Goal: Transaction & Acquisition: Purchase product/service

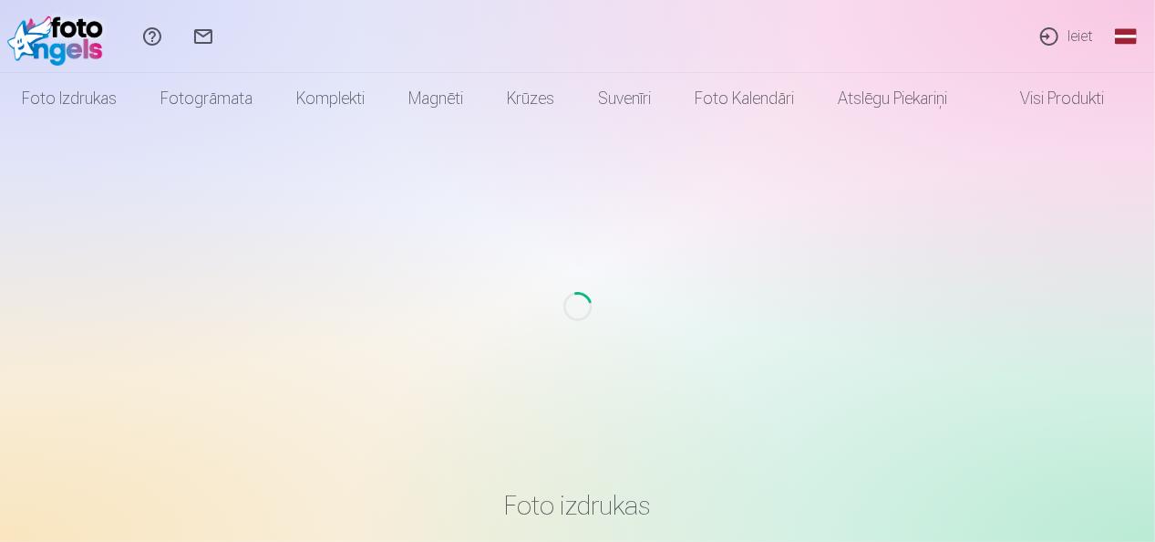
click at [1078, 38] on link "Ieiet" at bounding box center [1066, 36] width 84 height 73
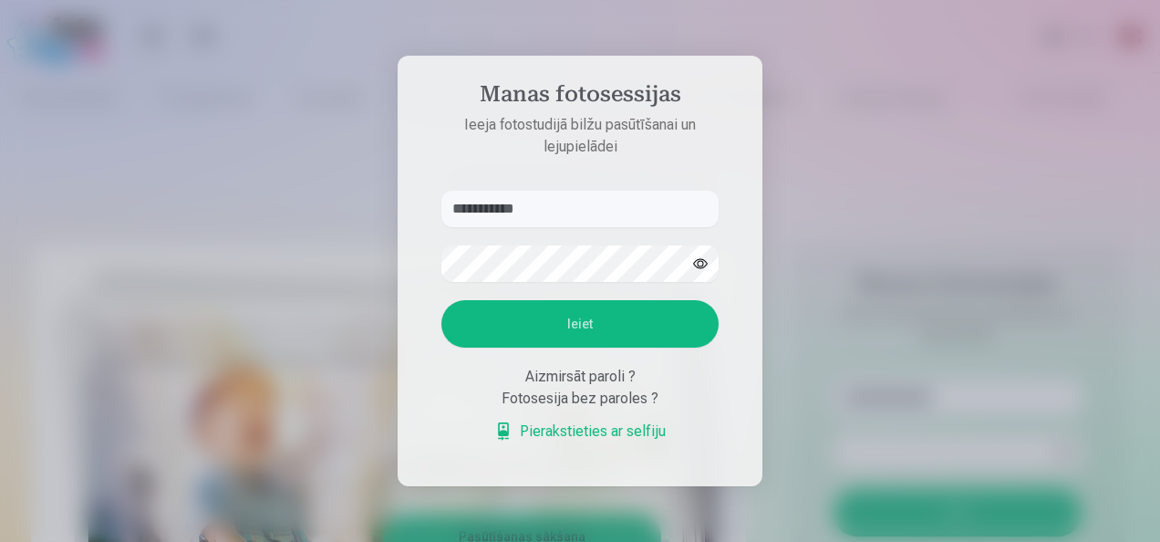
type input "**********"
click at [585, 321] on button "Ieiet" at bounding box center [579, 323] width 277 height 47
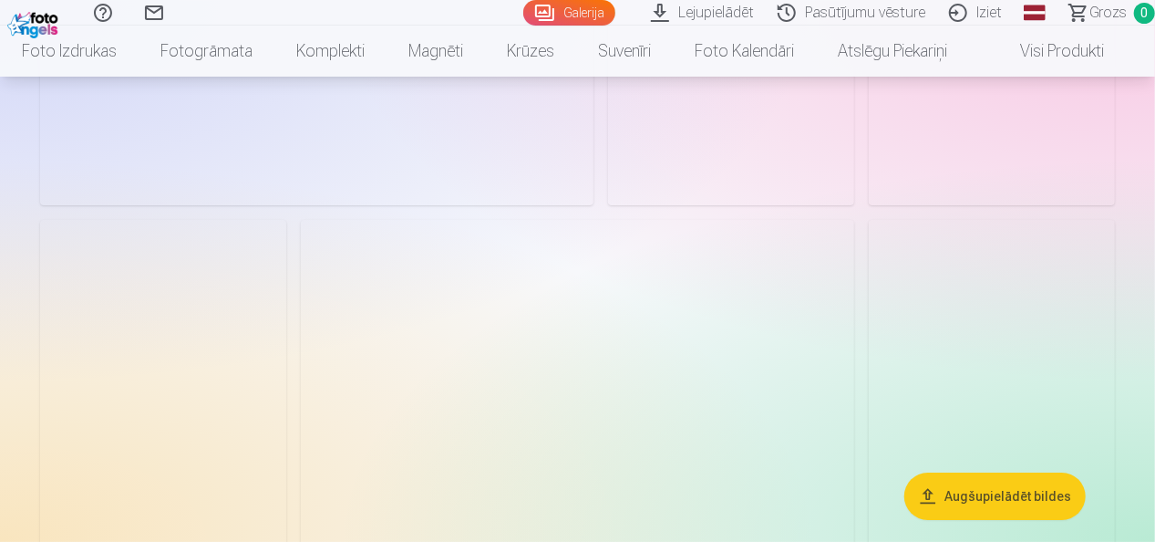
scroll to position [3348, 0]
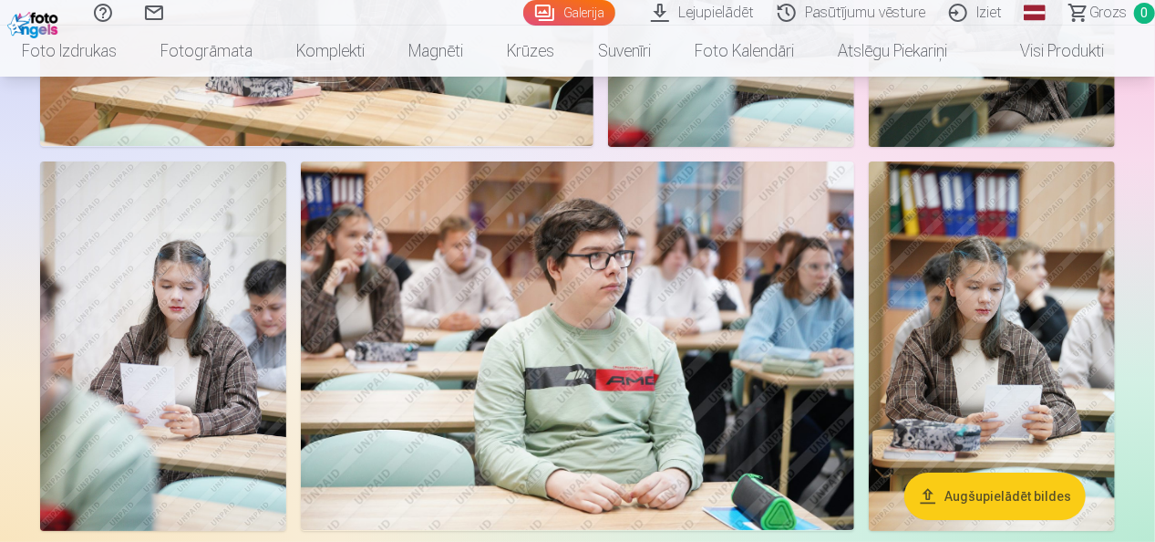
drag, startPoint x: 1154, startPoint y: 160, endPoint x: 1154, endPoint y: 171, distance: 10.0
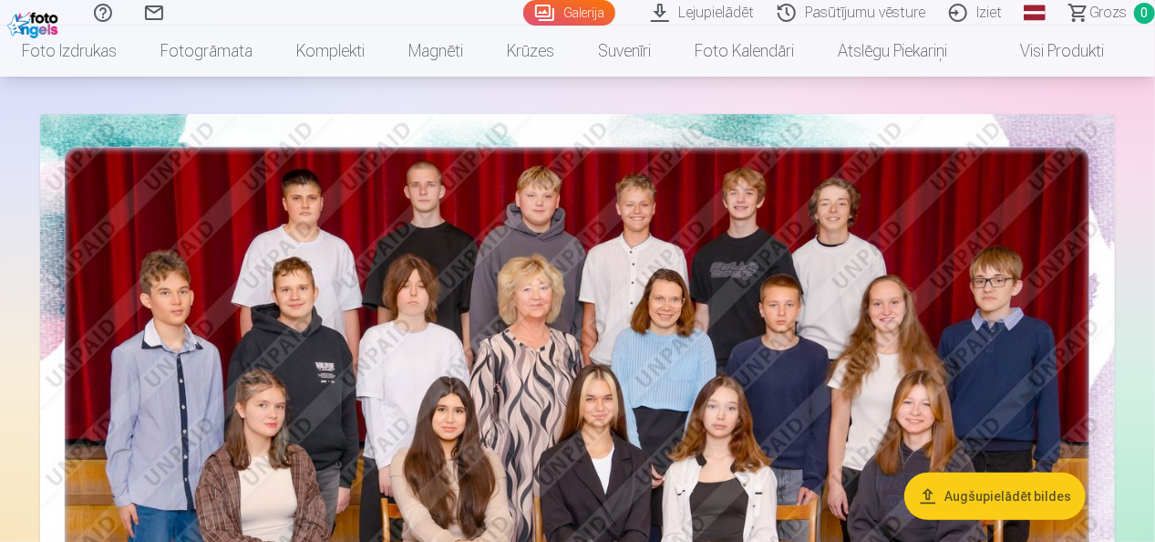
scroll to position [0, 0]
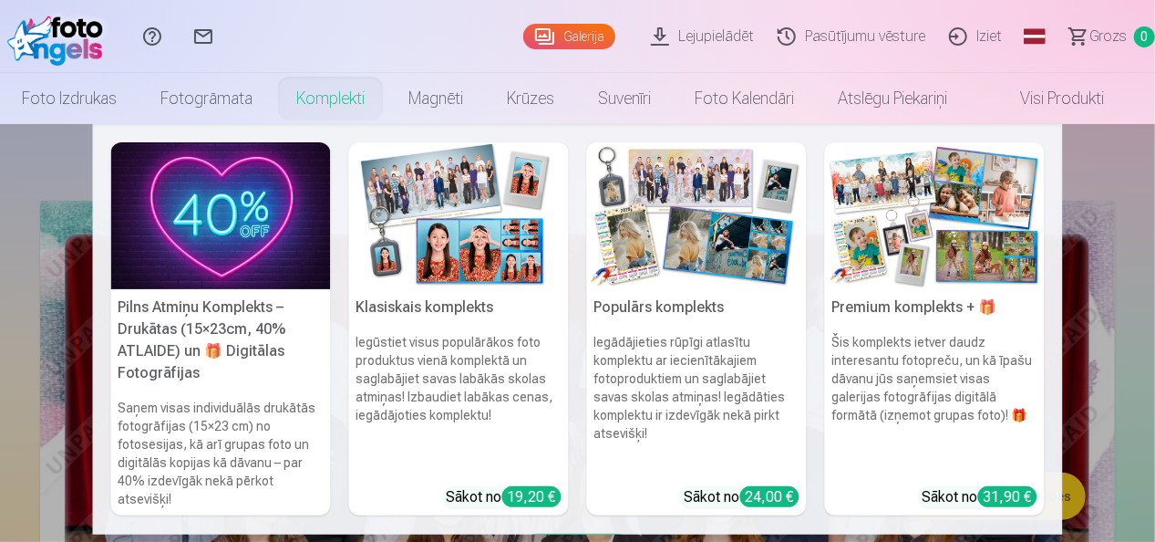
click at [228, 229] on img at bounding box center [221, 215] width 220 height 147
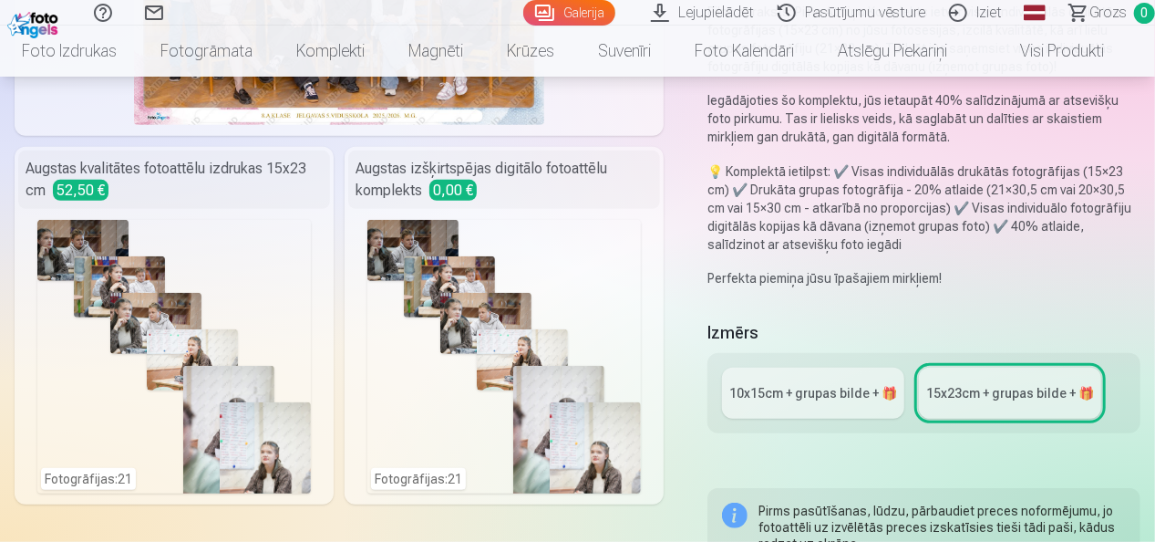
scroll to position [357, 0]
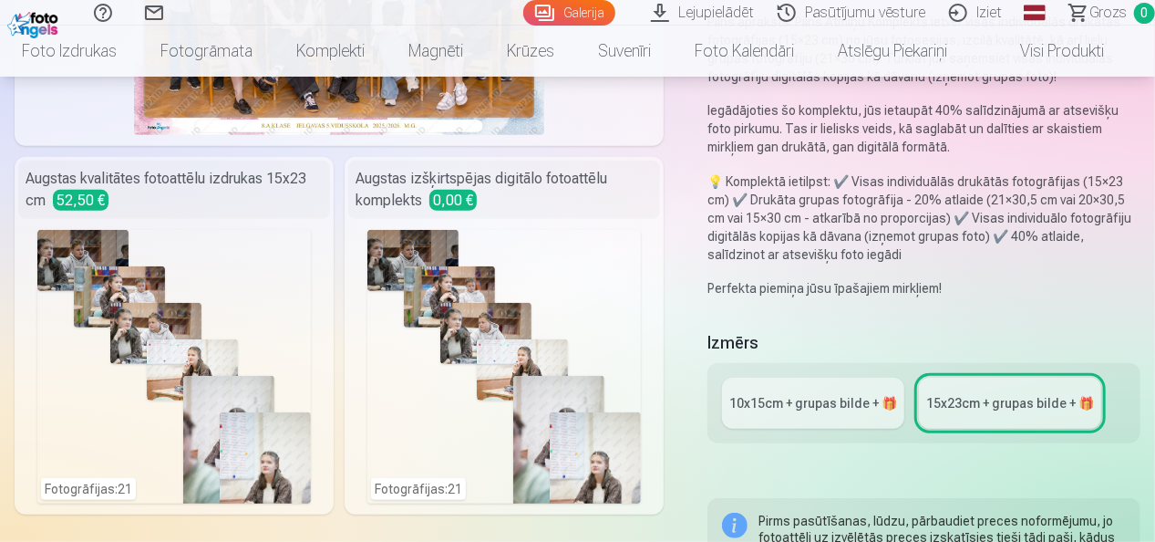
click at [772, 407] on div "10x15сm + grupas bilde + 🎁" at bounding box center [813, 403] width 168 height 18
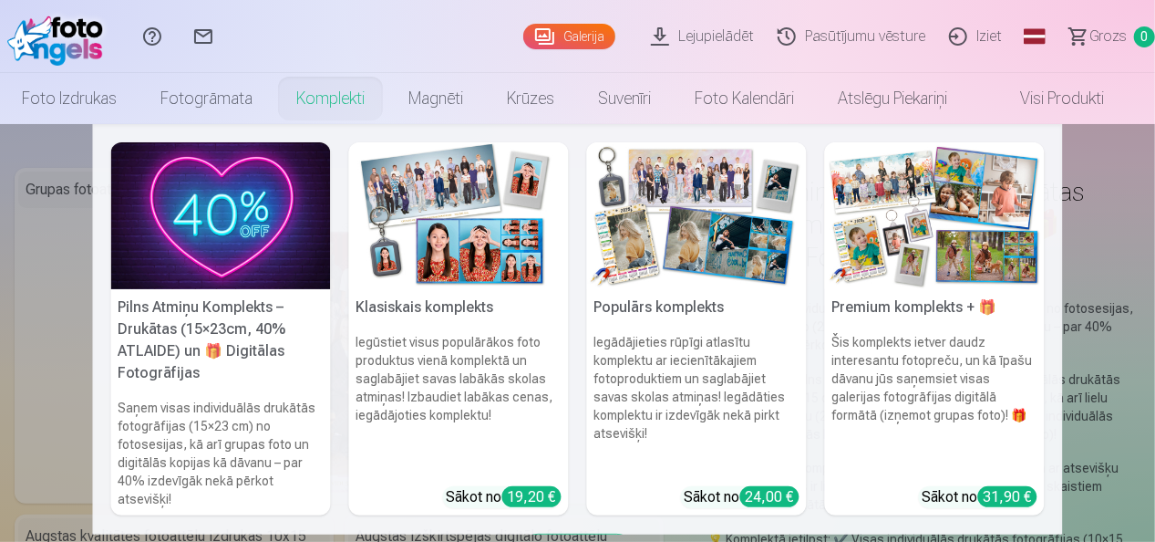
click at [336, 100] on link "Komplekti" at bounding box center [330, 98] width 112 height 51
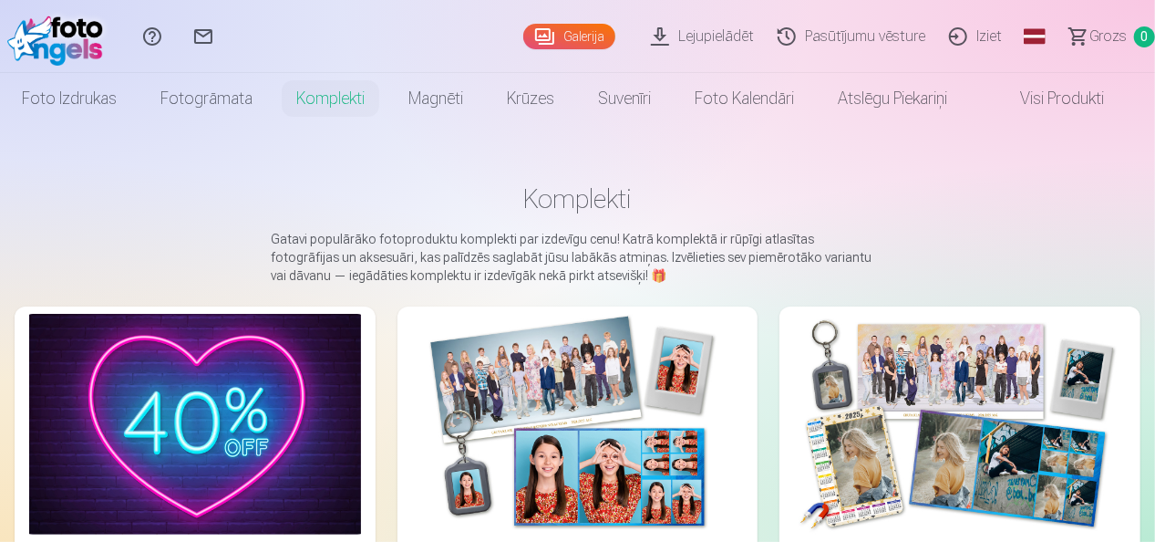
click at [75, 38] on img at bounding box center [59, 36] width 105 height 58
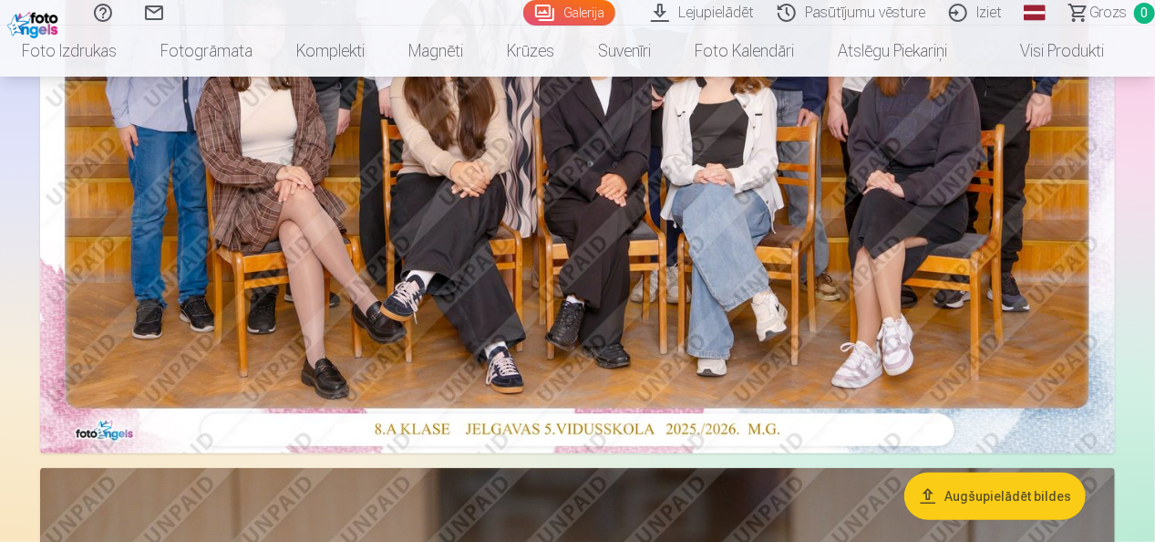
scroll to position [44, 0]
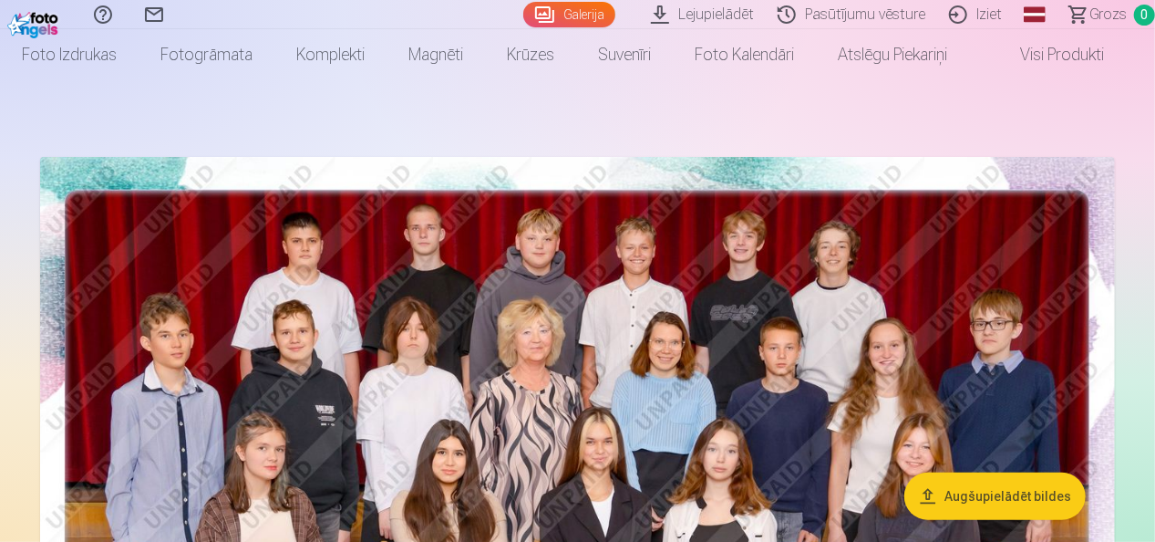
click at [719, 373] on img at bounding box center [577, 516] width 1075 height 718
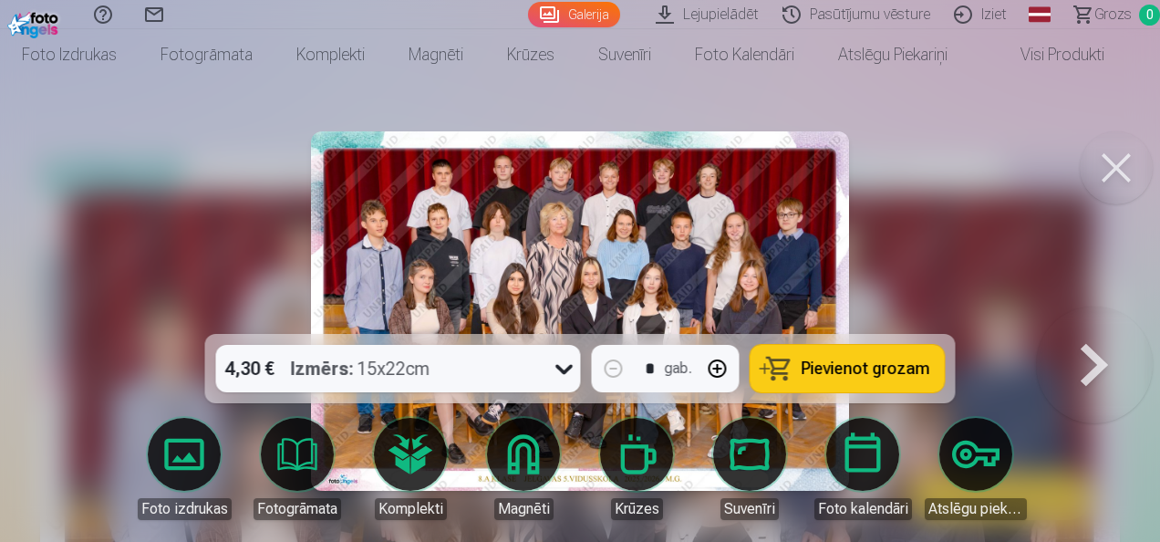
click at [846, 365] on span "Pievienot grozam" at bounding box center [865, 368] width 129 height 16
click at [1091, 315] on button at bounding box center [1094, 310] width 117 height 9
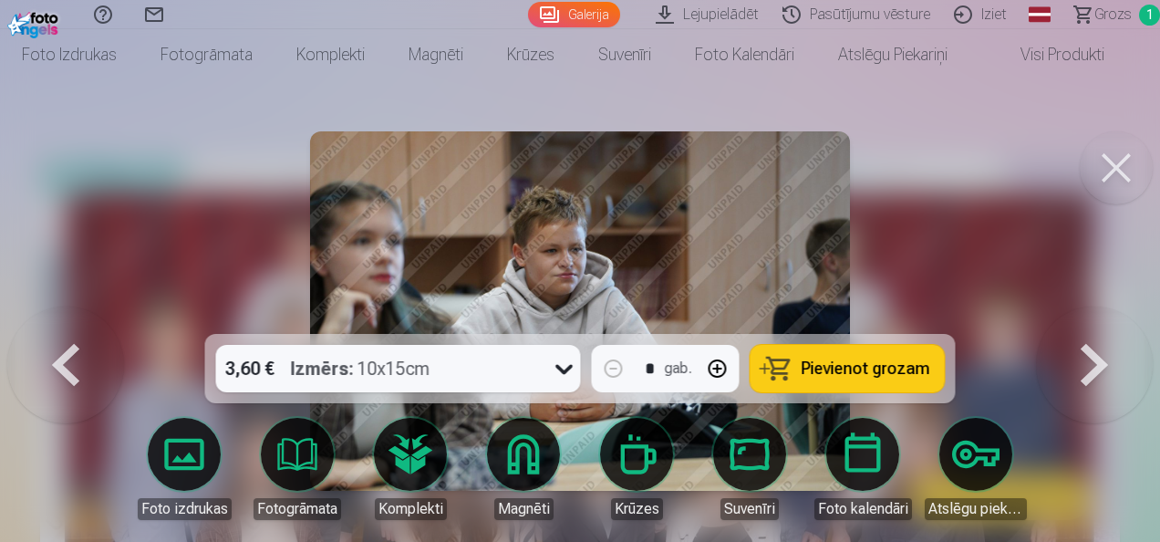
click at [1091, 315] on button at bounding box center [1094, 310] width 117 height 9
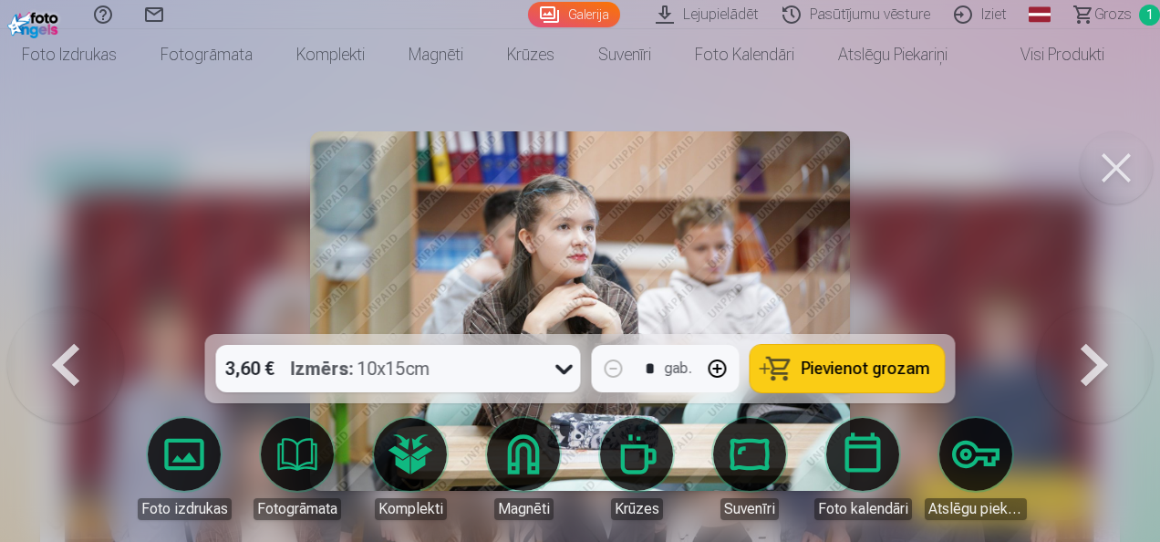
click at [1091, 315] on button at bounding box center [1094, 310] width 117 height 9
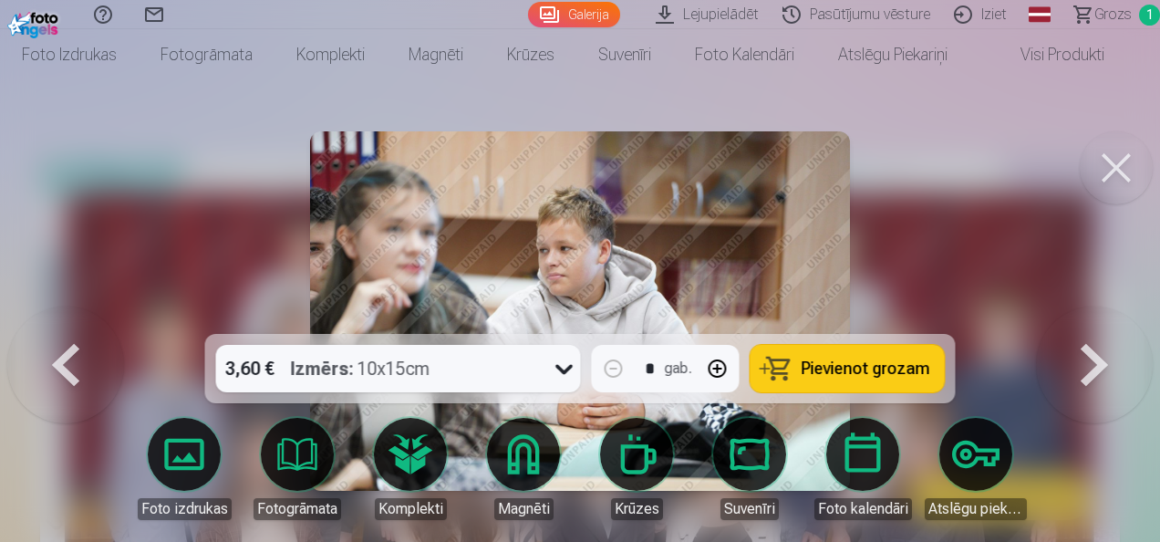
click at [1091, 315] on button at bounding box center [1094, 310] width 117 height 9
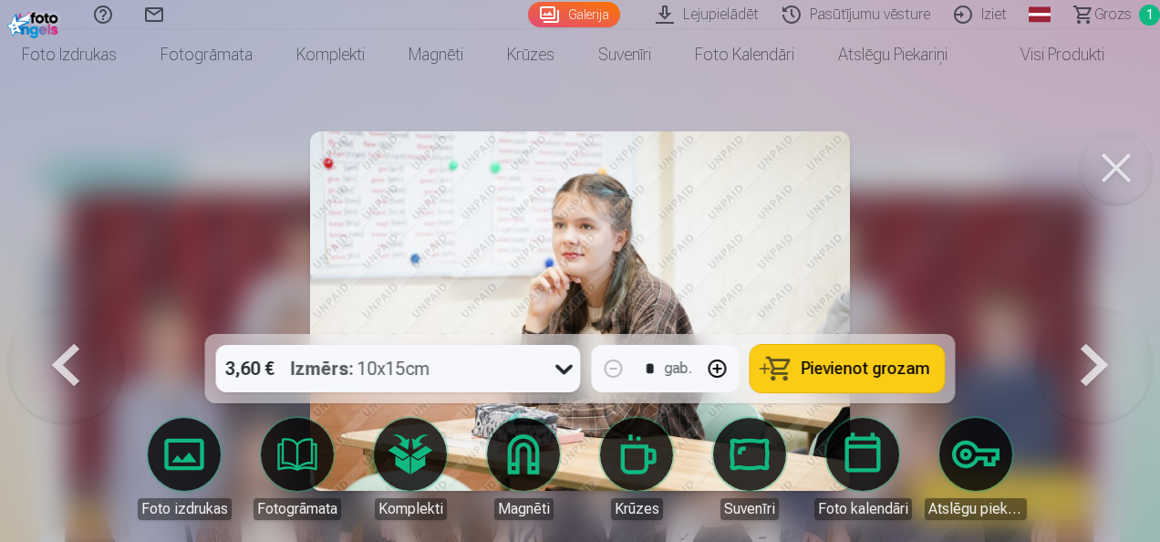
click at [1091, 315] on button at bounding box center [1094, 310] width 117 height 9
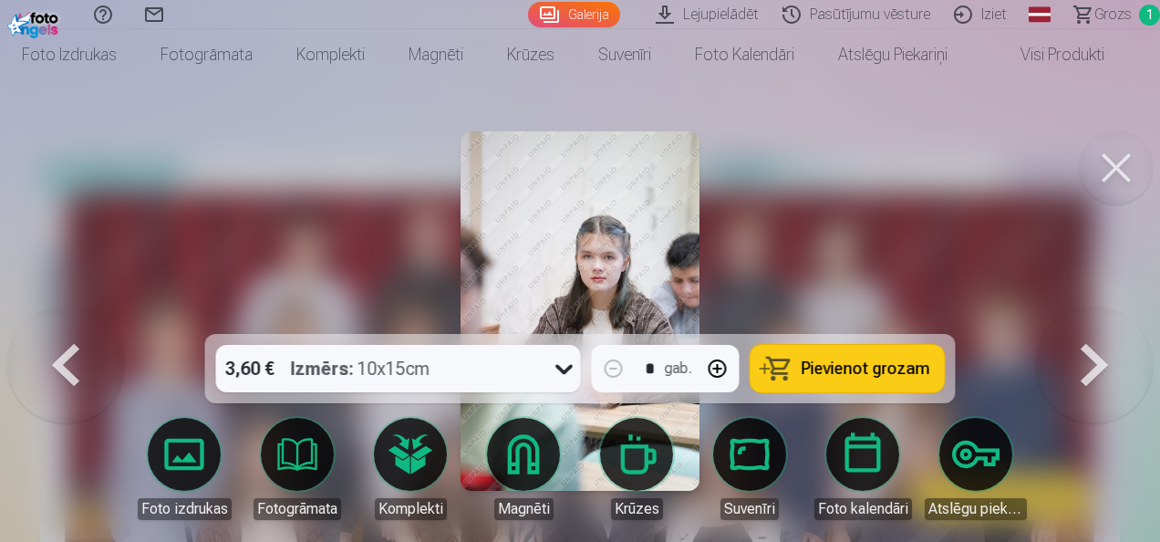
click at [1091, 315] on button at bounding box center [1094, 310] width 117 height 9
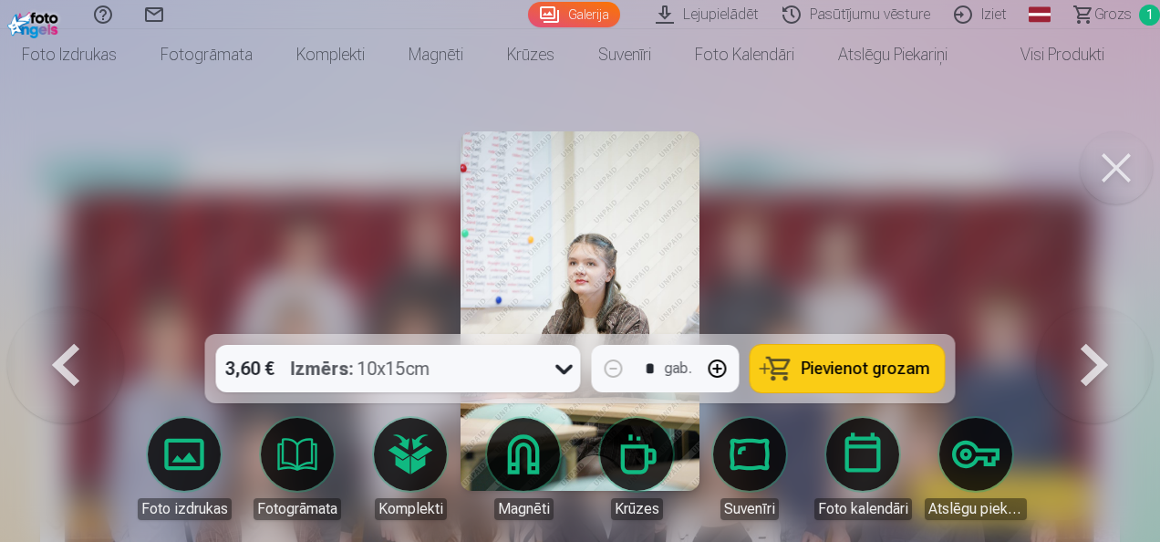
click at [1091, 315] on button at bounding box center [1094, 310] width 117 height 9
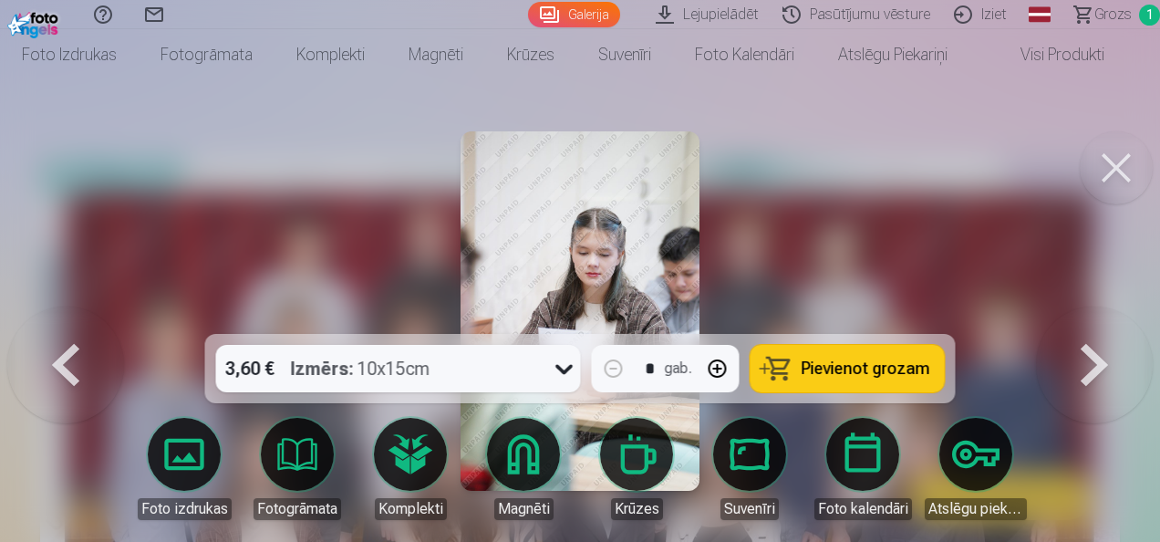
click at [1116, 177] on button at bounding box center [1116, 167] width 73 height 73
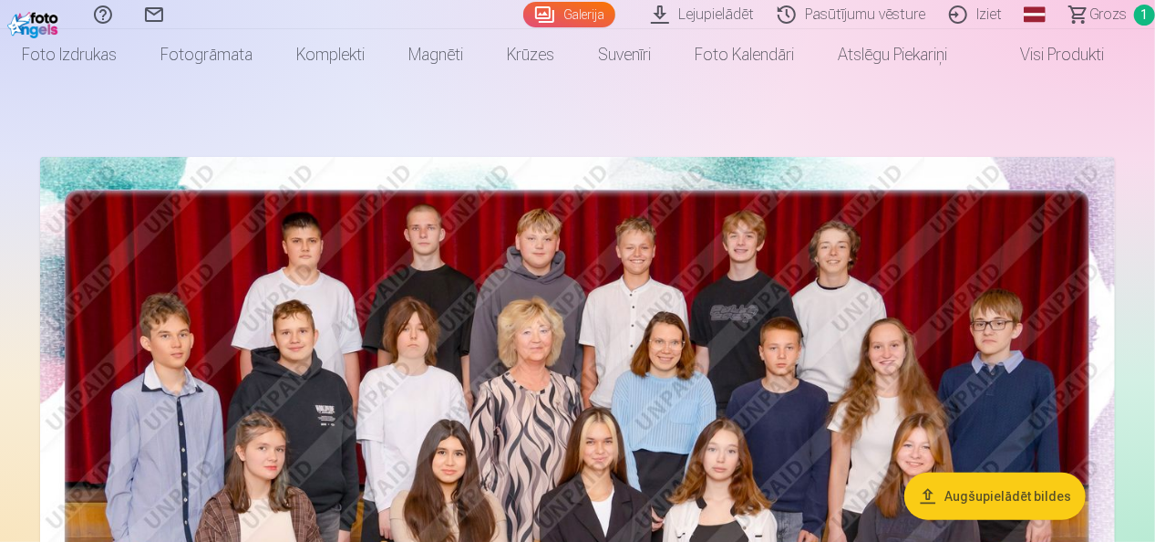
drag, startPoint x: 1154, startPoint y: 25, endPoint x: 1155, endPoint y: 46, distance: 21.0
click at [1154, 46] on html "Palīdzības centrs Sazinies ar mums Galerija Lejupielādēt Pasūtījumu vēsture Izi…" at bounding box center [577, 227] width 1155 height 542
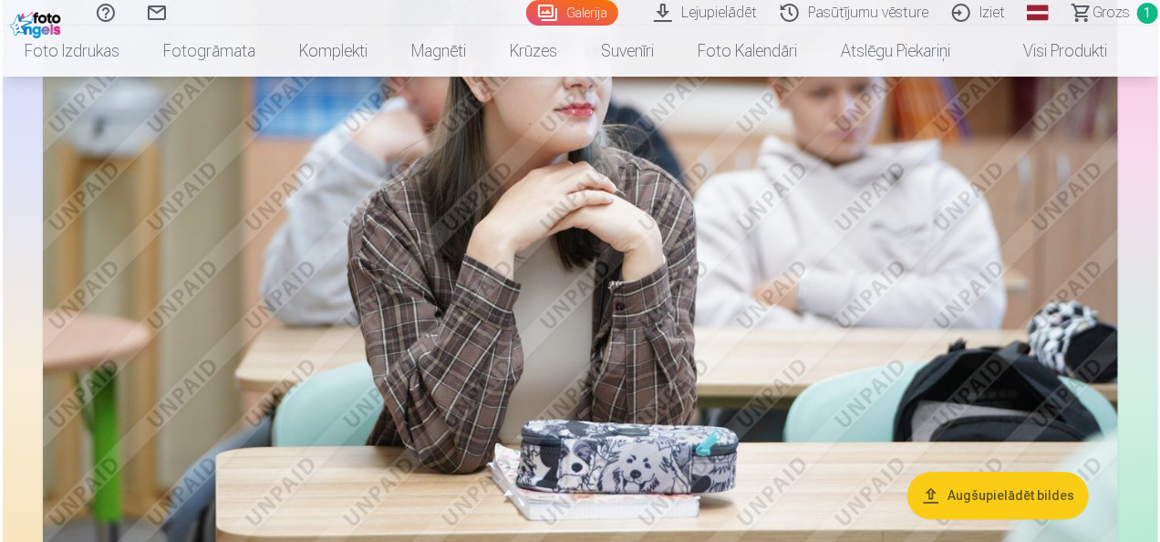
scroll to position [1660, 0]
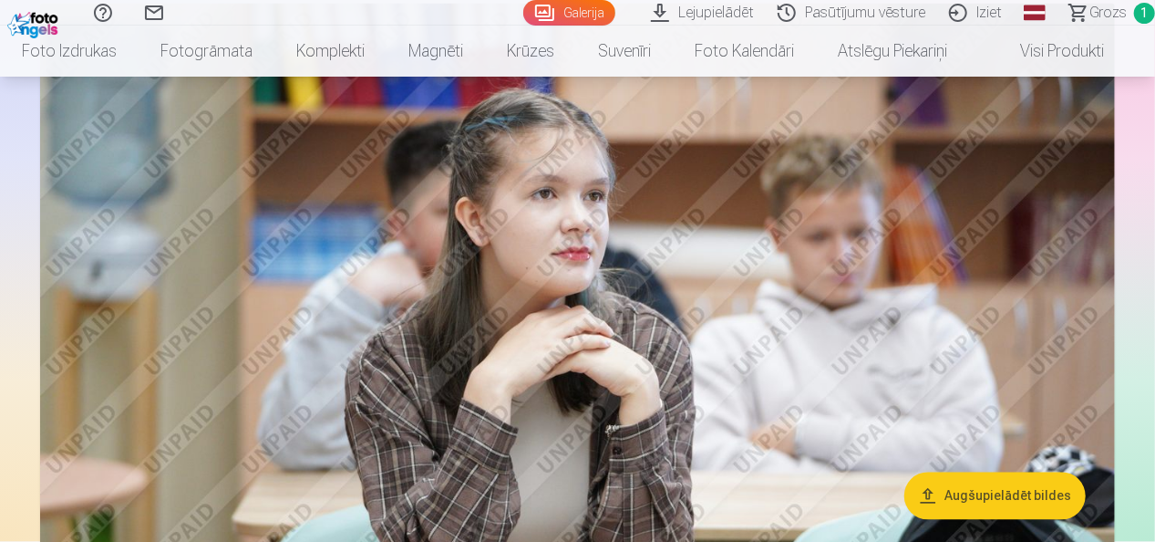
click at [843, 290] on img at bounding box center [577, 362] width 1075 height 717
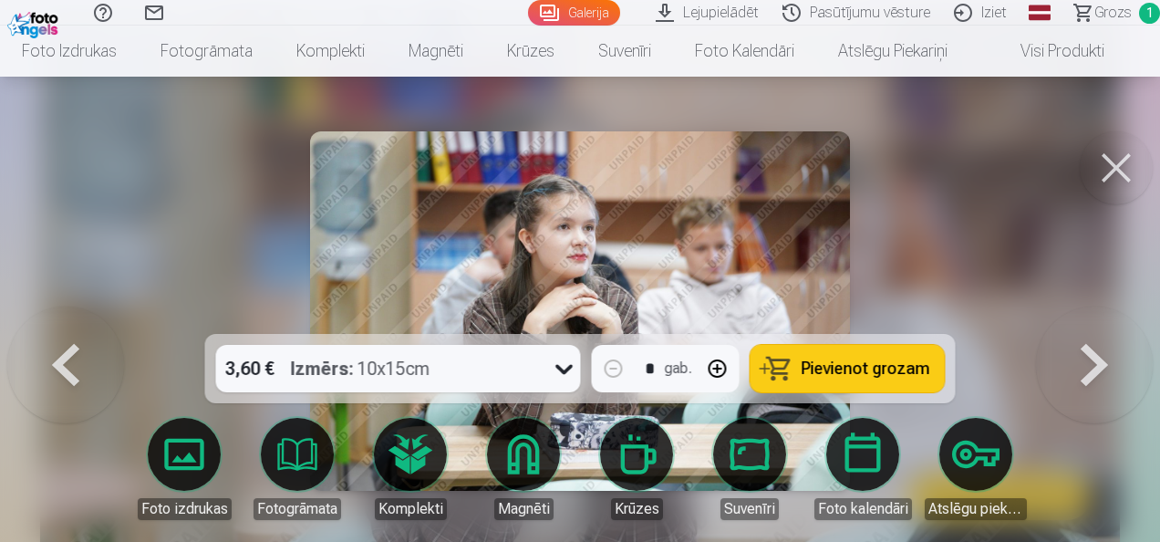
click at [844, 366] on span "Pievienot grozam" at bounding box center [865, 368] width 129 height 16
click at [1122, 173] on button at bounding box center [1116, 167] width 73 height 73
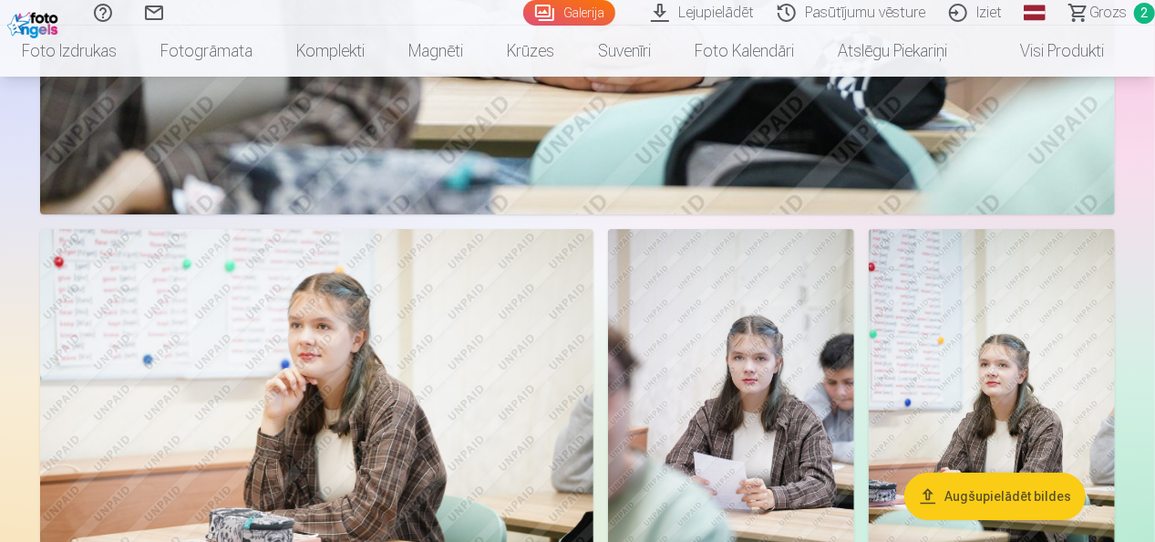
scroll to position [2983, 0]
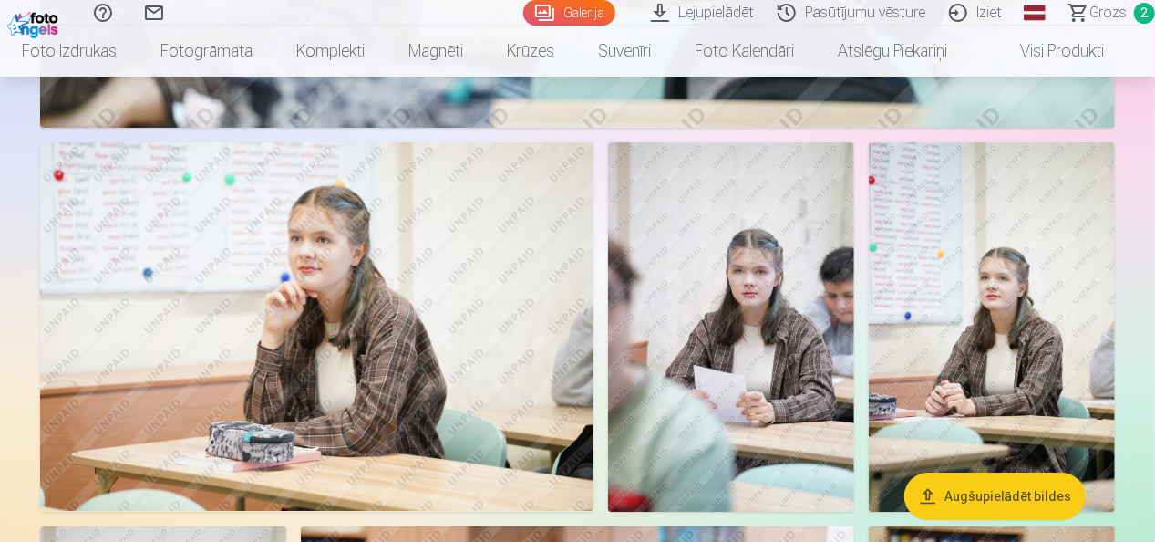
click at [749, 300] on img at bounding box center [731, 326] width 246 height 369
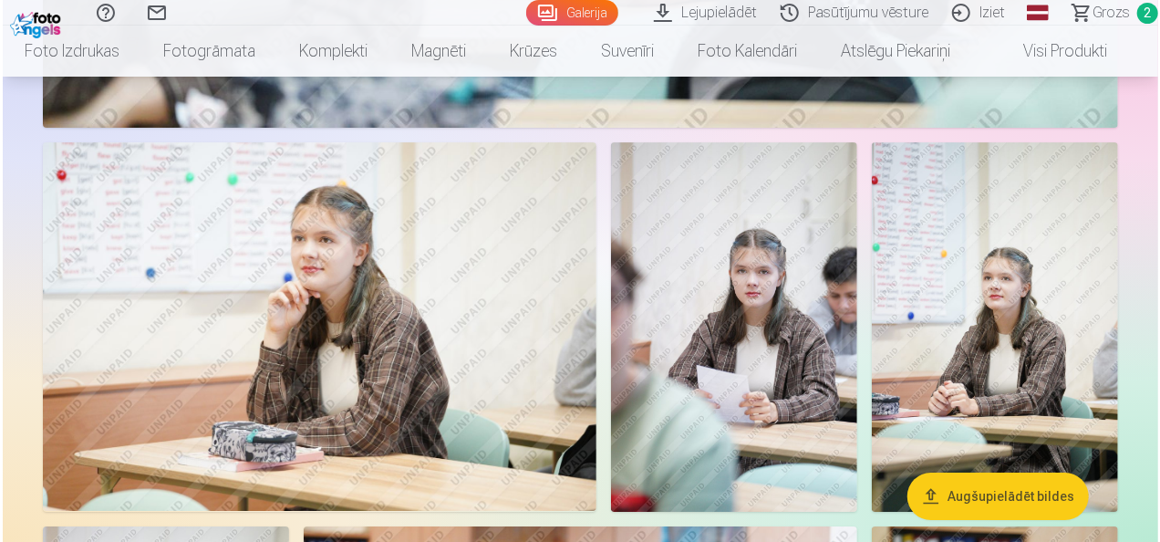
scroll to position [2993, 0]
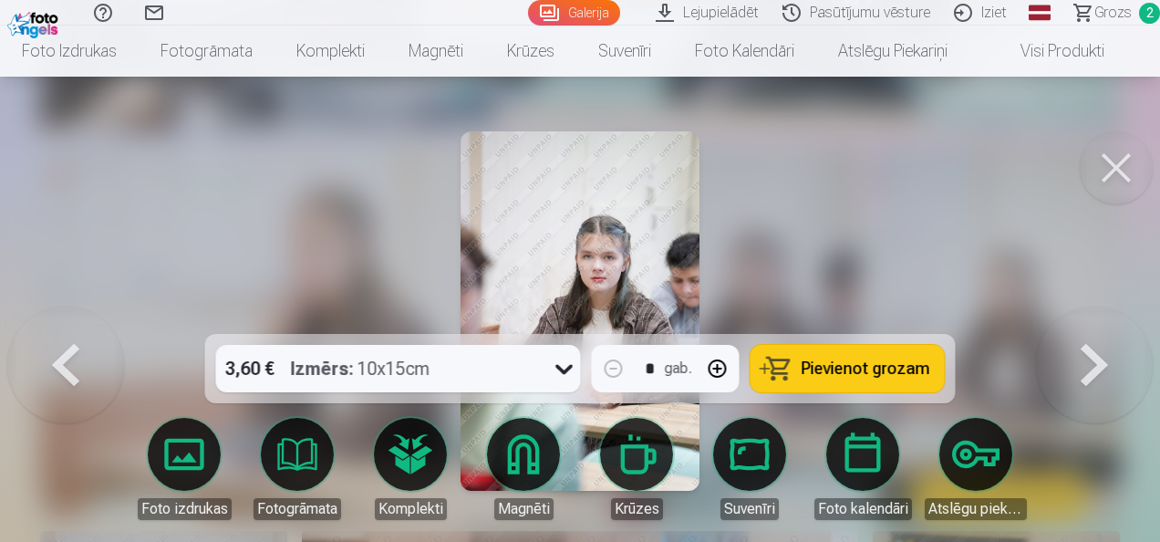
click at [1114, 175] on button at bounding box center [1116, 167] width 73 height 73
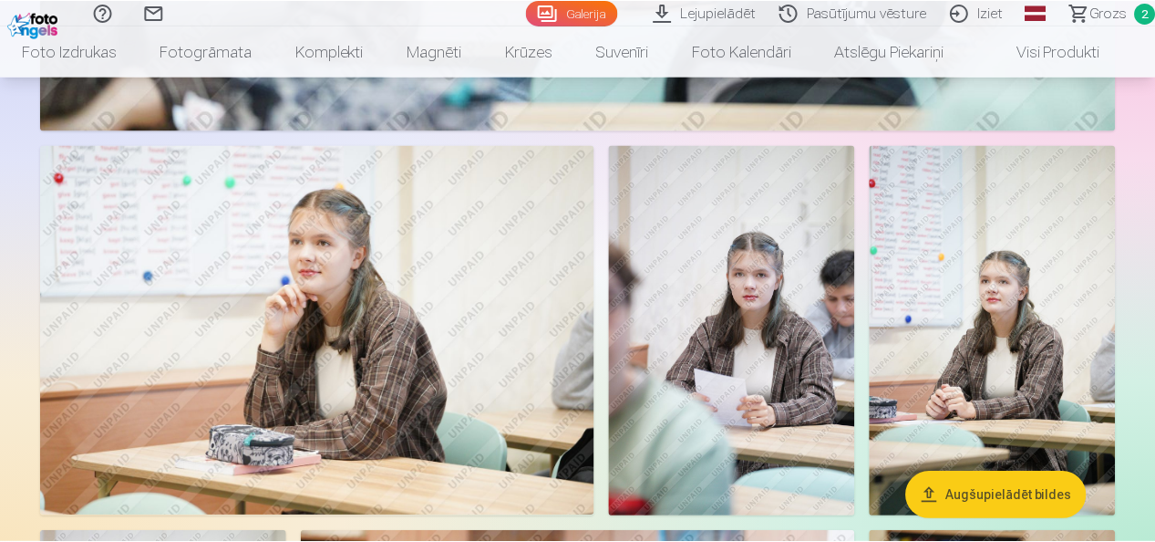
scroll to position [2983, 0]
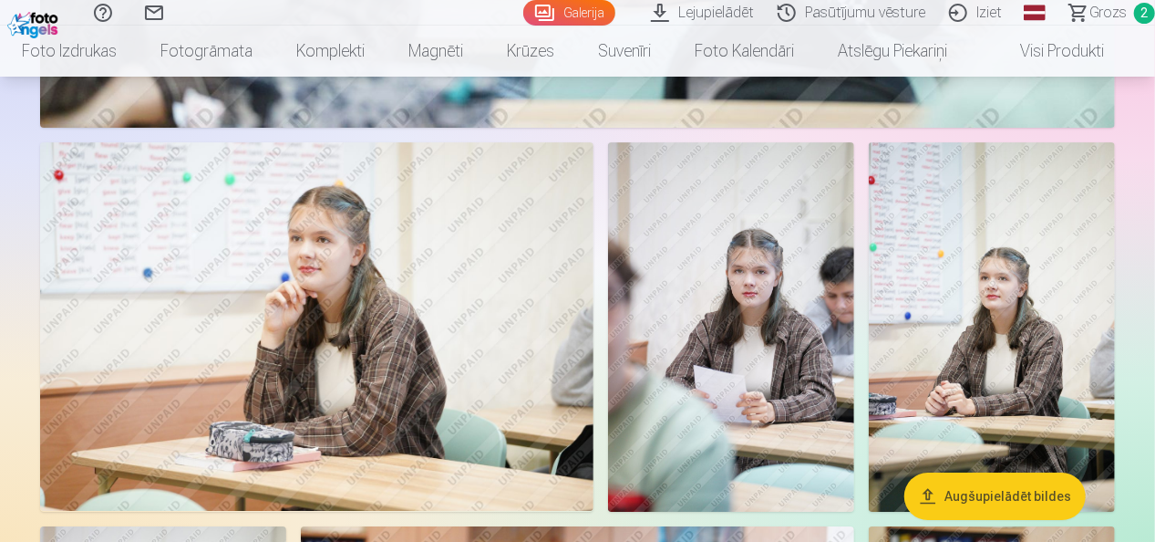
click at [1023, 297] on img at bounding box center [992, 326] width 246 height 369
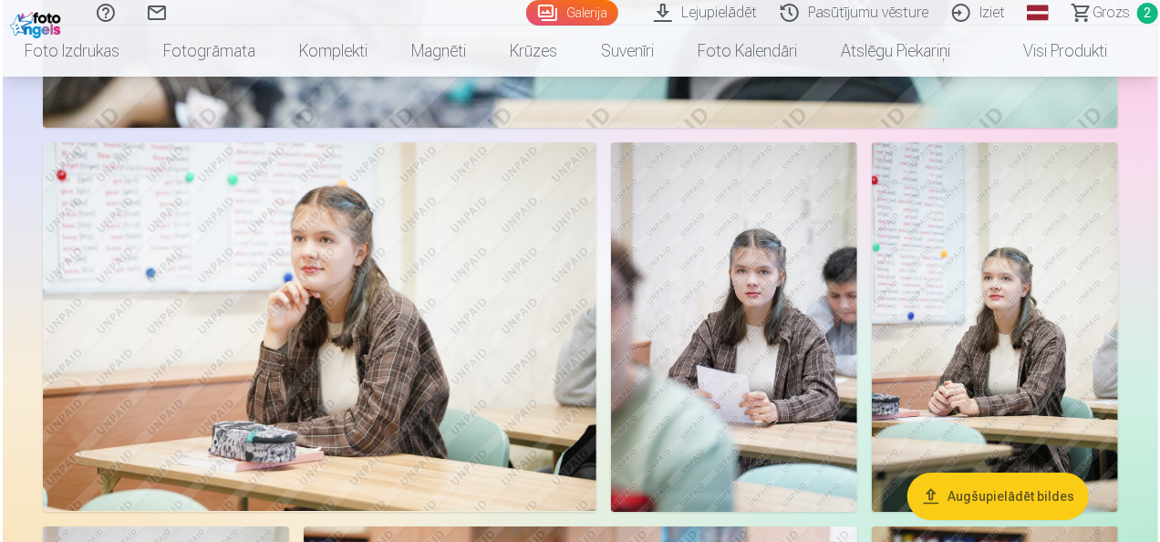
scroll to position [2993, 0]
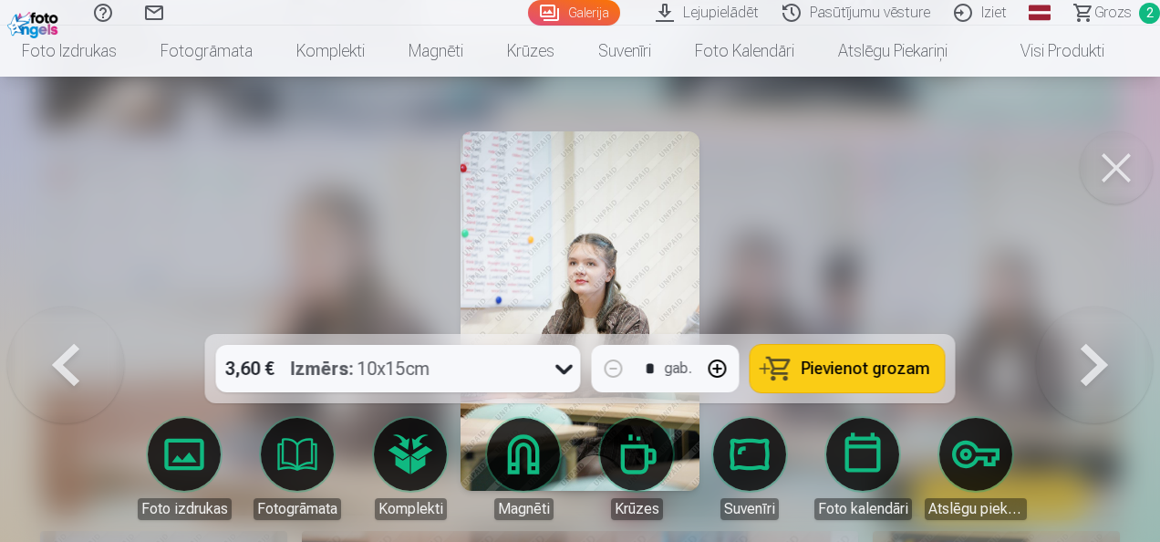
click at [855, 366] on span "Pievienot grozam" at bounding box center [865, 368] width 129 height 16
click at [1121, 167] on button at bounding box center [1116, 167] width 73 height 73
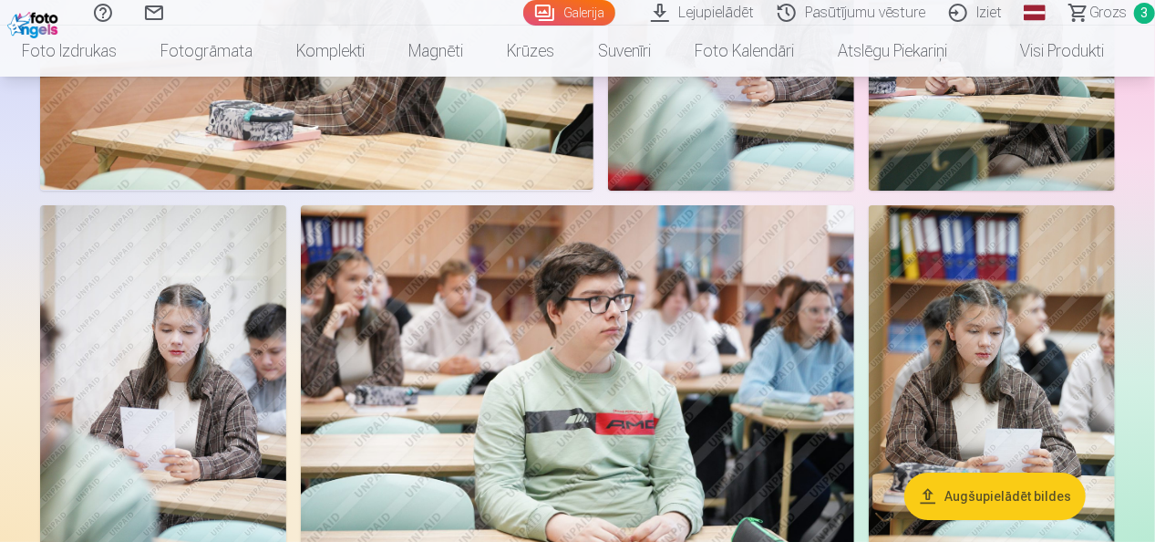
scroll to position [3407, 0]
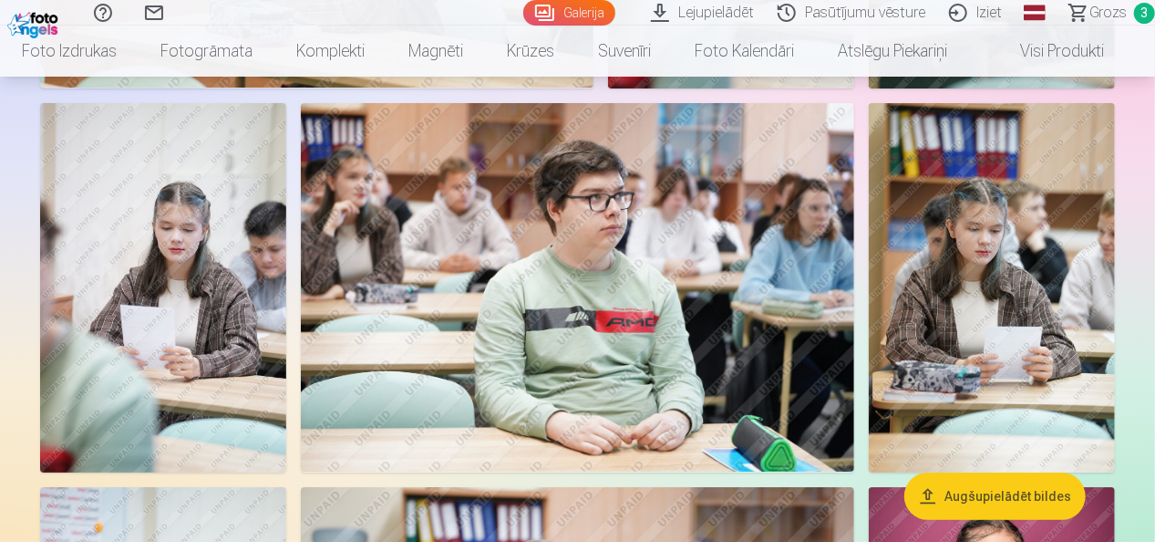
click at [217, 215] on img at bounding box center [163, 287] width 246 height 369
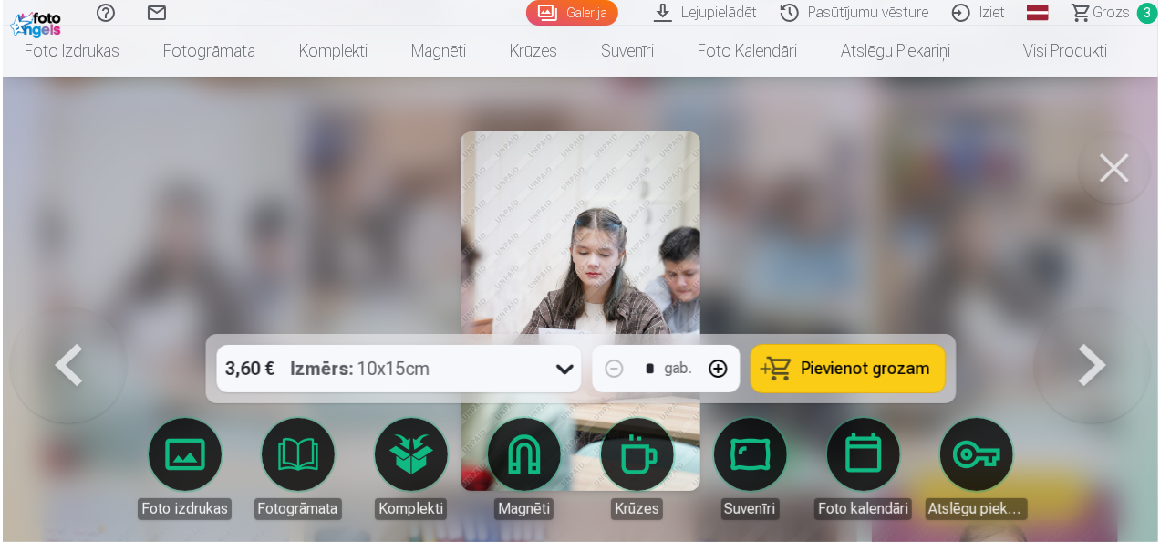
scroll to position [3418, 0]
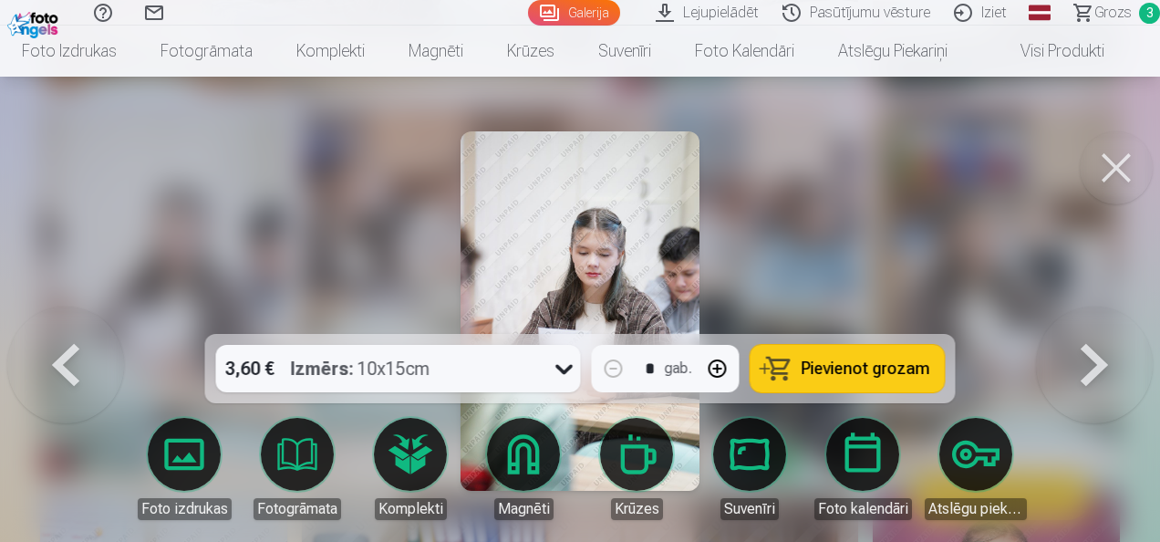
click at [1120, 170] on button at bounding box center [1116, 167] width 73 height 73
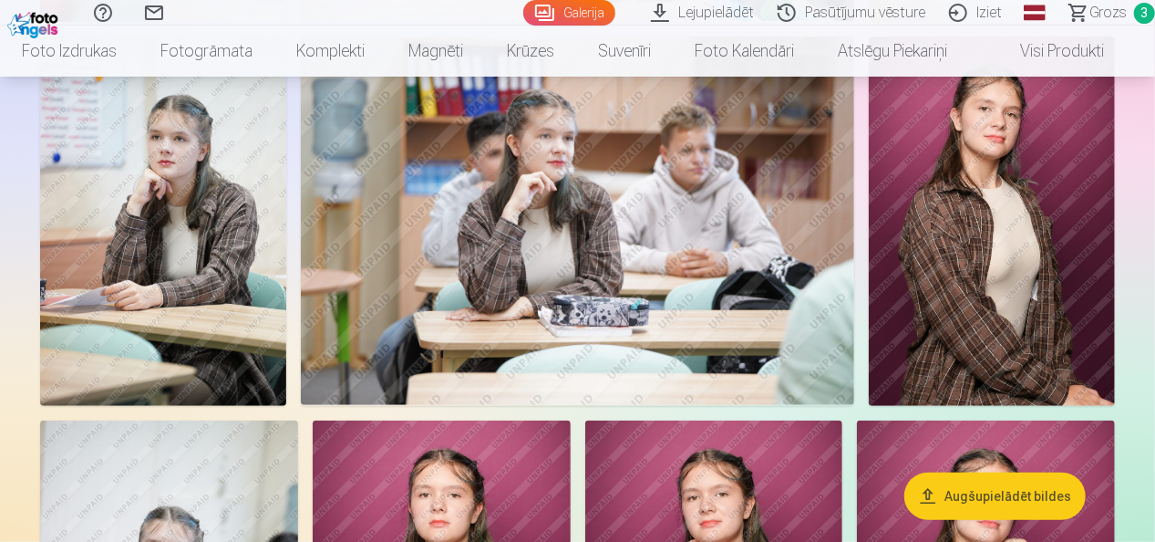
scroll to position [3814, 0]
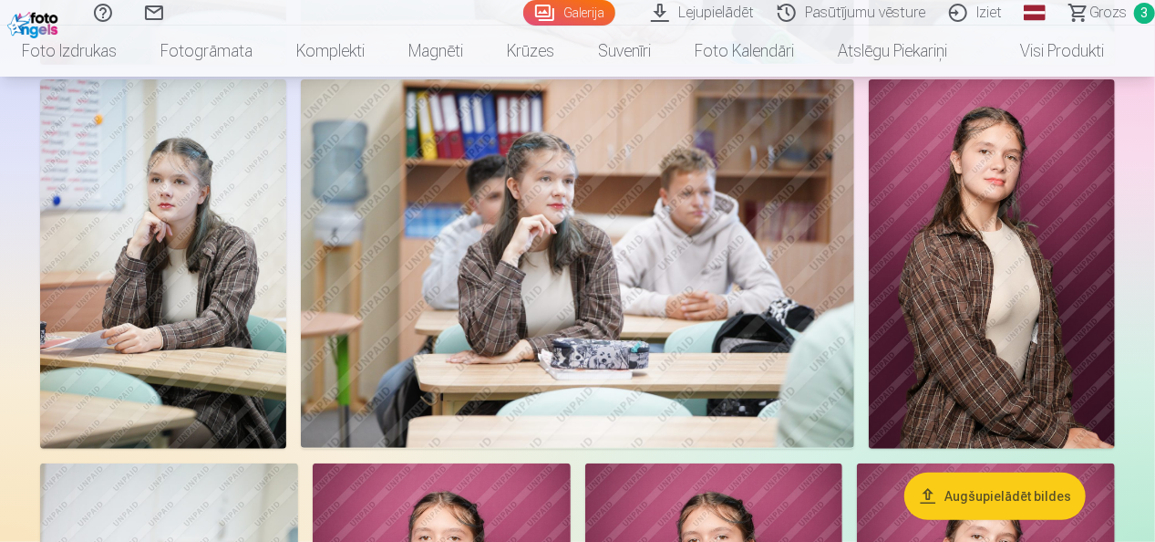
click at [159, 246] on img at bounding box center [163, 263] width 246 height 369
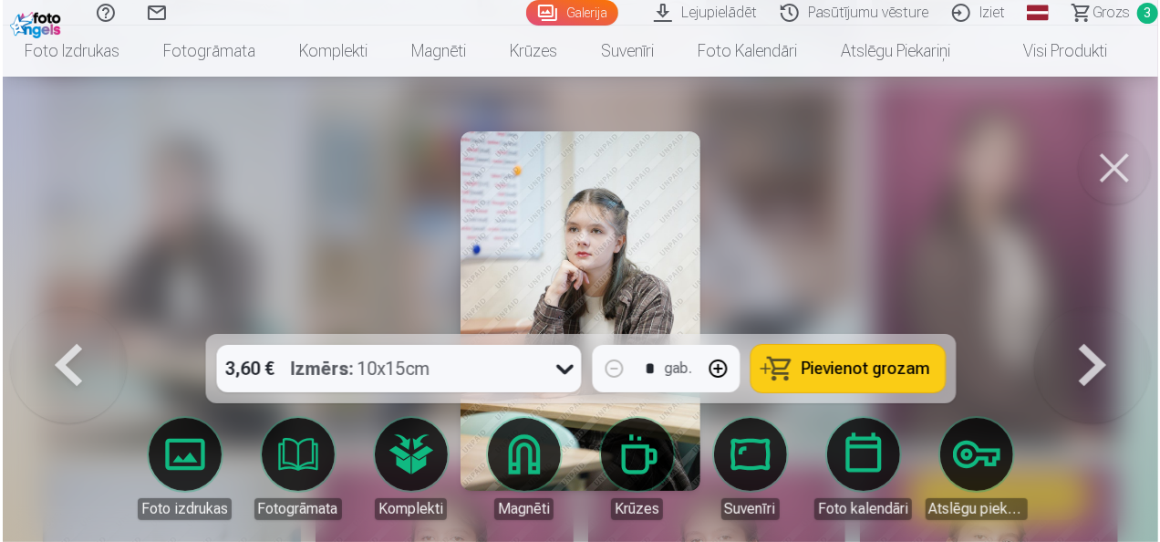
scroll to position [3827, 0]
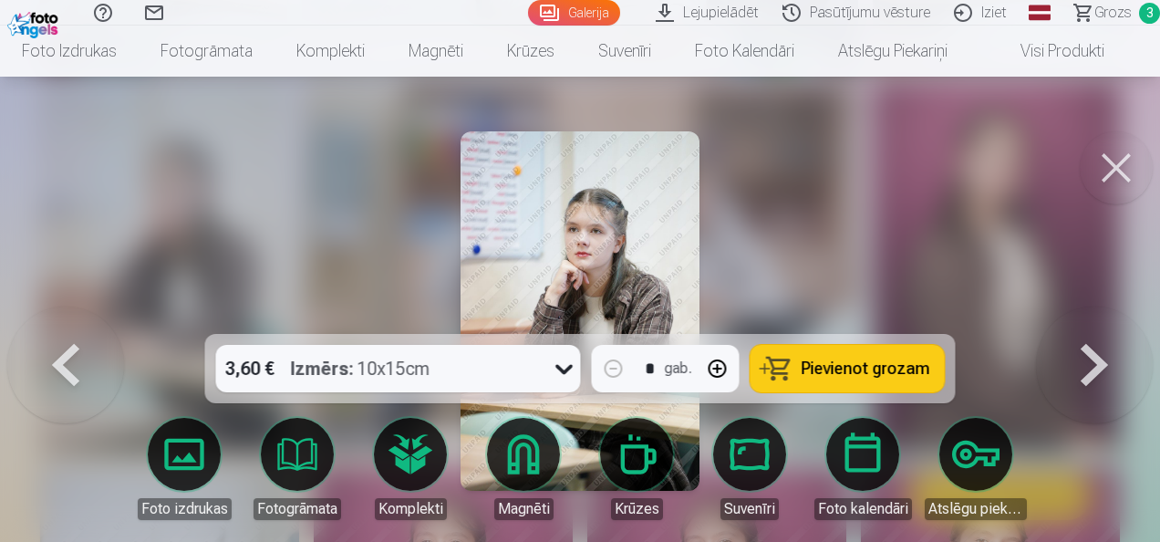
click at [855, 367] on span "Pievienot grozam" at bounding box center [865, 368] width 129 height 16
click at [1107, 185] on button at bounding box center [1116, 167] width 73 height 73
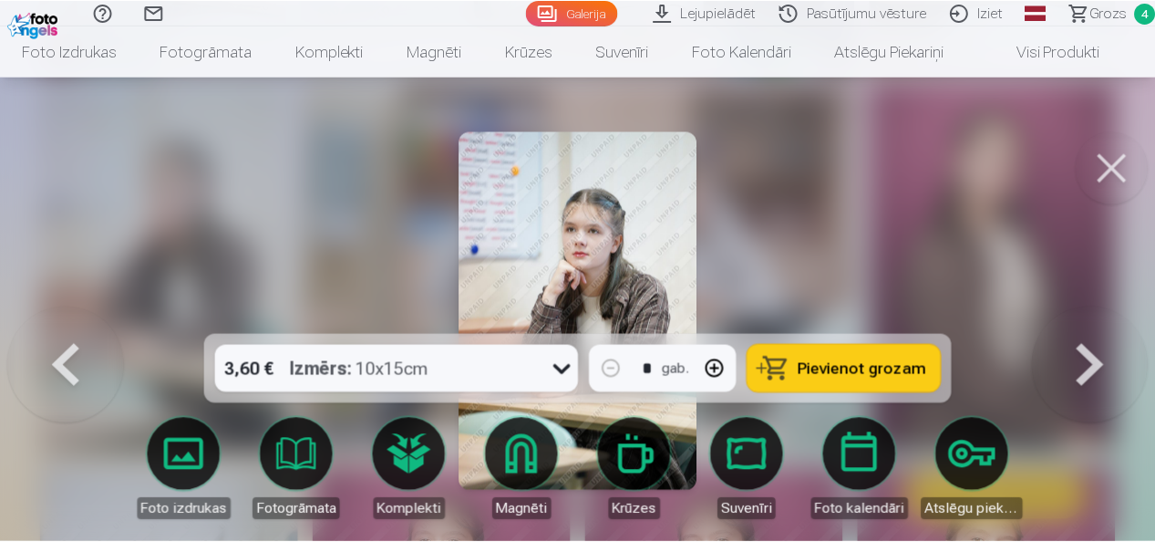
scroll to position [3814, 0]
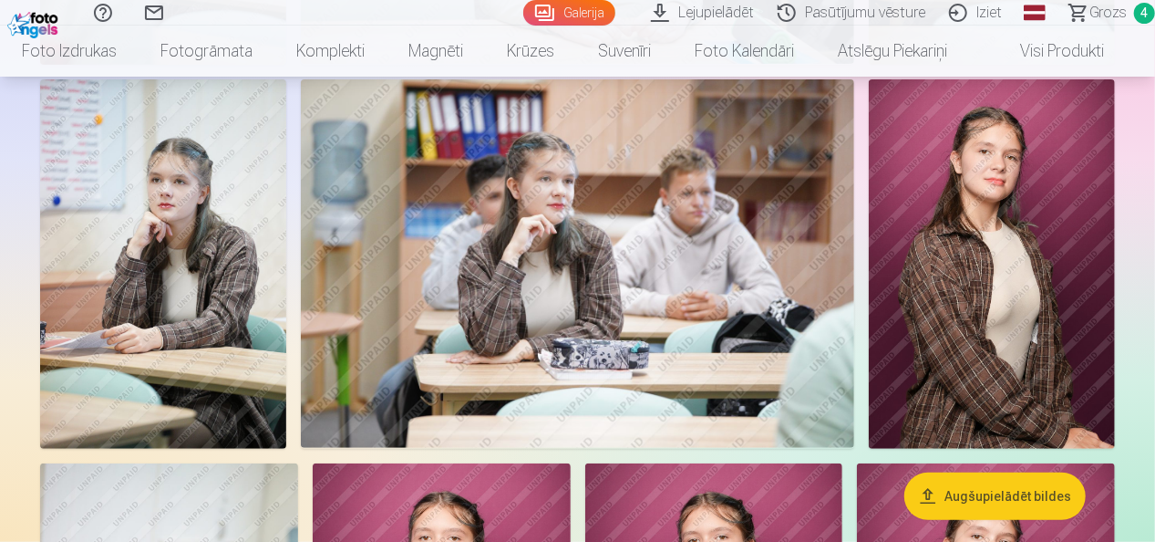
click at [621, 235] on img at bounding box center [577, 263] width 553 height 369
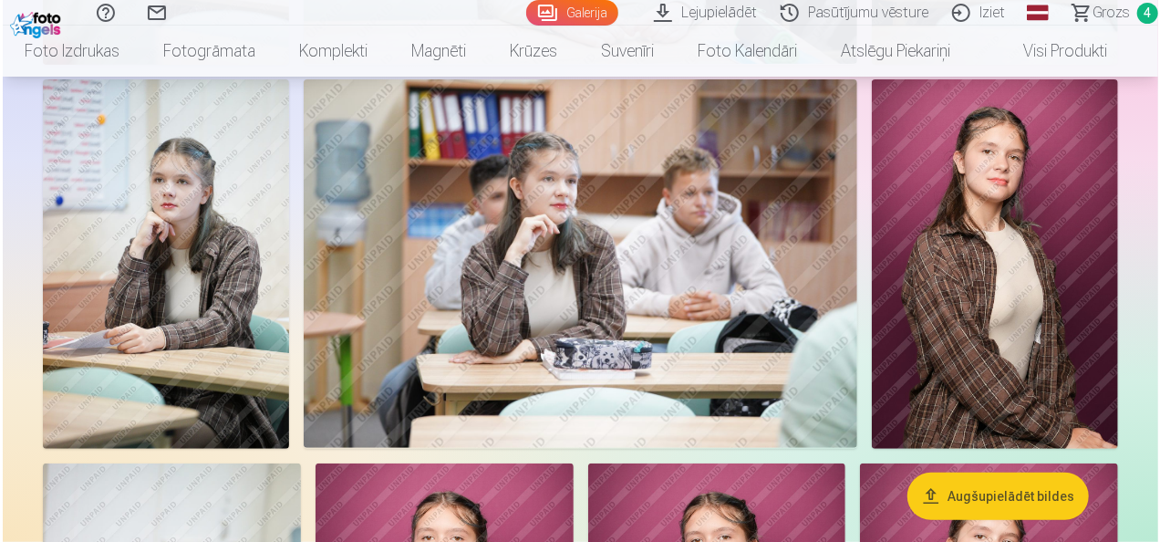
scroll to position [3827, 0]
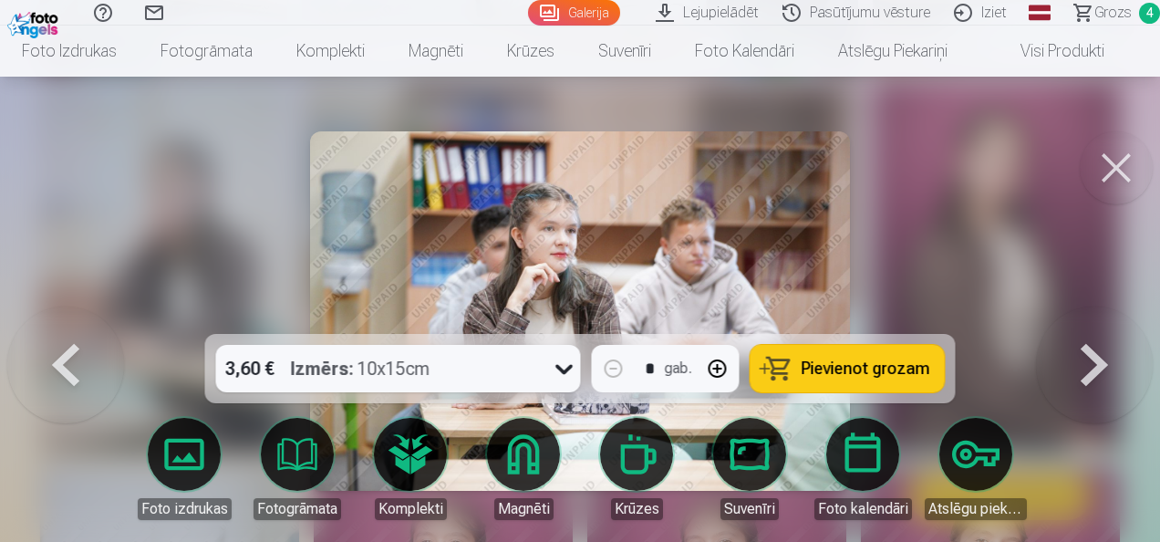
click at [832, 364] on span "Pievienot grozam" at bounding box center [865, 368] width 129 height 16
click at [1115, 168] on button at bounding box center [1116, 167] width 73 height 73
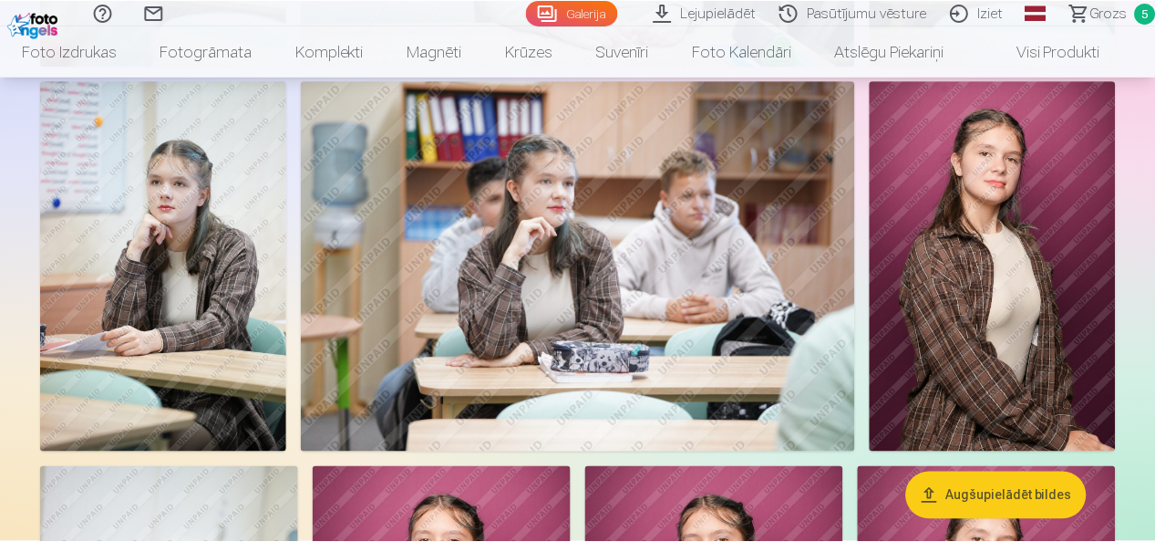
scroll to position [3814, 0]
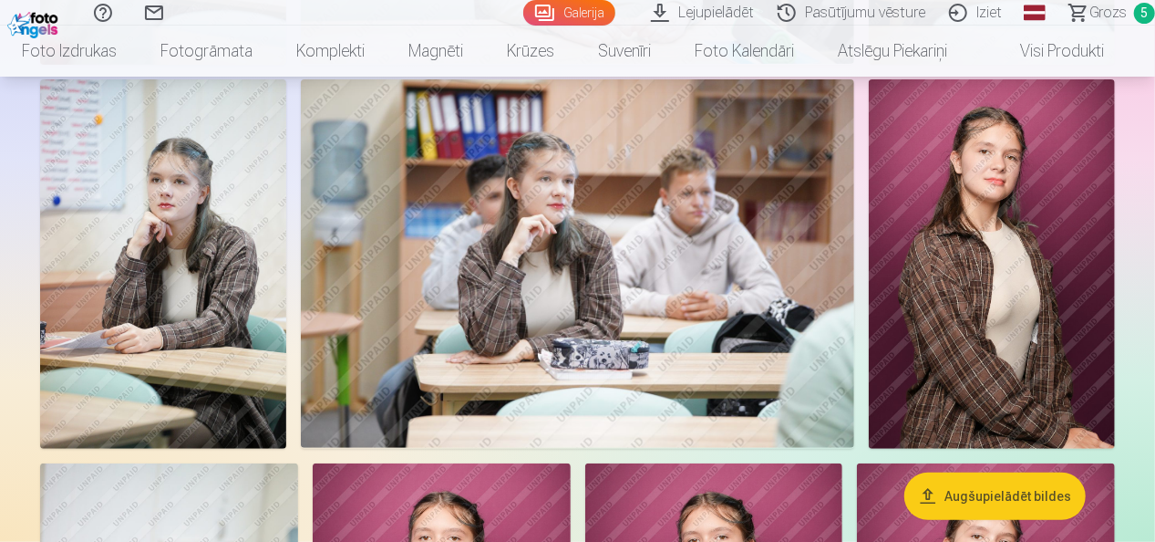
click at [1027, 227] on img at bounding box center [992, 263] width 246 height 369
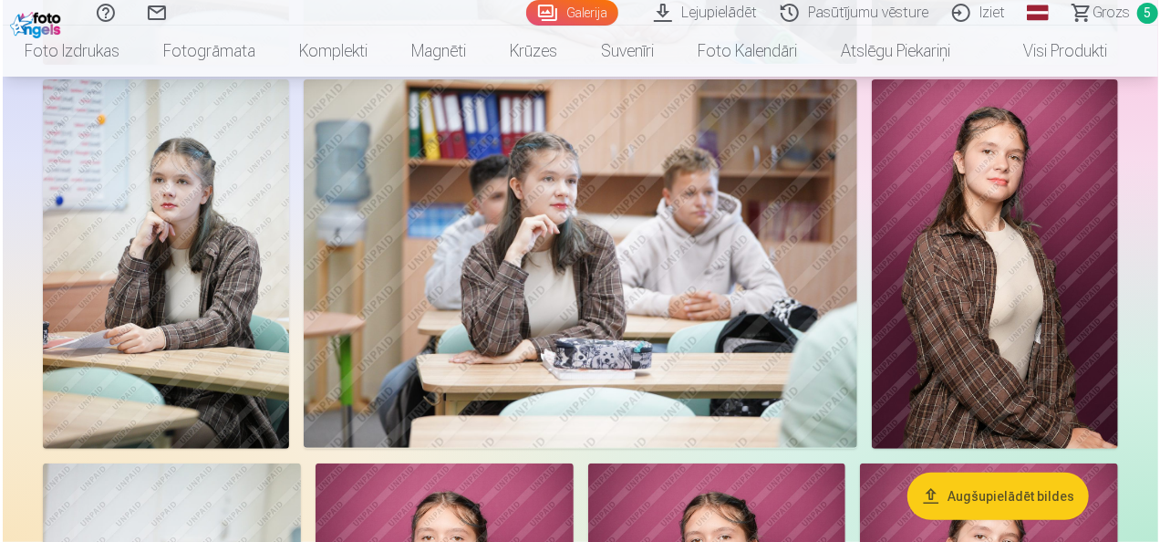
scroll to position [3827, 0]
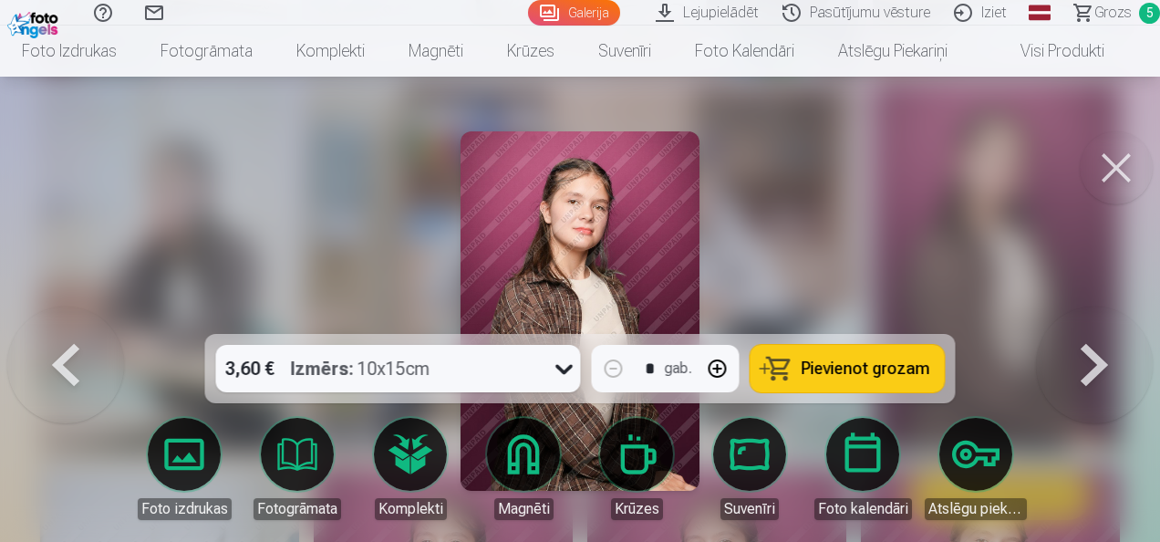
click at [888, 360] on span "Pievienot grozam" at bounding box center [865, 368] width 129 height 16
click at [1129, 162] on button at bounding box center [1116, 167] width 73 height 73
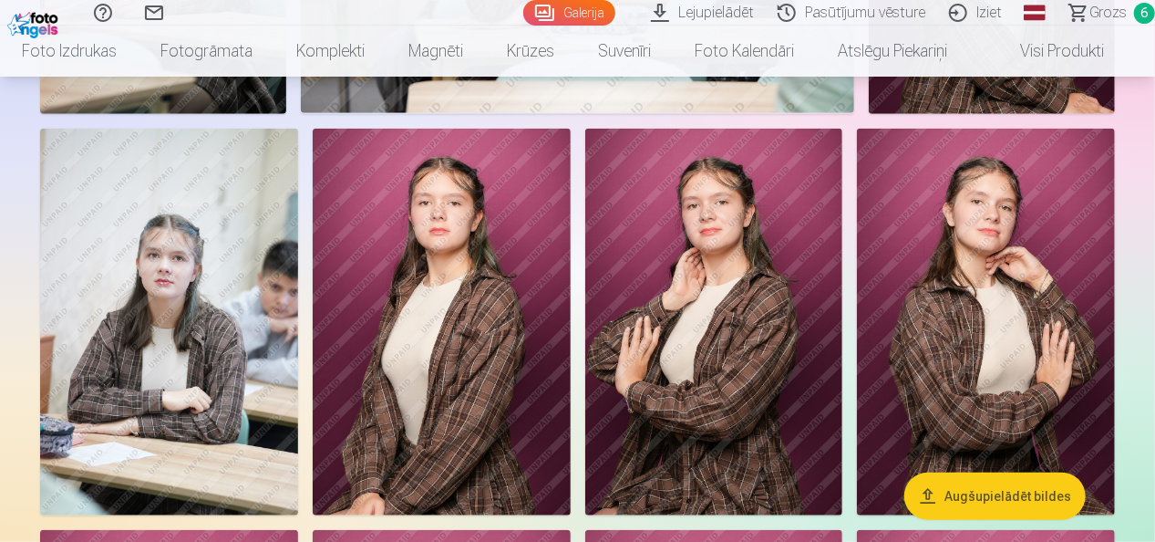
scroll to position [4163, 0]
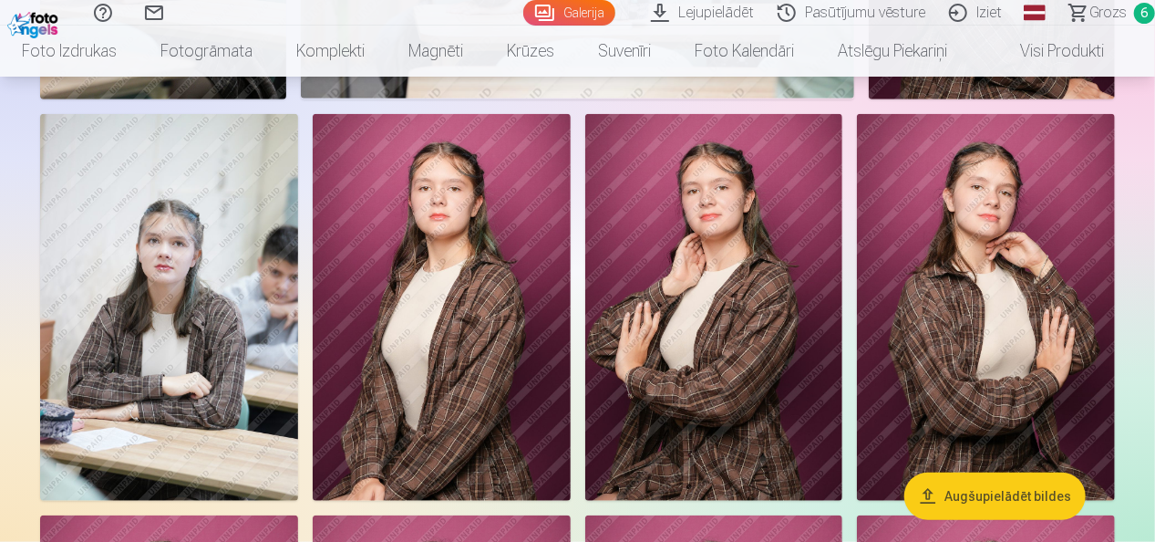
click at [419, 365] on img at bounding box center [442, 307] width 258 height 387
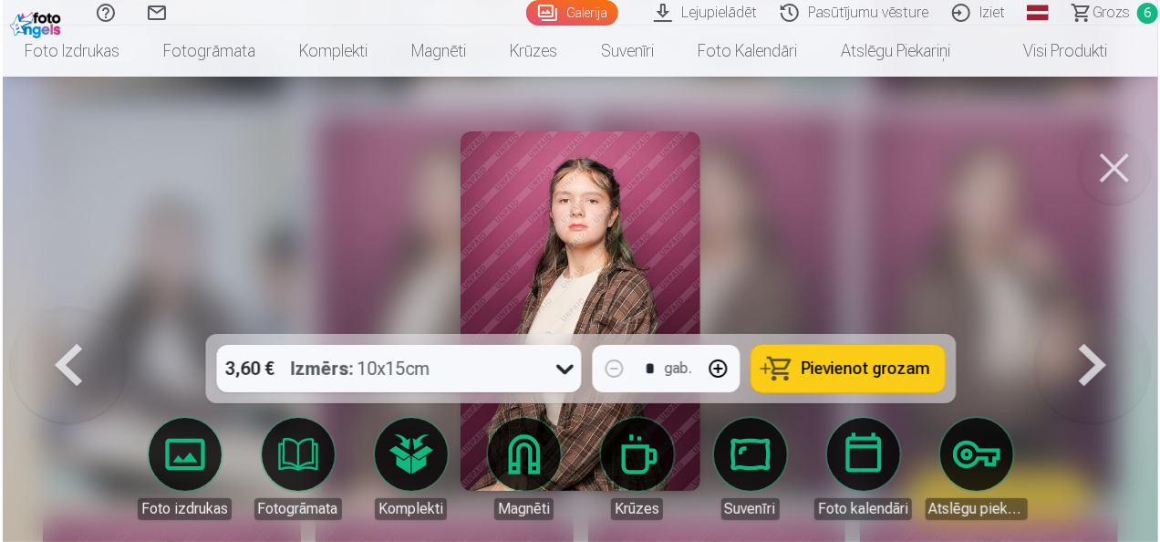
scroll to position [4178, 0]
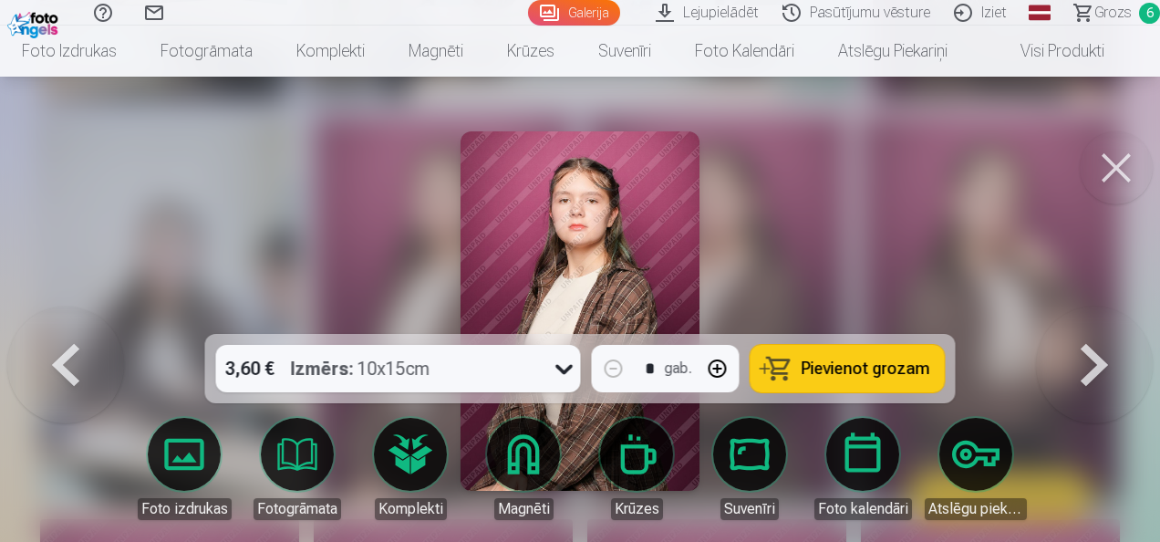
click at [855, 363] on span "Pievienot grozam" at bounding box center [865, 368] width 129 height 16
click at [1126, 181] on button at bounding box center [1116, 167] width 73 height 73
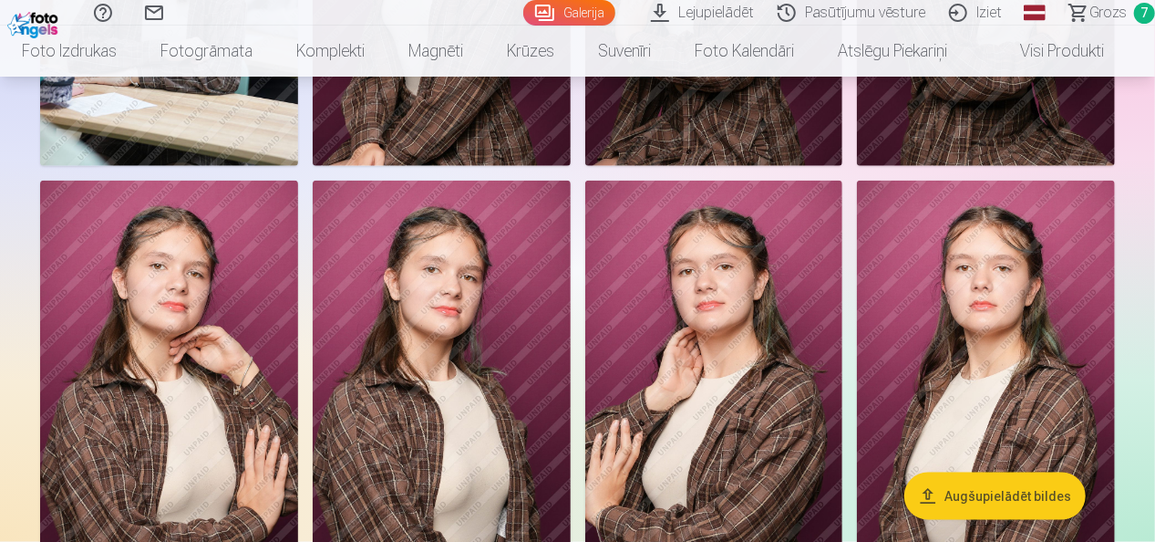
scroll to position [4600, 0]
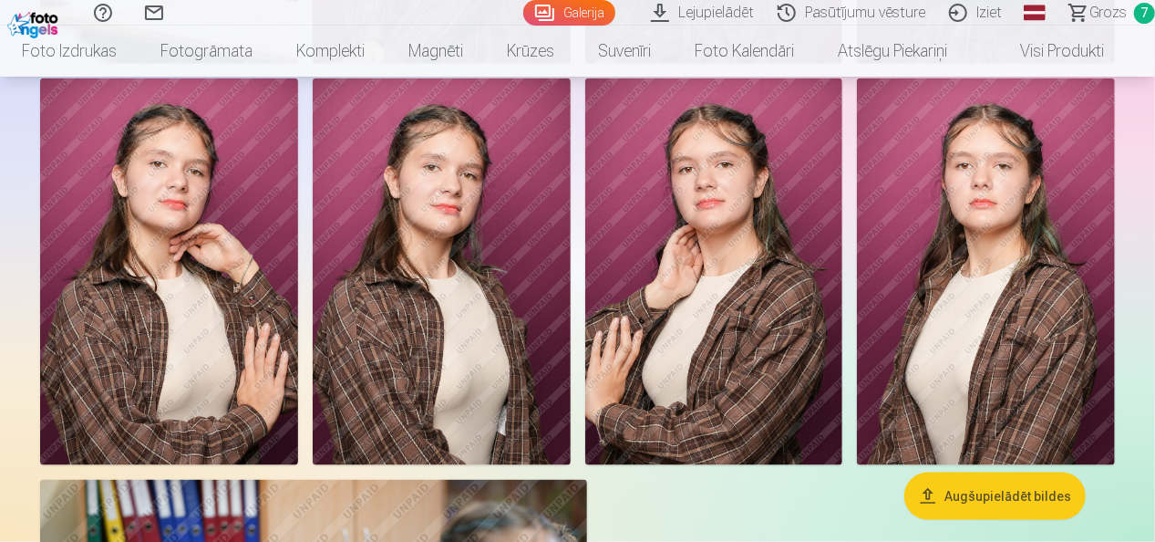
click at [522, 241] on img at bounding box center [442, 271] width 258 height 387
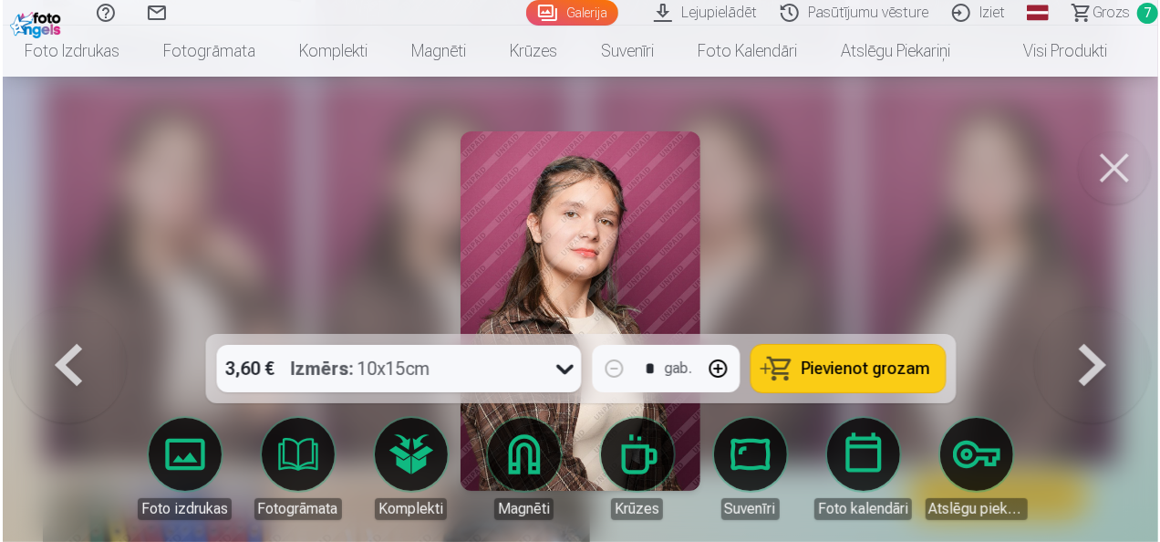
scroll to position [4616, 0]
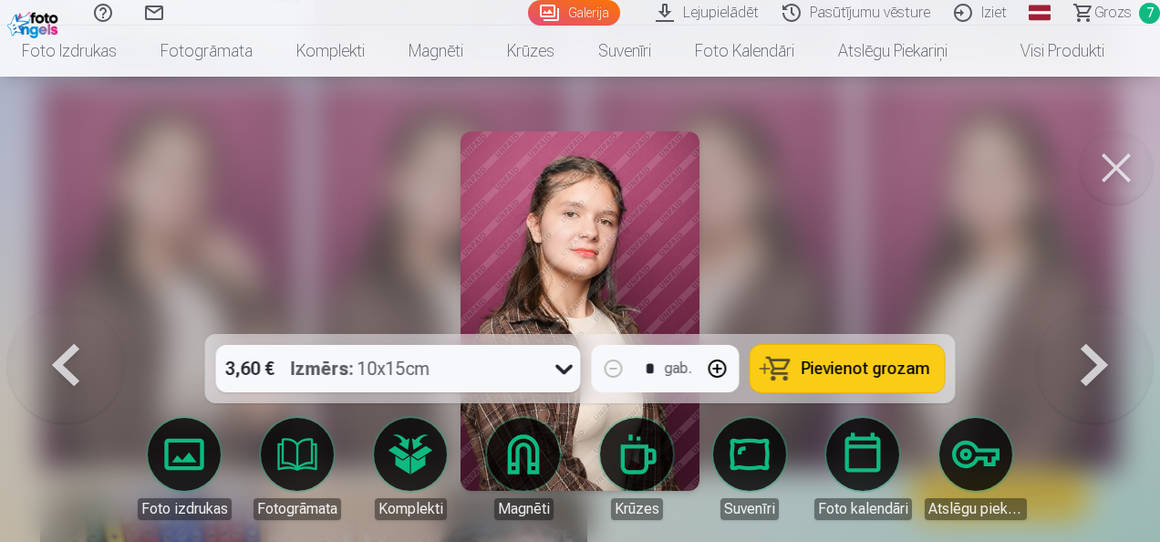
click at [857, 367] on span "Pievienot grozam" at bounding box center [865, 368] width 129 height 16
click at [1129, 166] on button at bounding box center [1116, 167] width 73 height 73
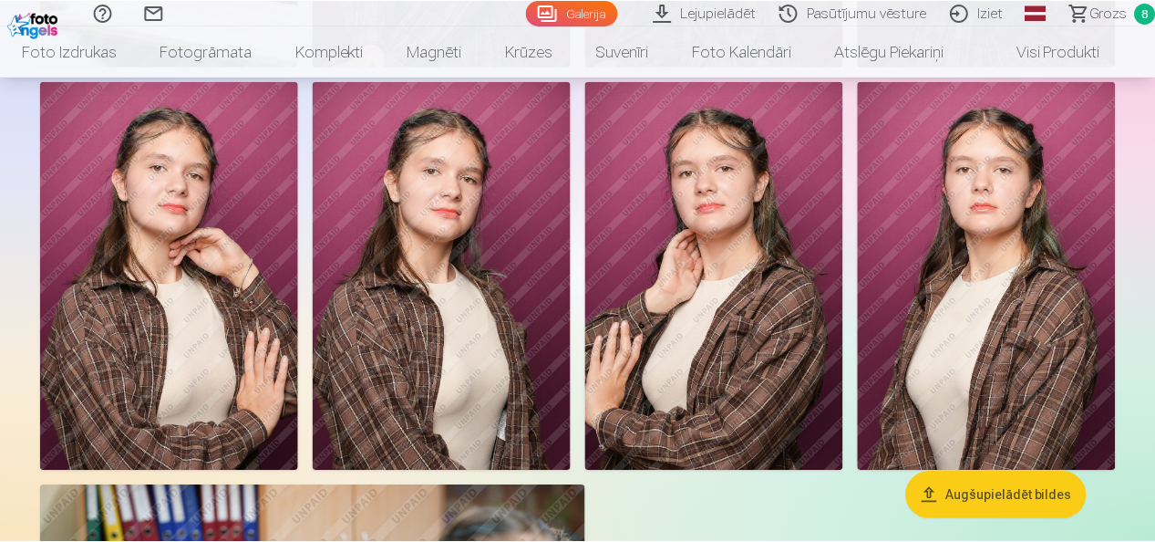
scroll to position [4600, 0]
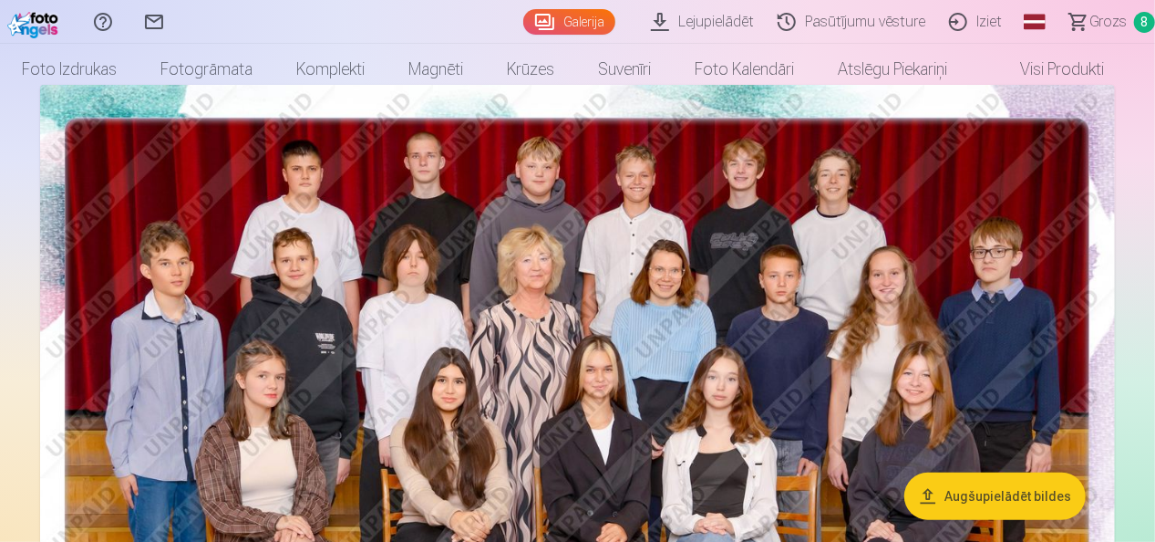
scroll to position [0, 0]
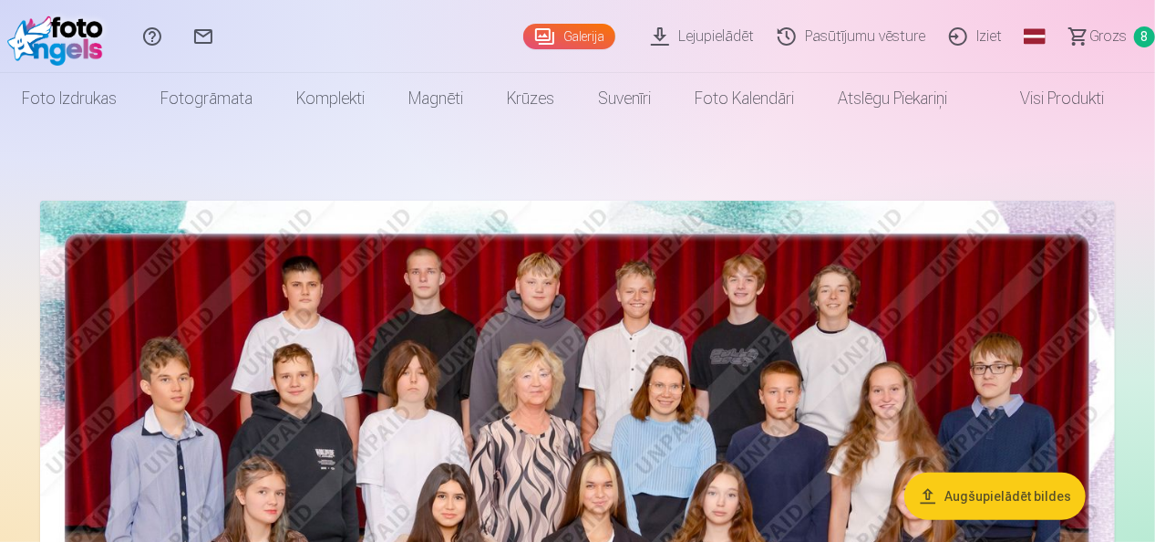
click at [1102, 31] on span "Grozs" at bounding box center [1108, 37] width 37 height 22
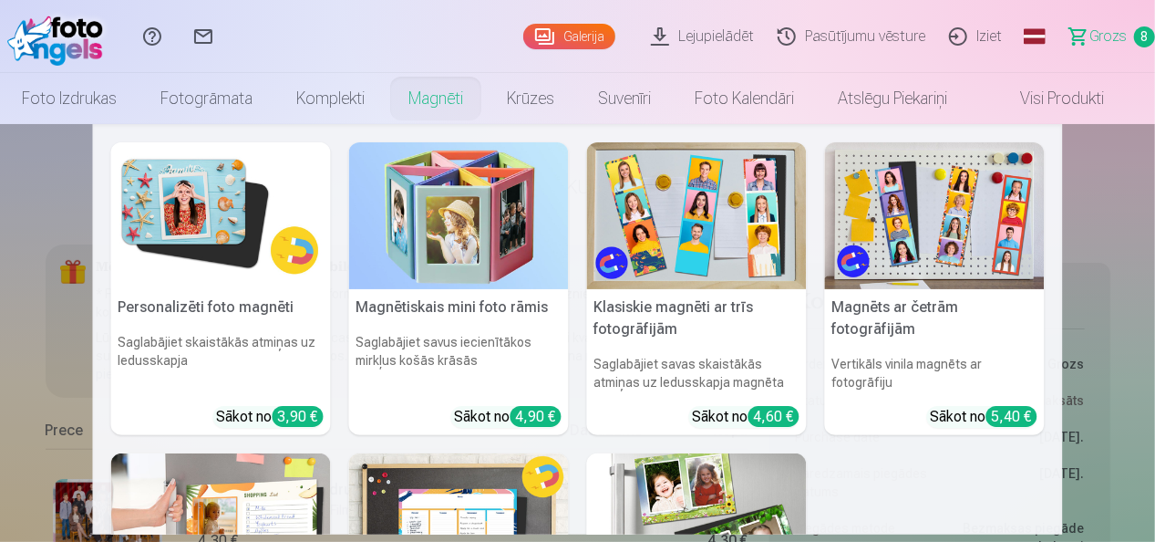
click at [448, 107] on link "Magnēti" at bounding box center [436, 98] width 98 height 51
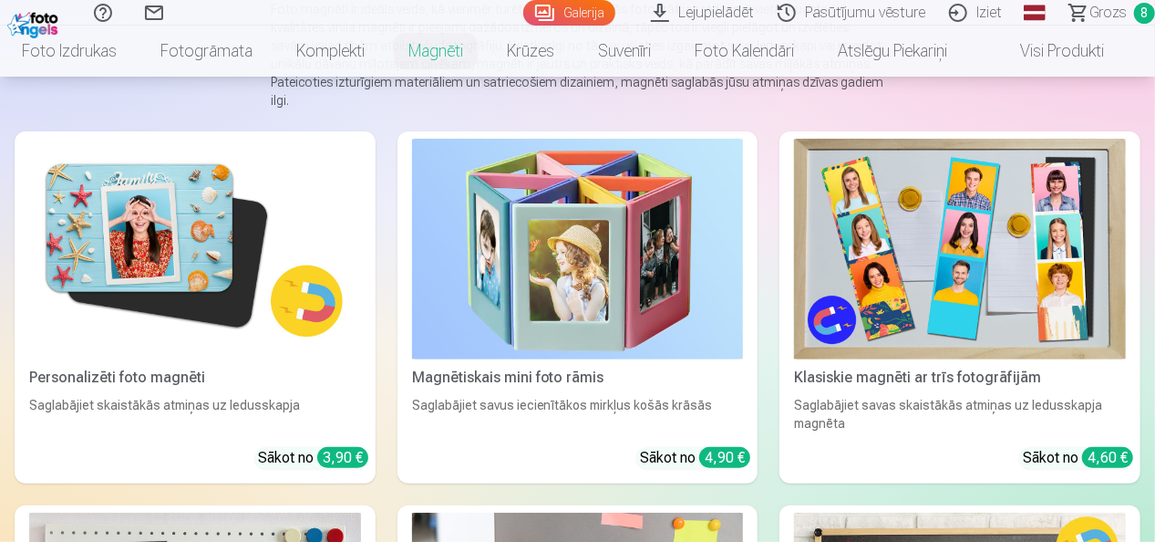
scroll to position [195, 0]
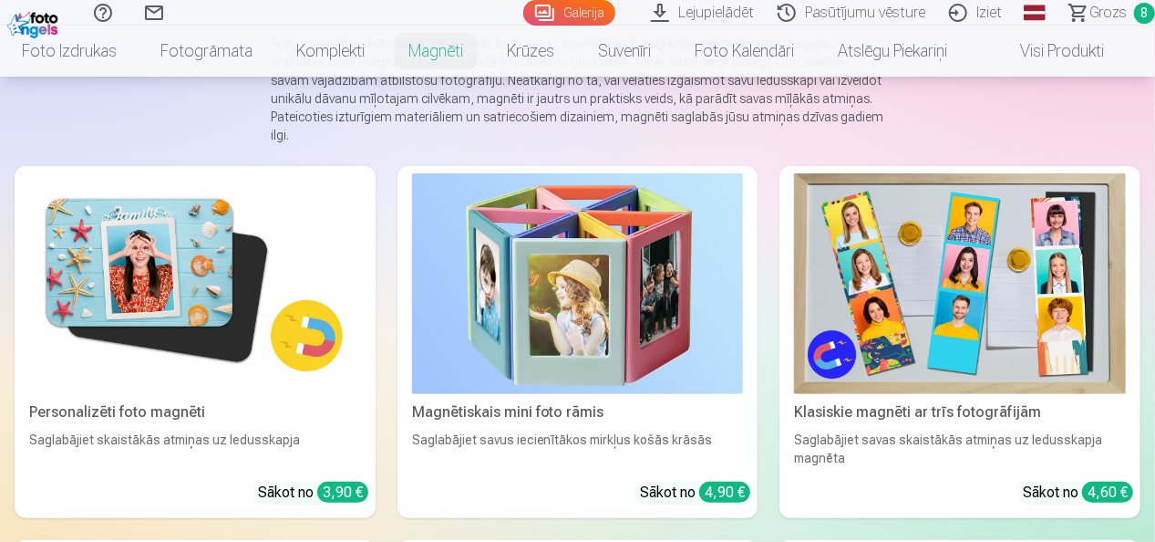
click at [174, 257] on img at bounding box center [195, 283] width 332 height 221
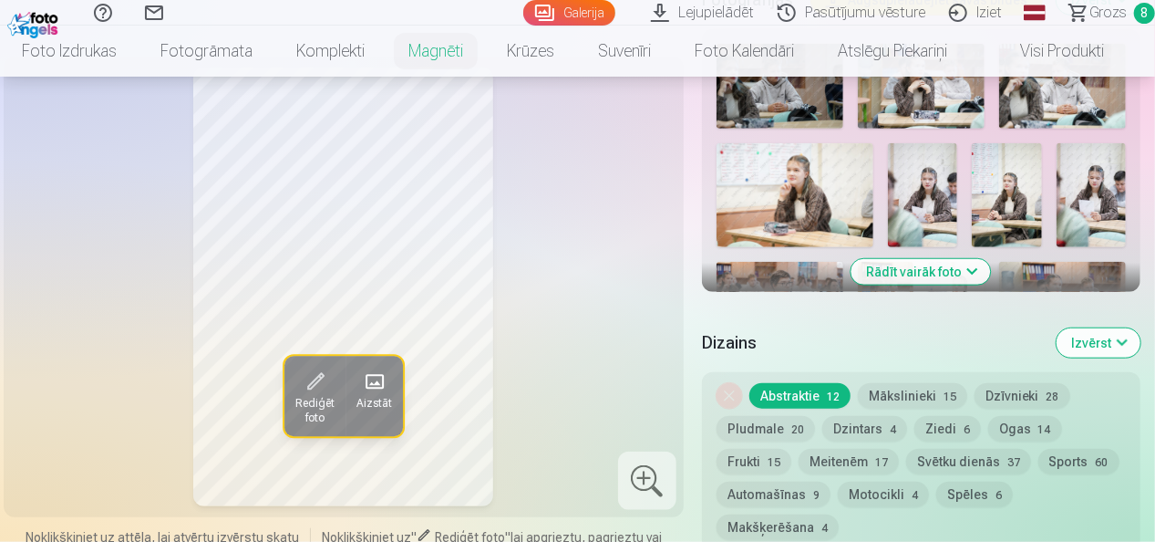
scroll to position [534, 0]
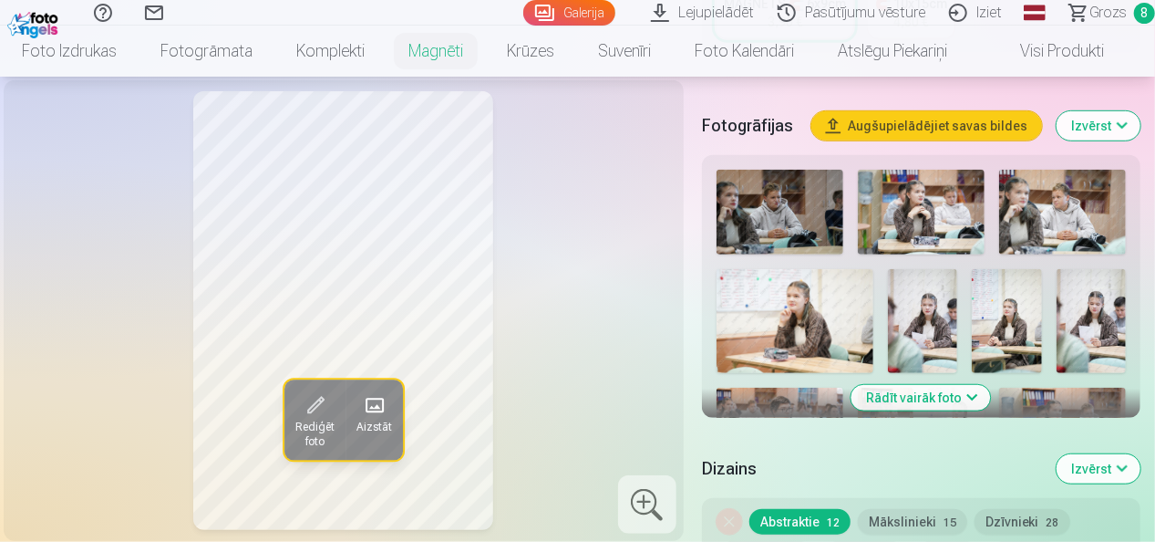
click at [945, 400] on button "Rādīt vairāk foto" at bounding box center [922, 398] width 140 height 26
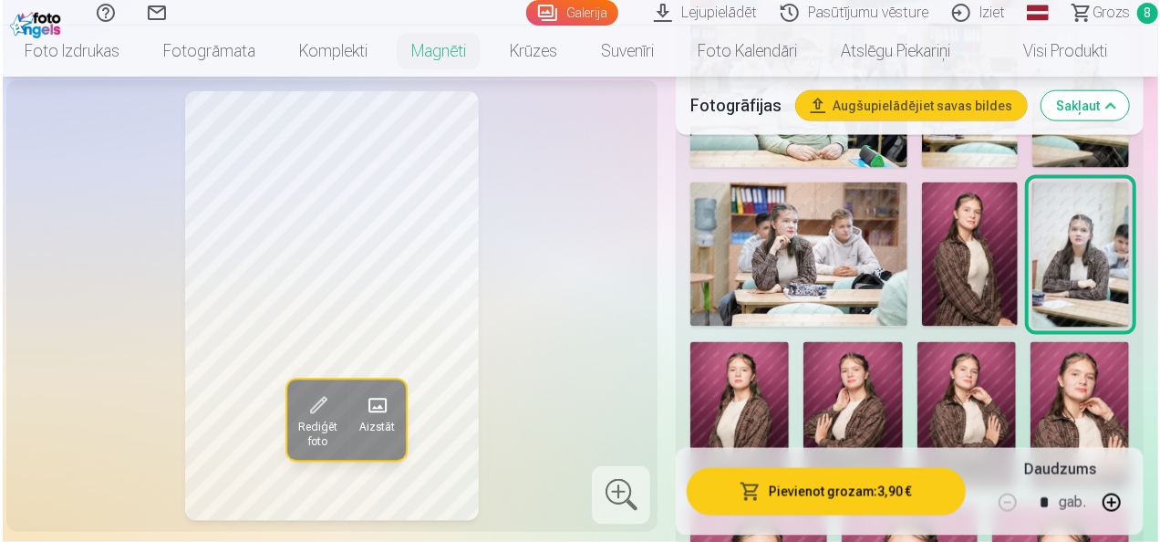
scroll to position [1170, 0]
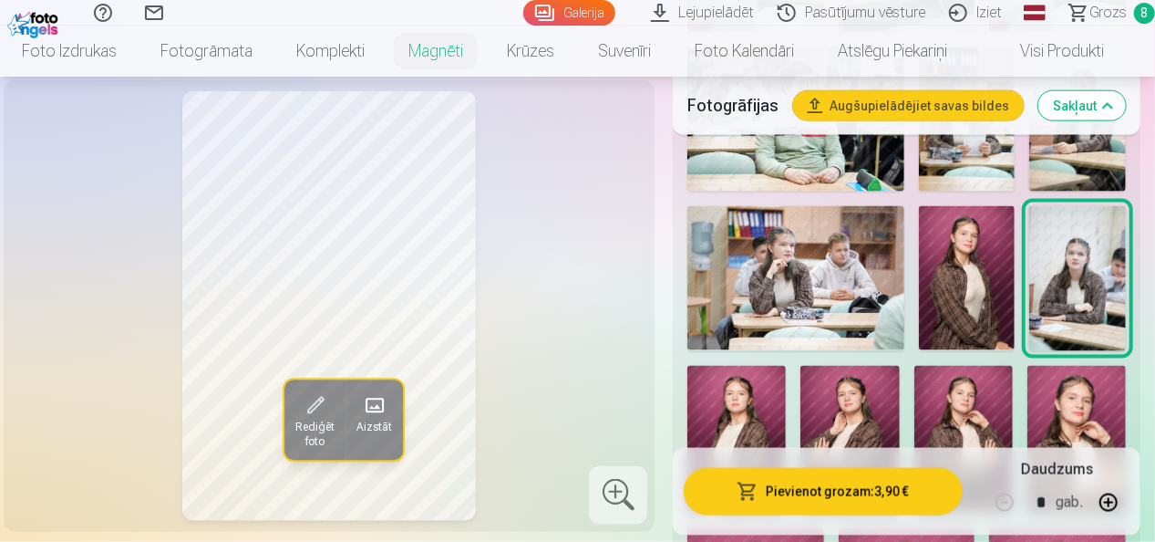
click at [963, 234] on img at bounding box center [967, 278] width 97 height 145
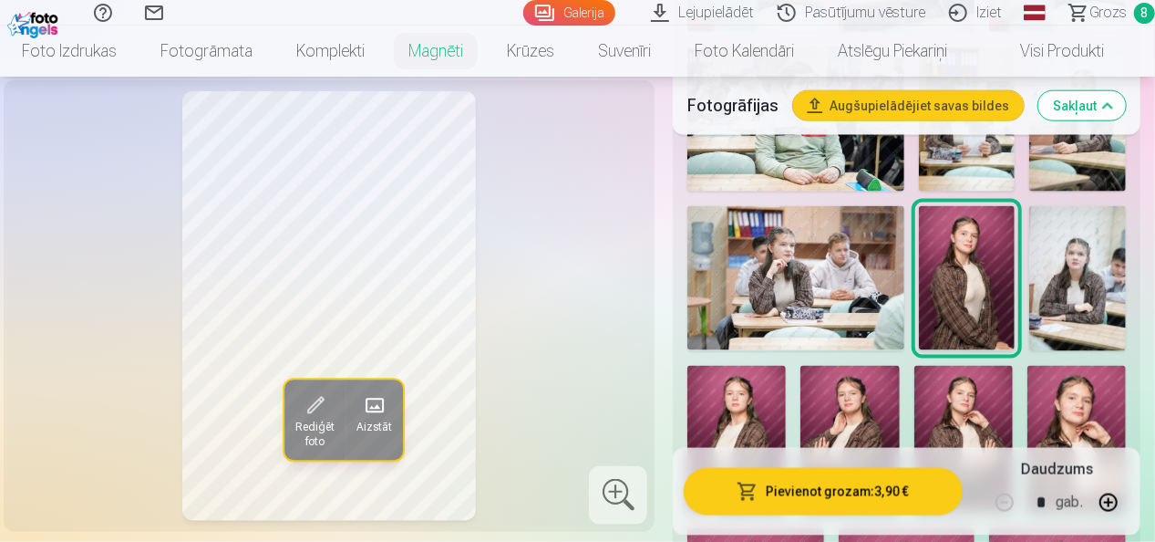
click at [858, 486] on button "Pievienot grozam : 3,90 €" at bounding box center [823, 490] width 279 height 47
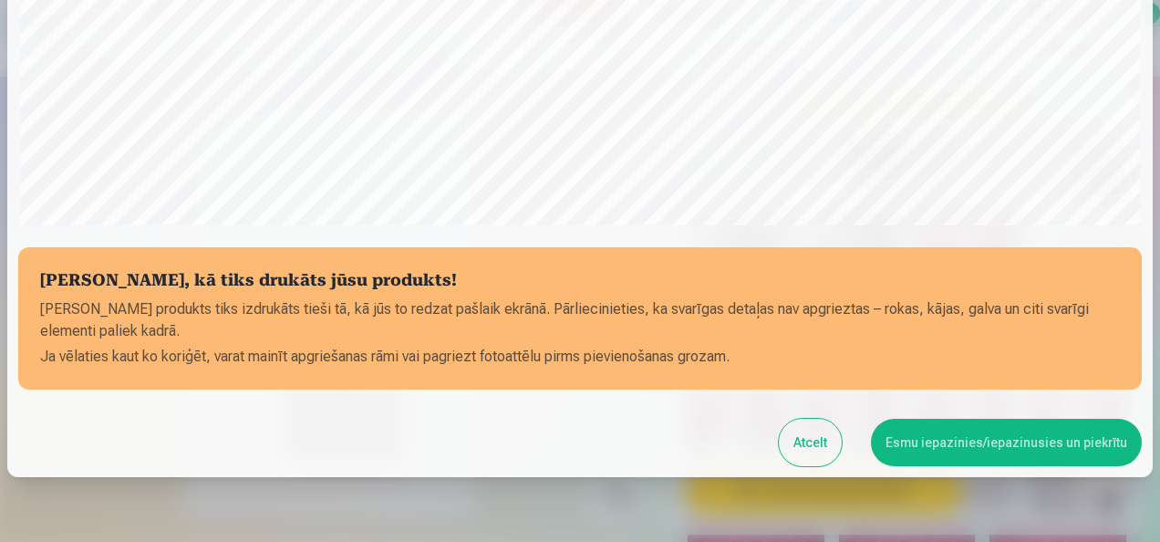
scroll to position [706, 0]
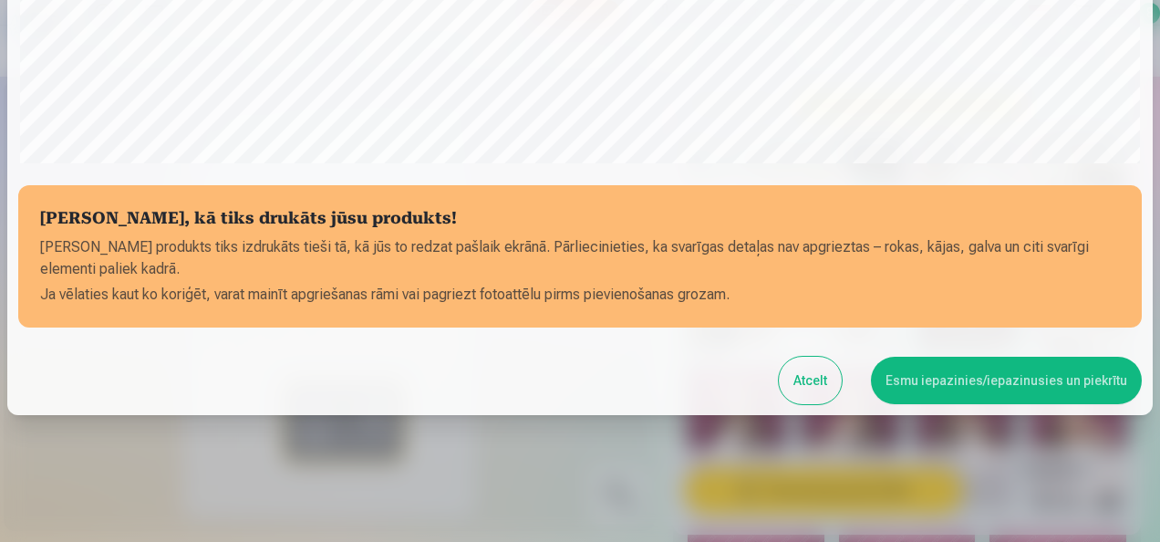
drag, startPoint x: 1154, startPoint y: 157, endPoint x: 1160, endPoint y: 137, distance: 20.8
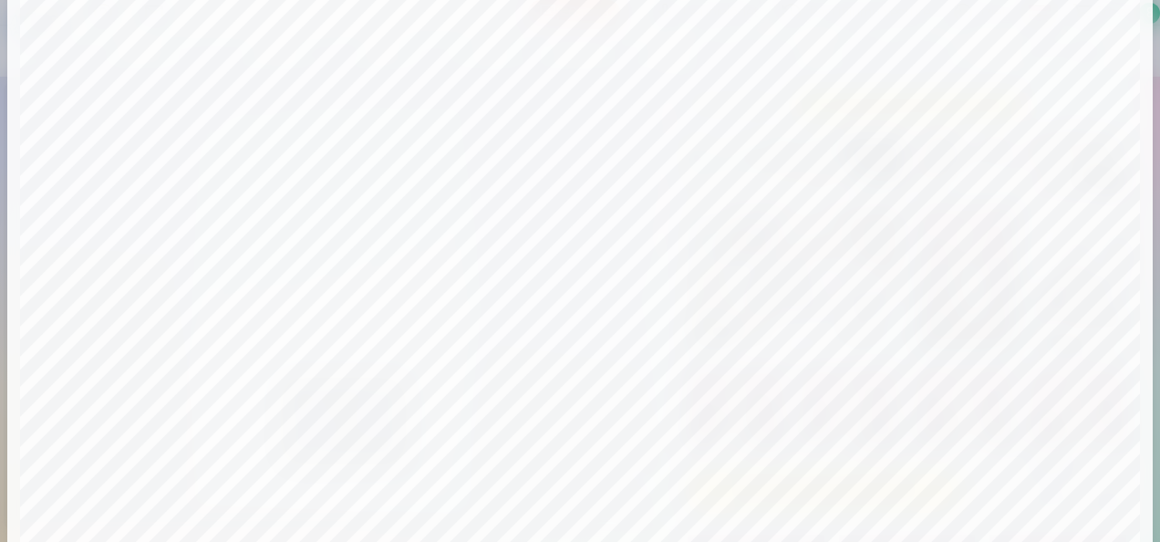
drag, startPoint x: 1159, startPoint y: 137, endPoint x: 1163, endPoint y: -25, distance: 161.4
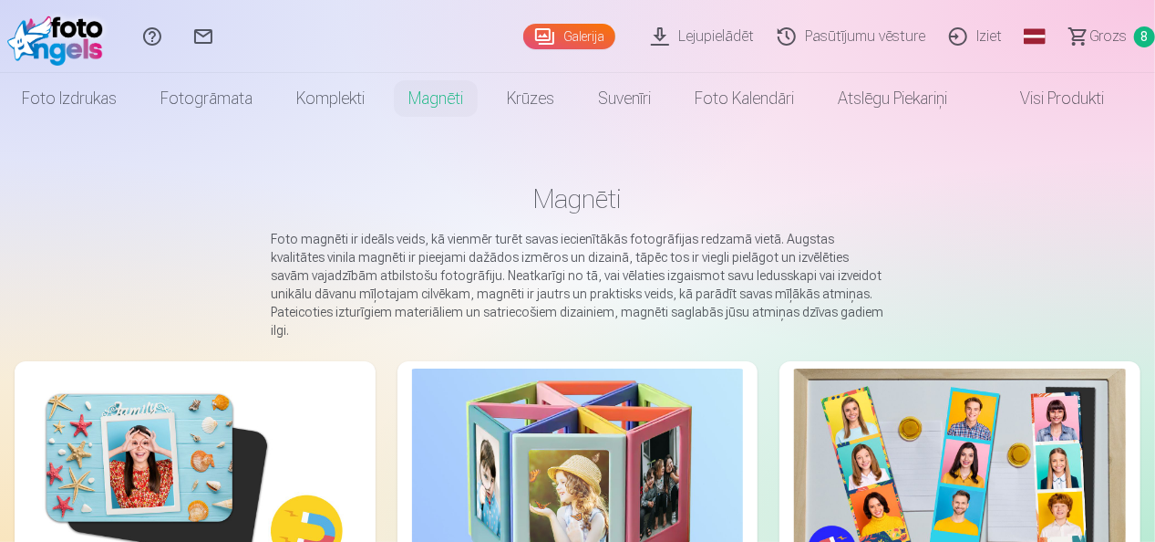
click at [120, 392] on img at bounding box center [195, 478] width 332 height 221
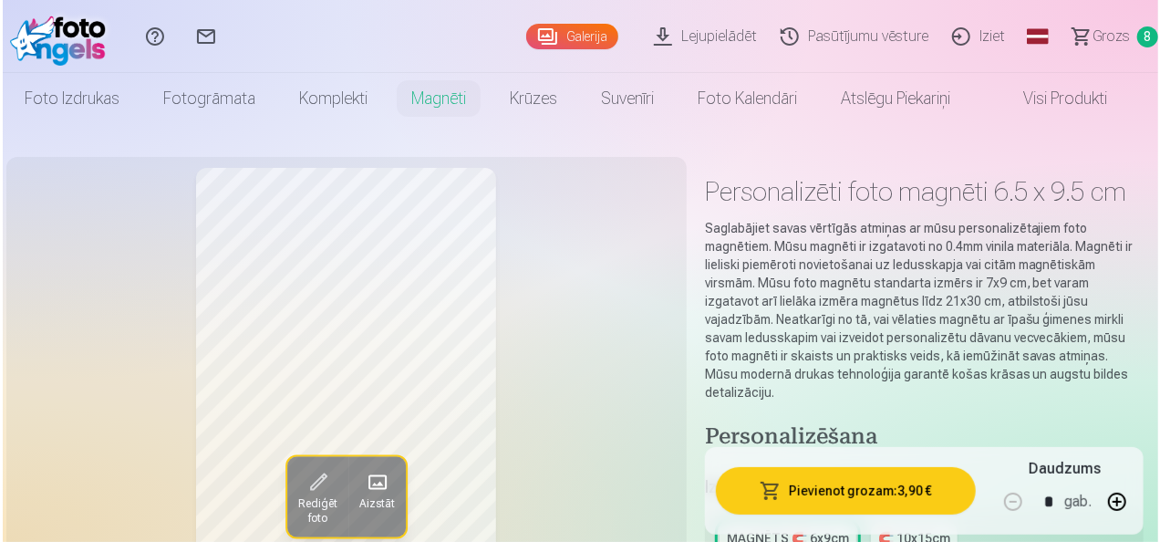
scroll to position [474, 0]
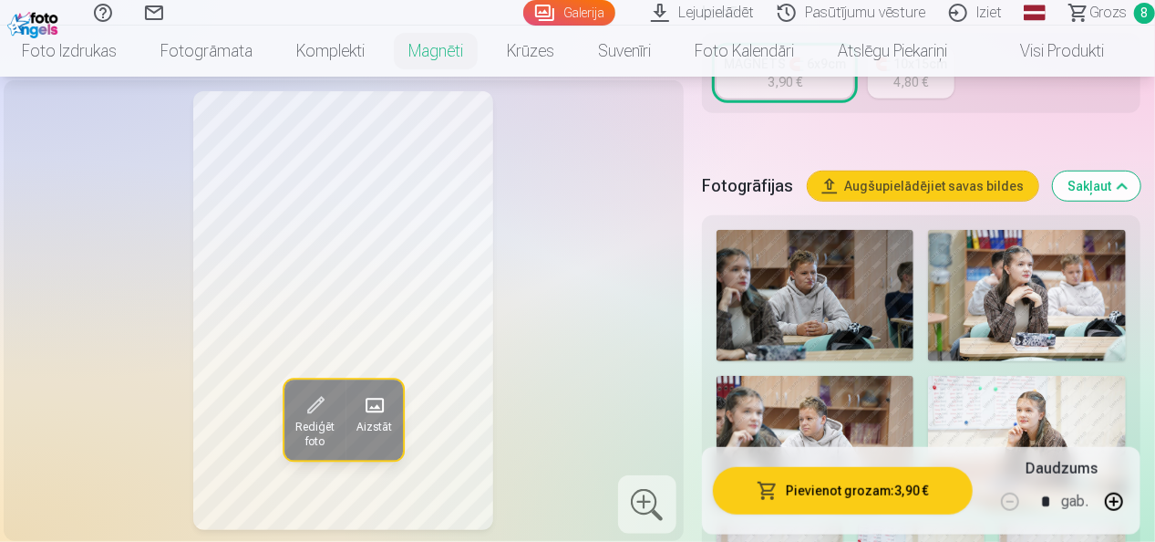
click at [841, 496] on button "Pievienot grozam : 3,90 €" at bounding box center [843, 490] width 260 height 47
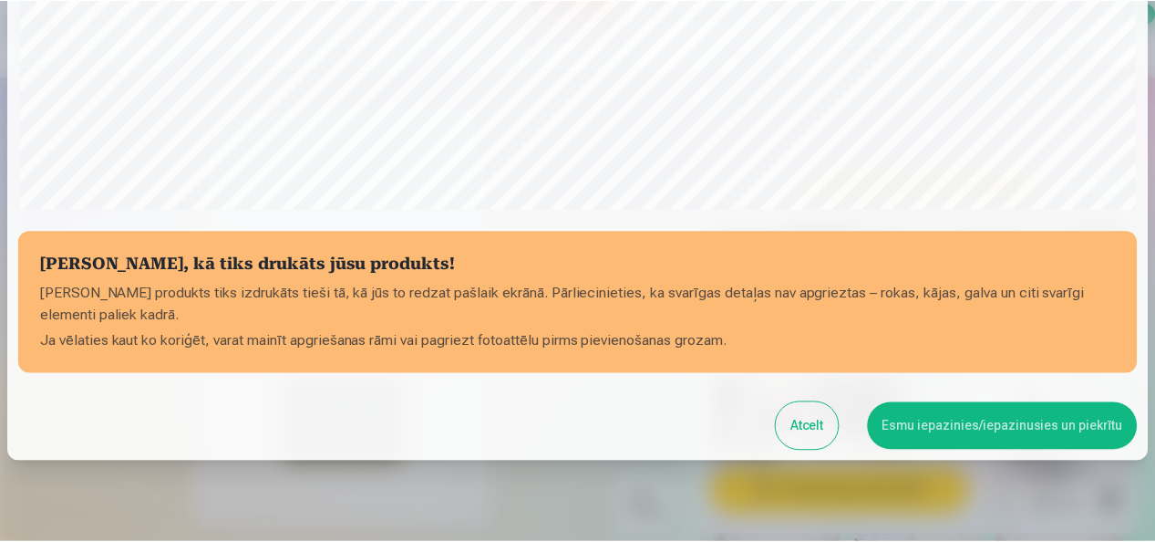
scroll to position [706, 0]
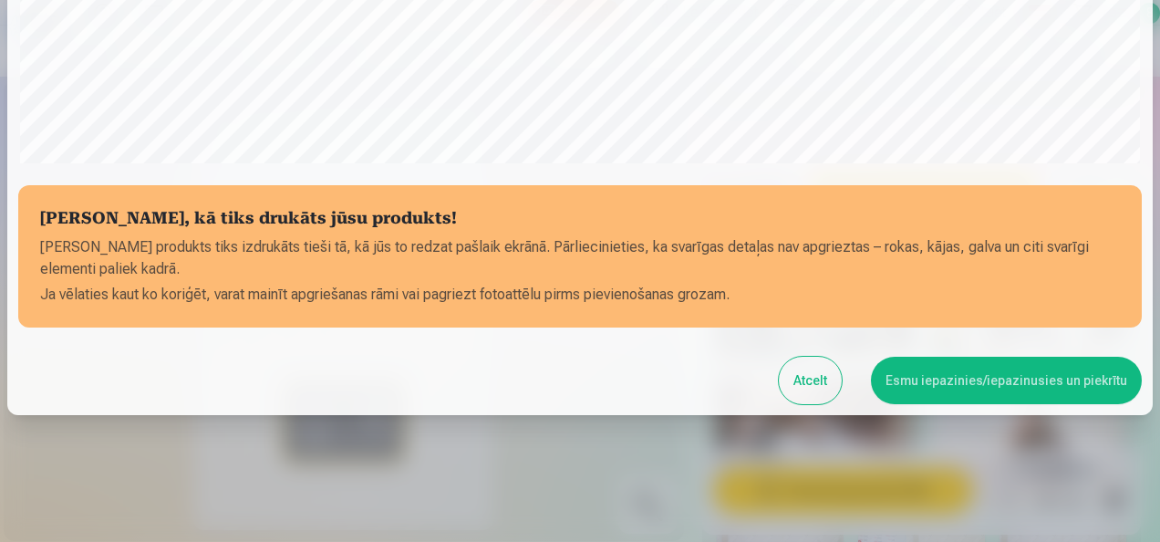
click at [951, 386] on button "Esmu iepazinies/iepazinusies un piekrītu" at bounding box center [1006, 380] width 271 height 47
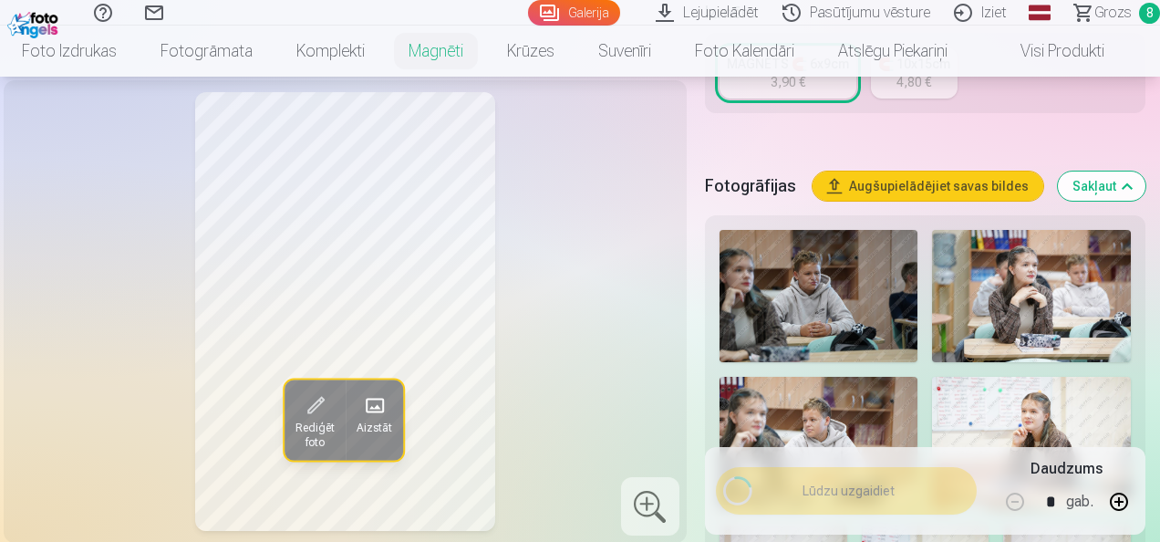
scroll to position [703, 0]
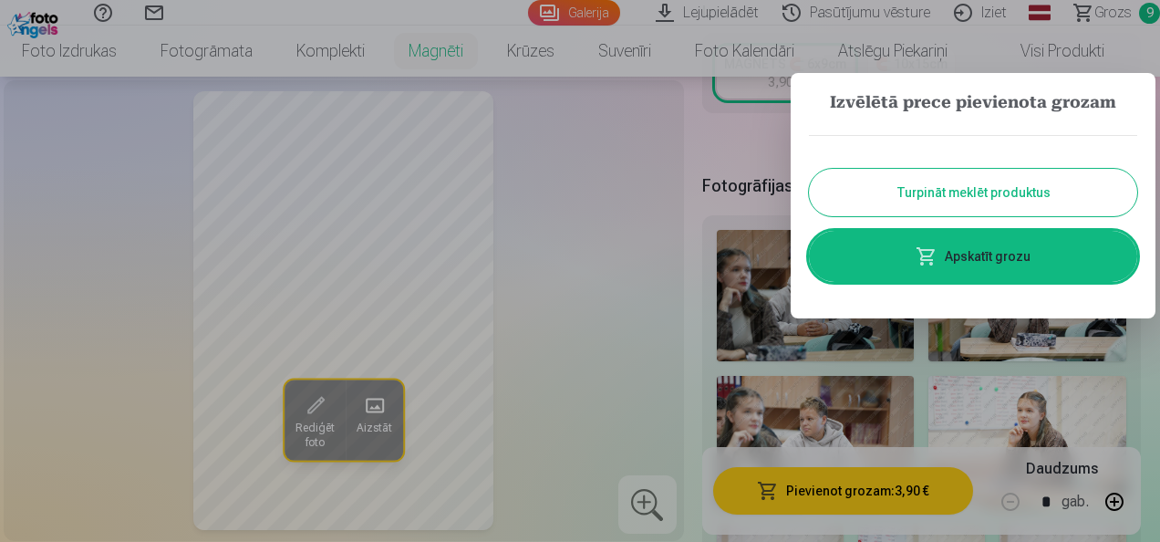
click at [940, 185] on button "Turpināt meklēt produktus" at bounding box center [973, 192] width 328 height 47
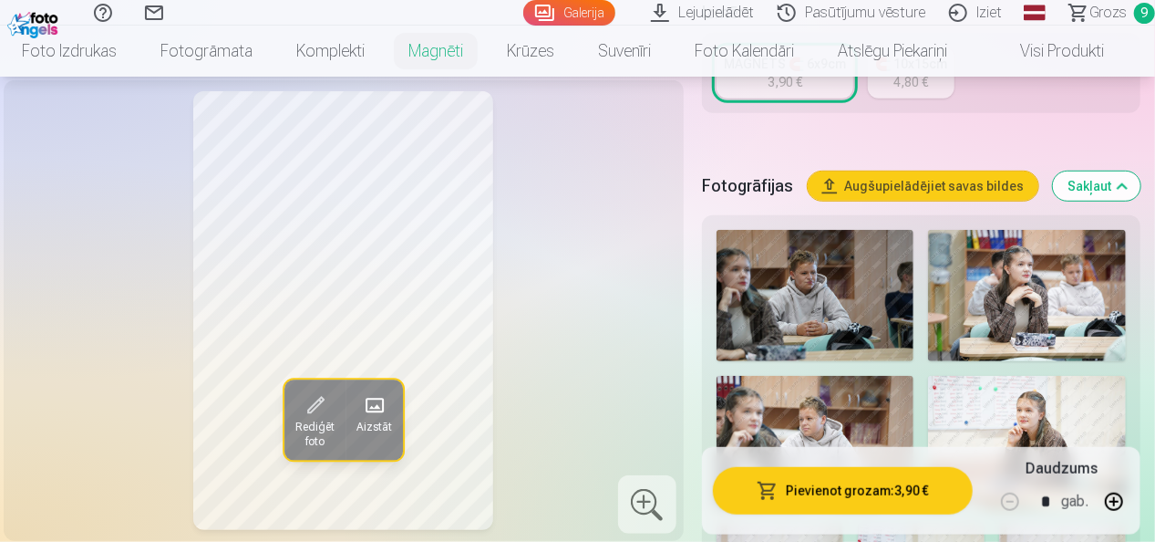
click at [600, 227] on div "Rediģēt foto Aizstāt" at bounding box center [344, 310] width 658 height 439
click at [1120, 501] on button "button" at bounding box center [1114, 502] width 44 height 44
type input "*"
click at [915, 487] on button "Pievienot grozam : 7,80 €" at bounding box center [843, 490] width 260 height 47
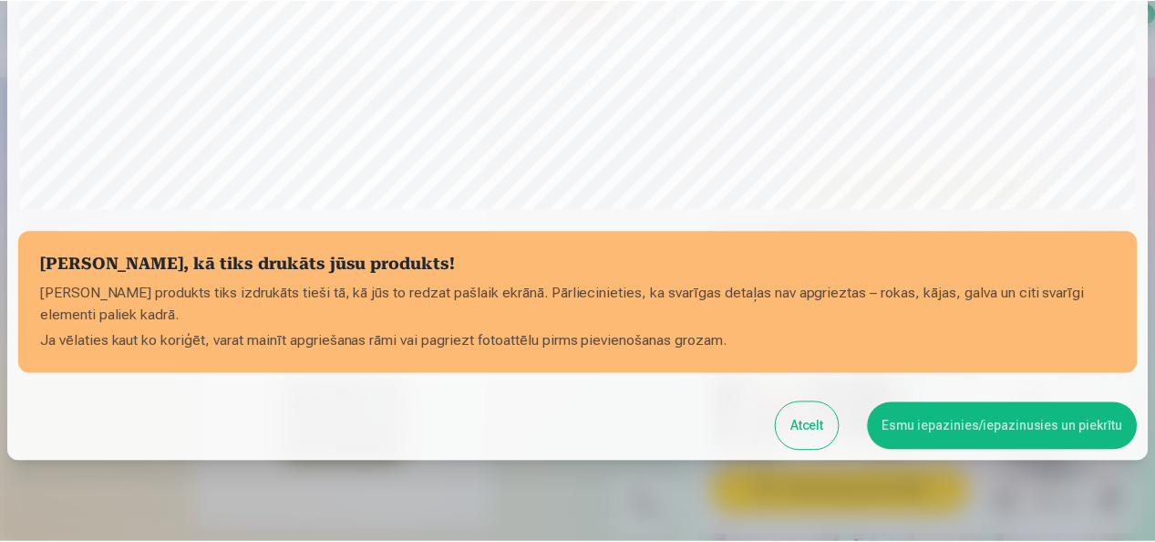
scroll to position [706, 0]
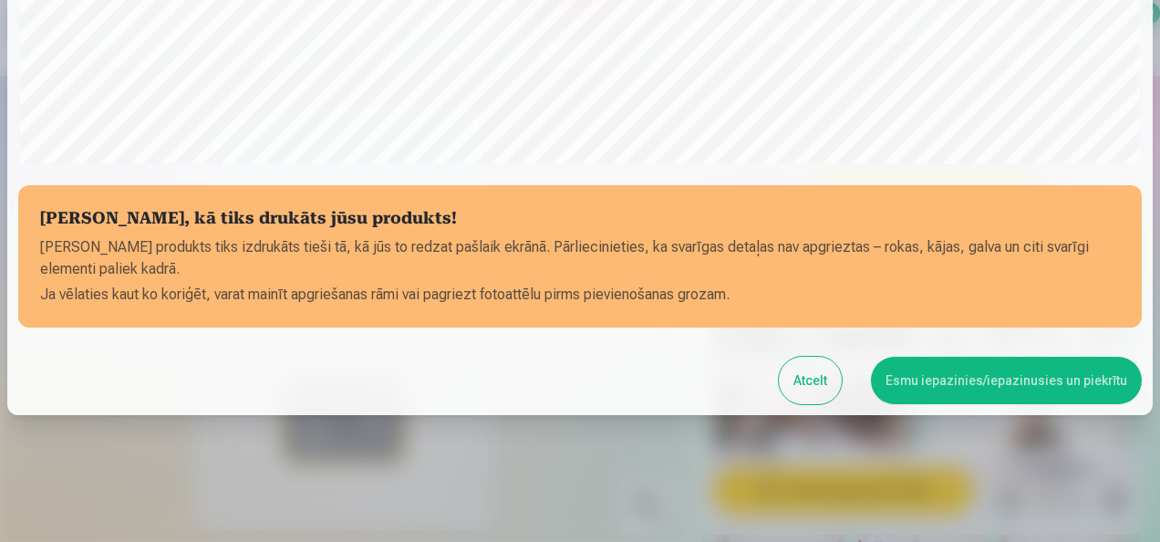
click at [999, 381] on button "Esmu iepazinies/iepazinusies un piekrītu" at bounding box center [1006, 380] width 271 height 47
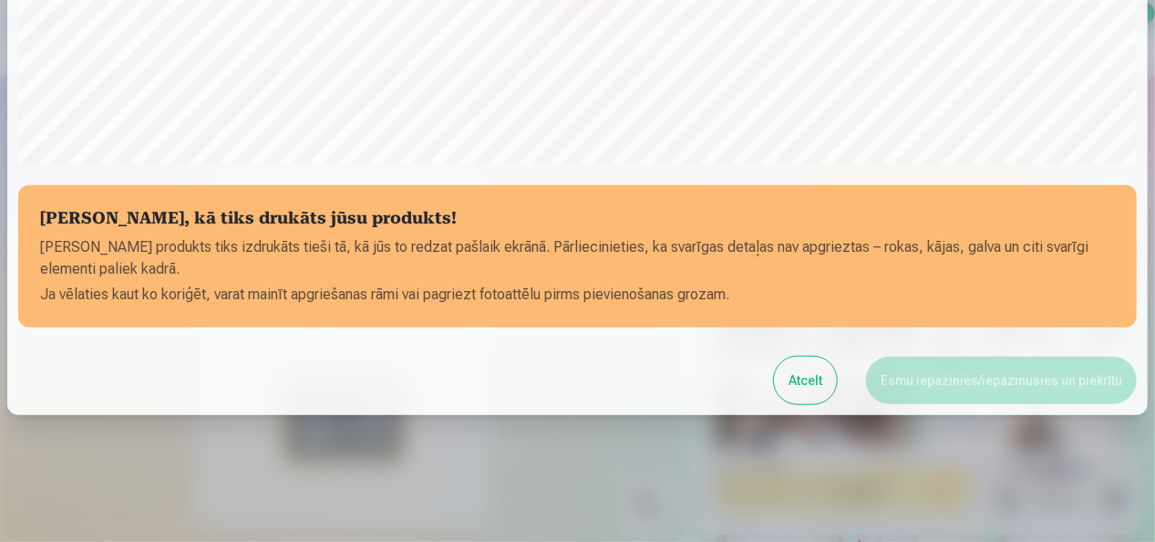
scroll to position [703, 0]
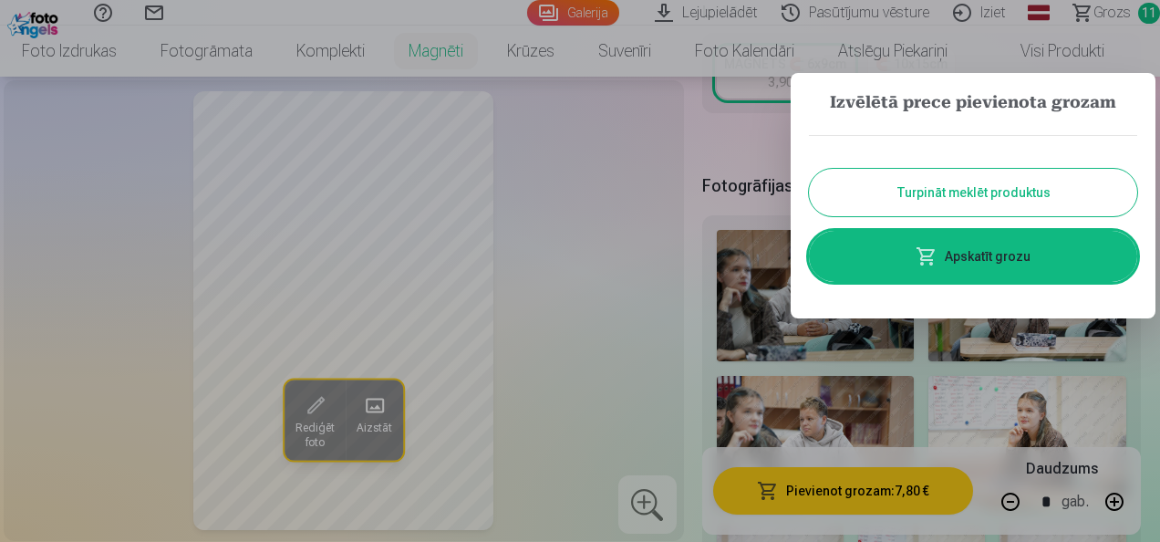
click at [1008, 259] on link "Apskatīt grozu" at bounding box center [973, 256] width 328 height 51
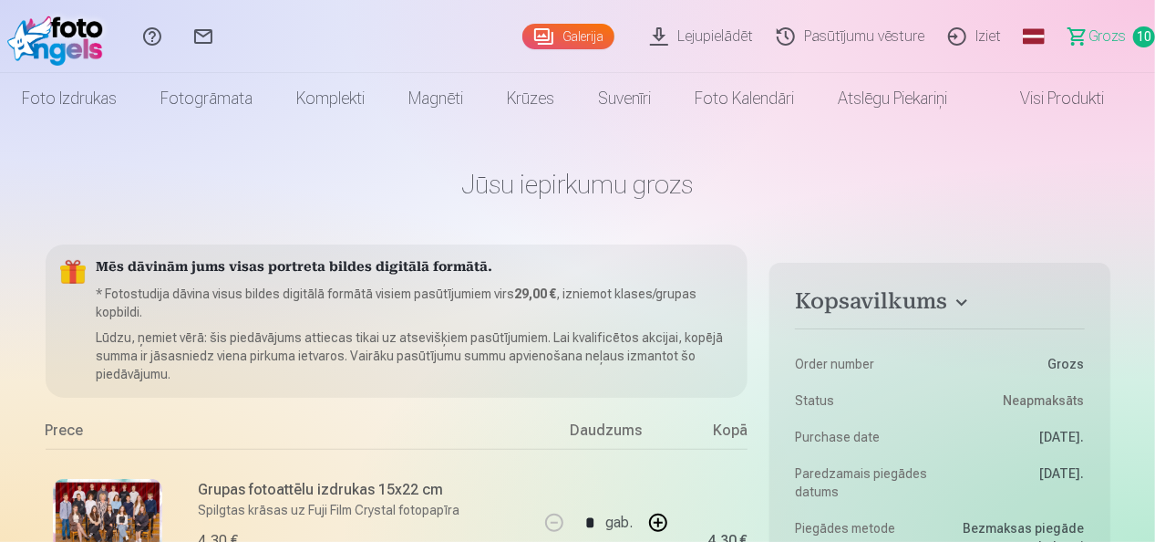
click at [1103, 170] on h1 "Jūsu iepirkumu grozs" at bounding box center [578, 184] width 1065 height 33
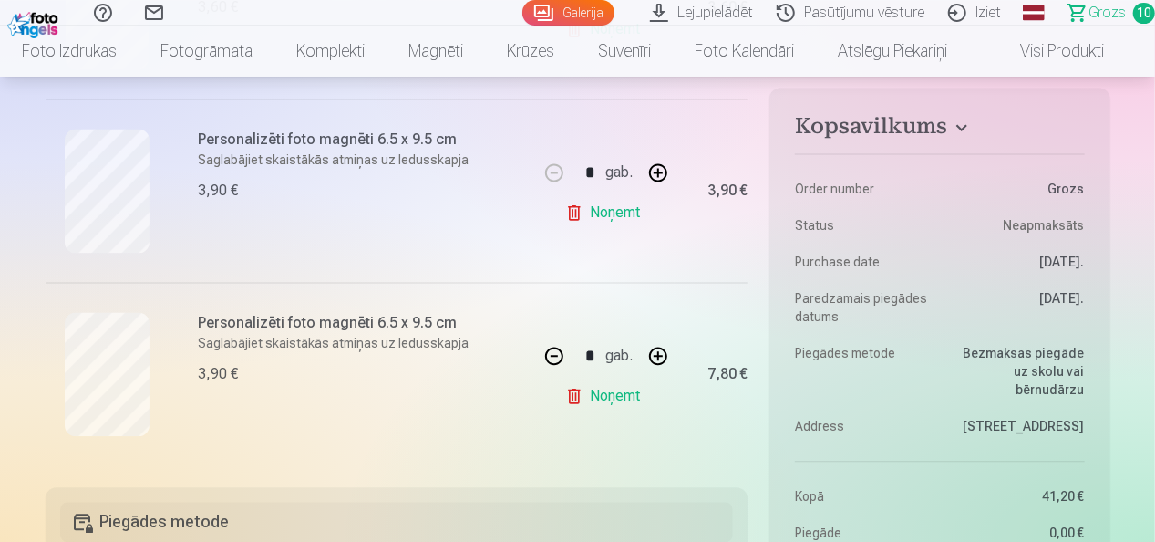
scroll to position [1687, 0]
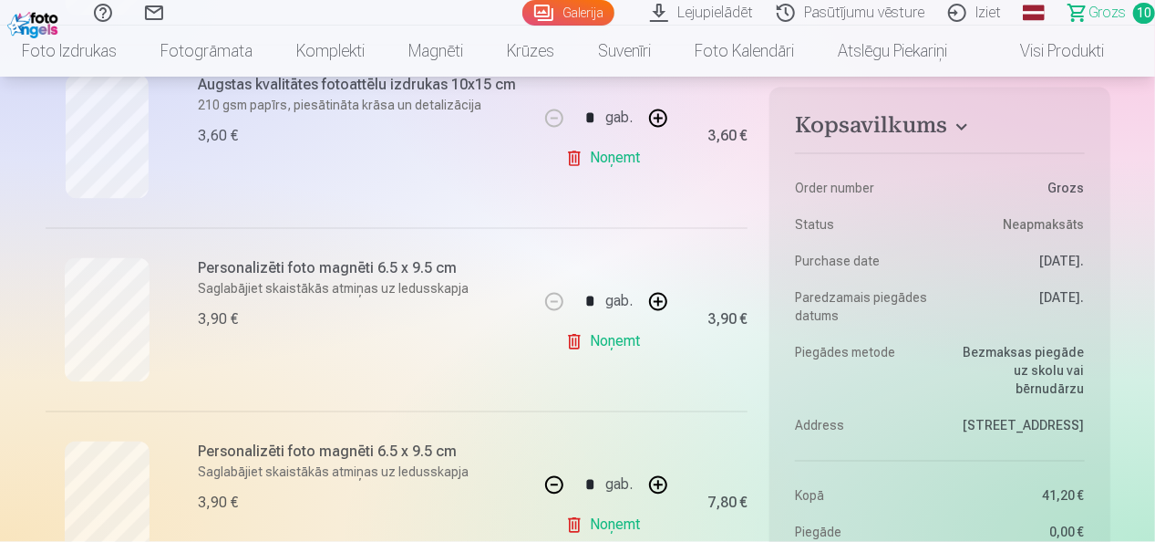
click at [613, 341] on link "Noņemt" at bounding box center [606, 342] width 83 height 36
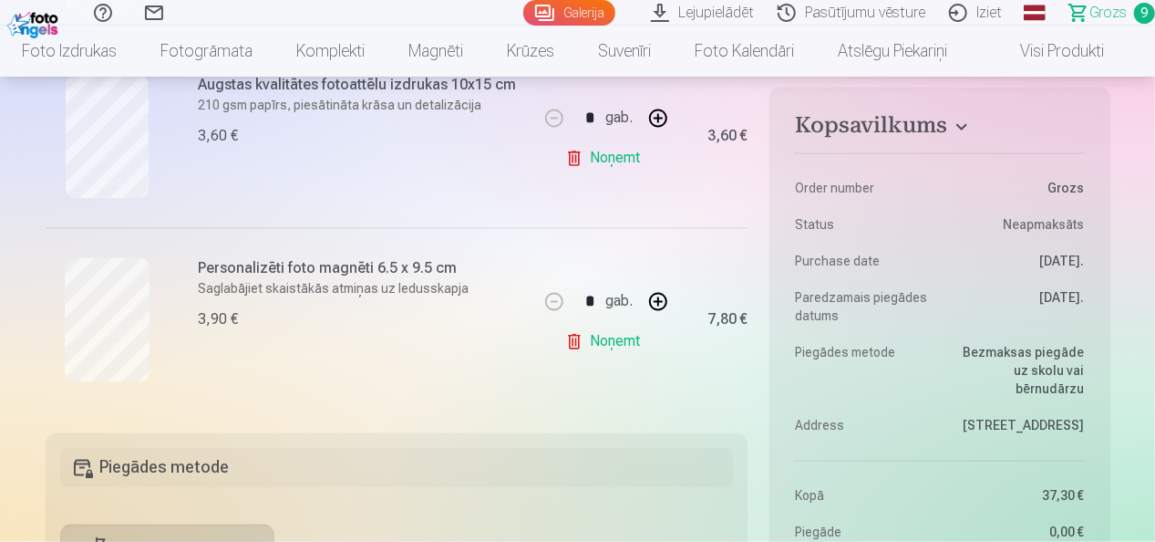
type input "*"
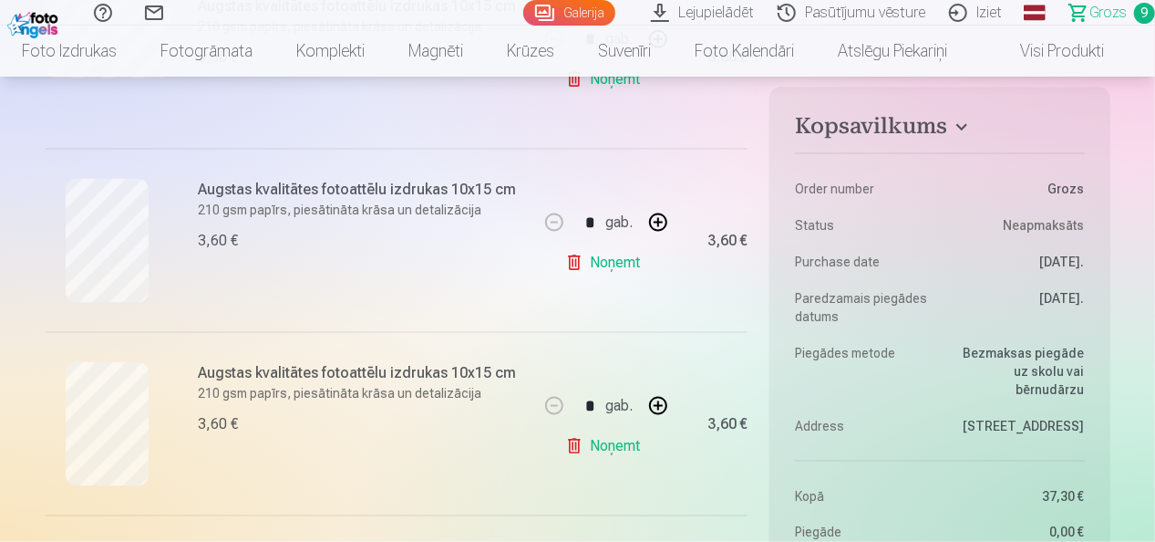
scroll to position [1147, 0]
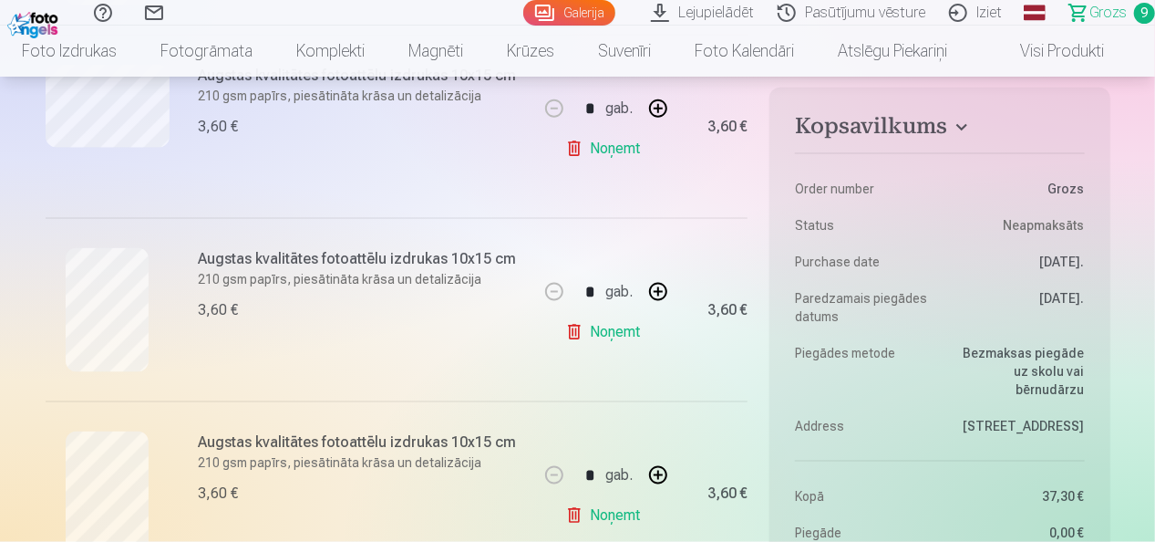
click at [593, 326] on link "Noņemt" at bounding box center [606, 332] width 83 height 36
type input "*"
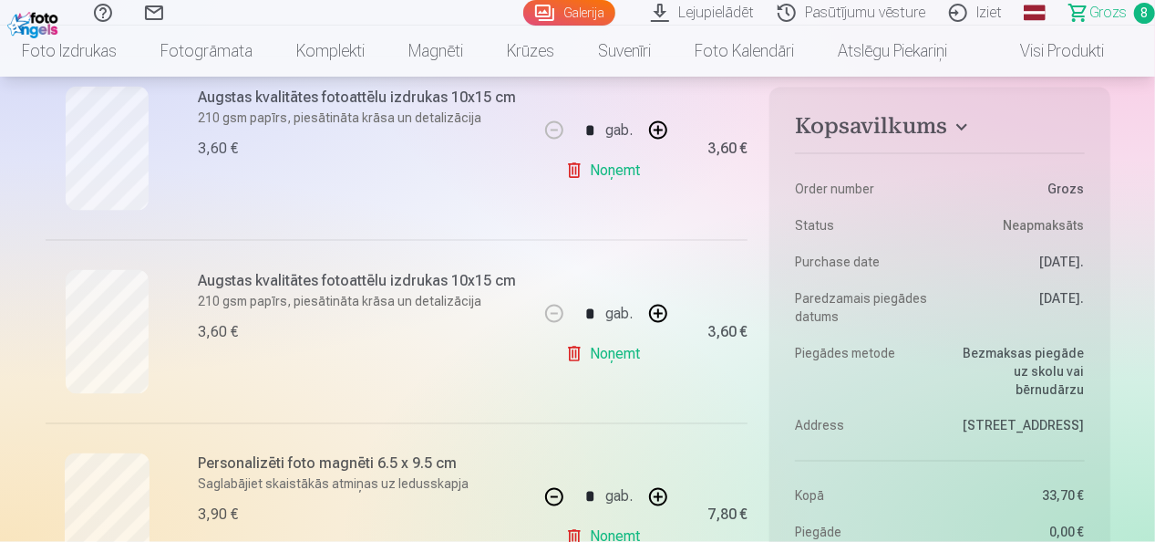
scroll to position [1286, 0]
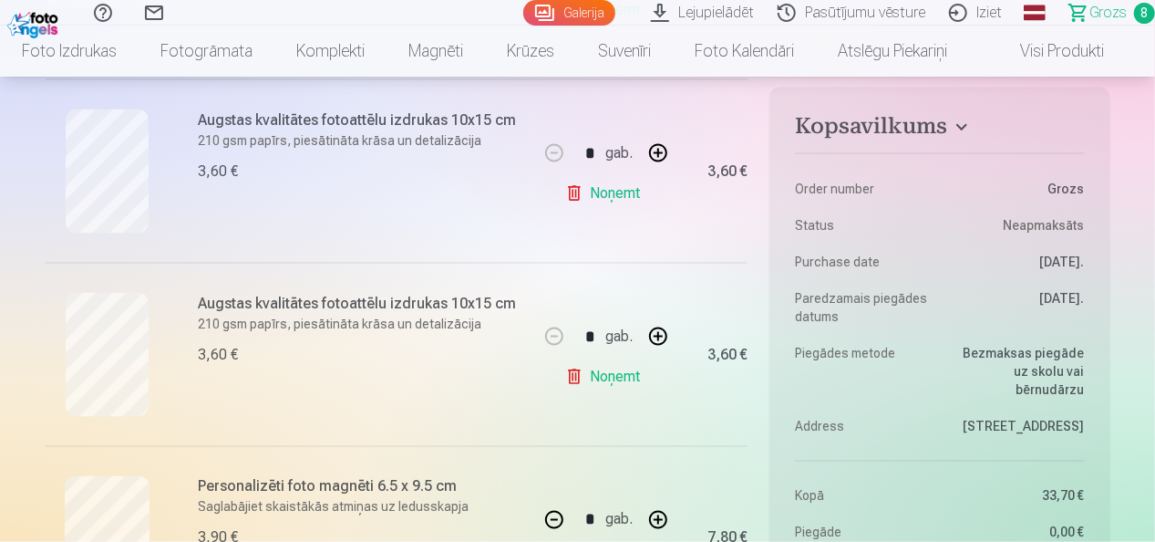
click at [584, 370] on link "Noņemt" at bounding box center [606, 376] width 83 height 36
type input "*"
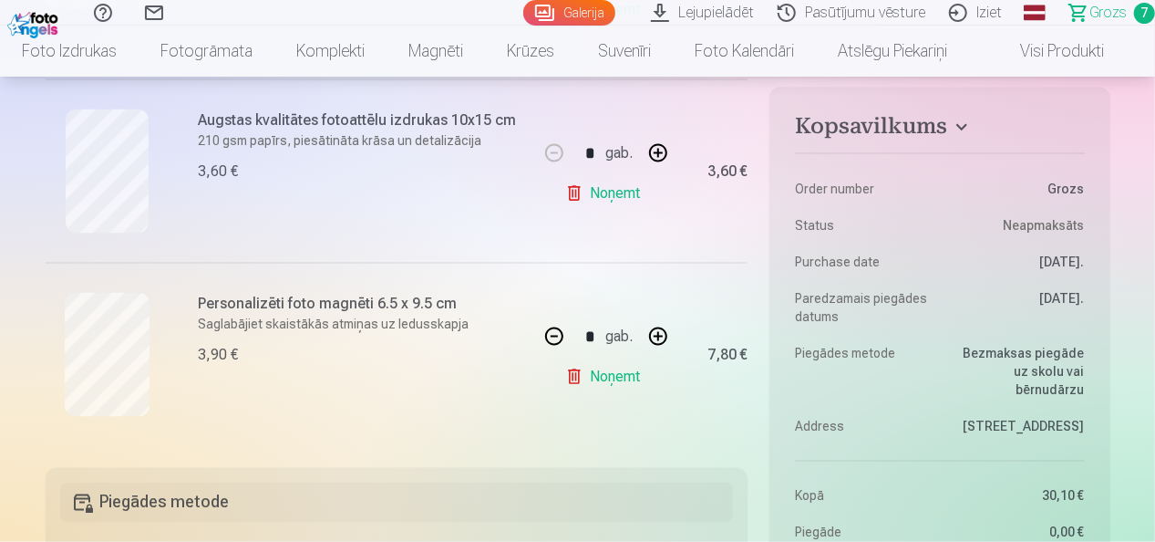
click at [620, 184] on link "Noņemt" at bounding box center [606, 193] width 83 height 36
type input "*"
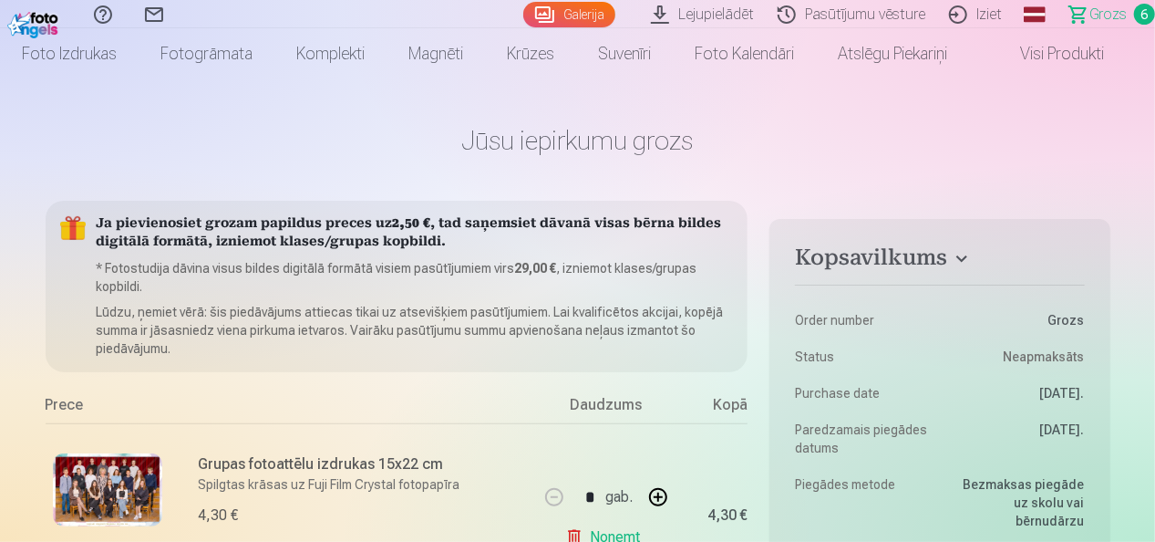
scroll to position [33, 0]
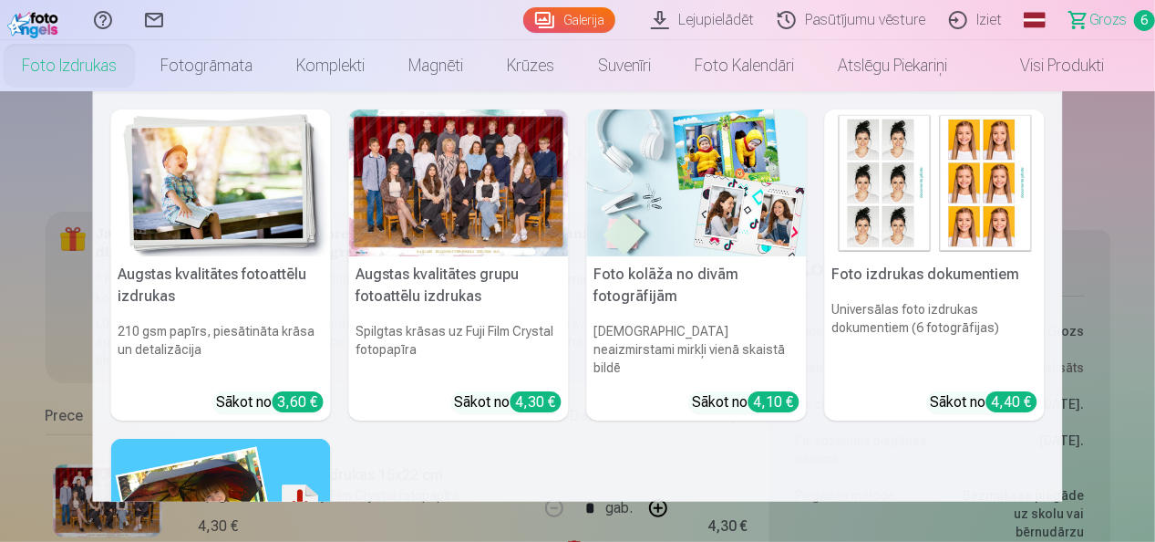
click at [92, 60] on link "Foto izdrukas" at bounding box center [69, 65] width 139 height 51
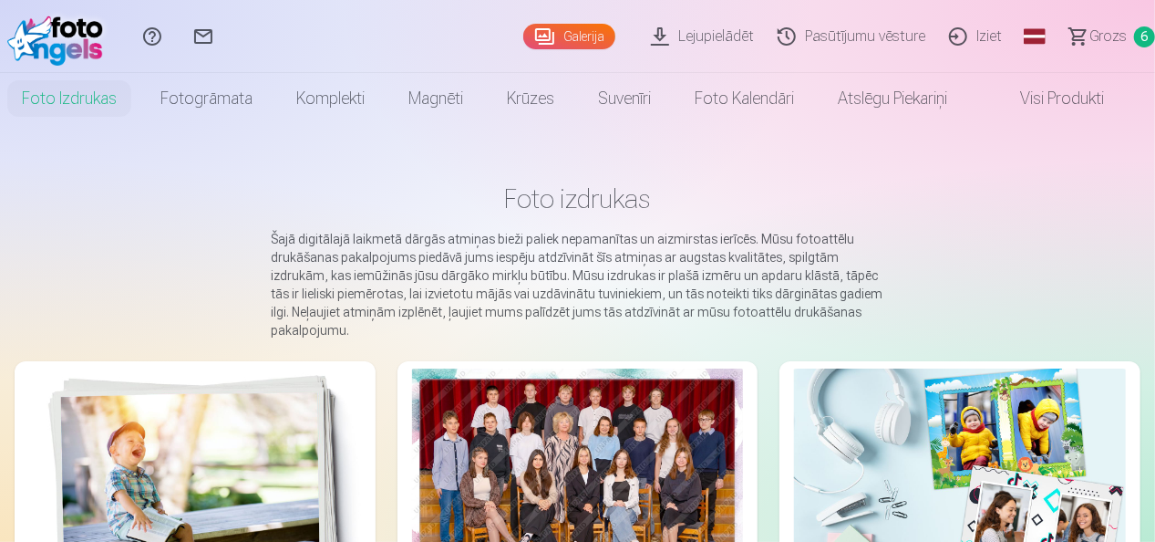
click at [87, 32] on img at bounding box center [59, 36] width 105 height 58
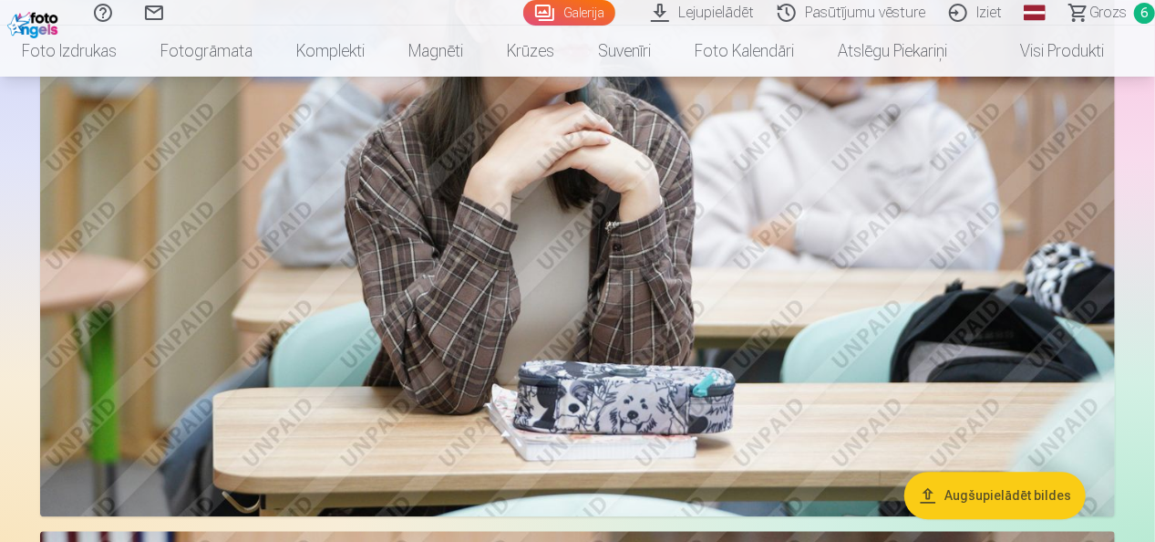
scroll to position [1470, 0]
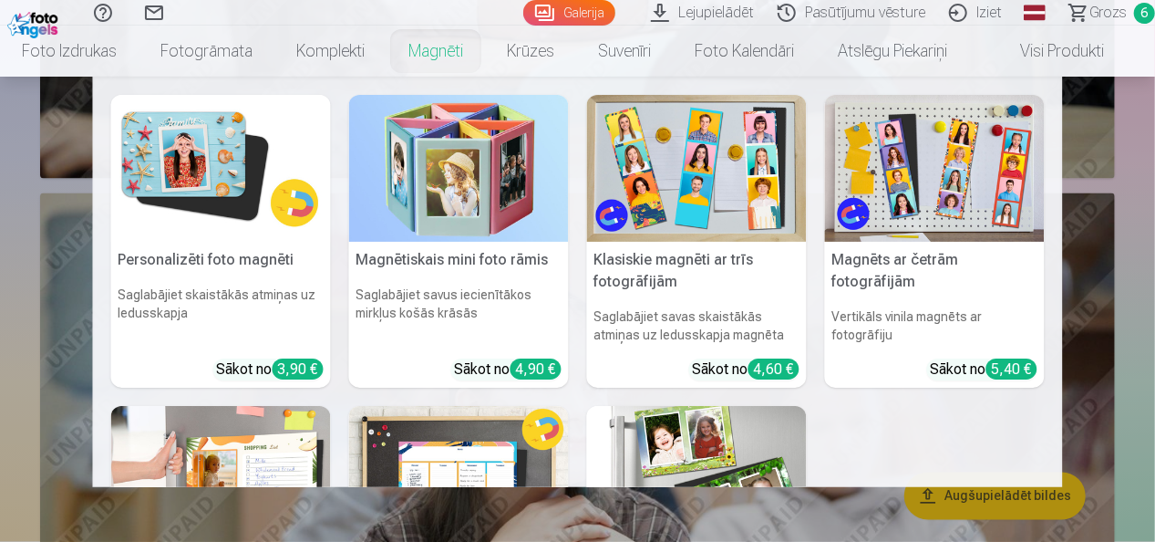
click at [441, 52] on link "Magnēti" at bounding box center [436, 51] width 98 height 51
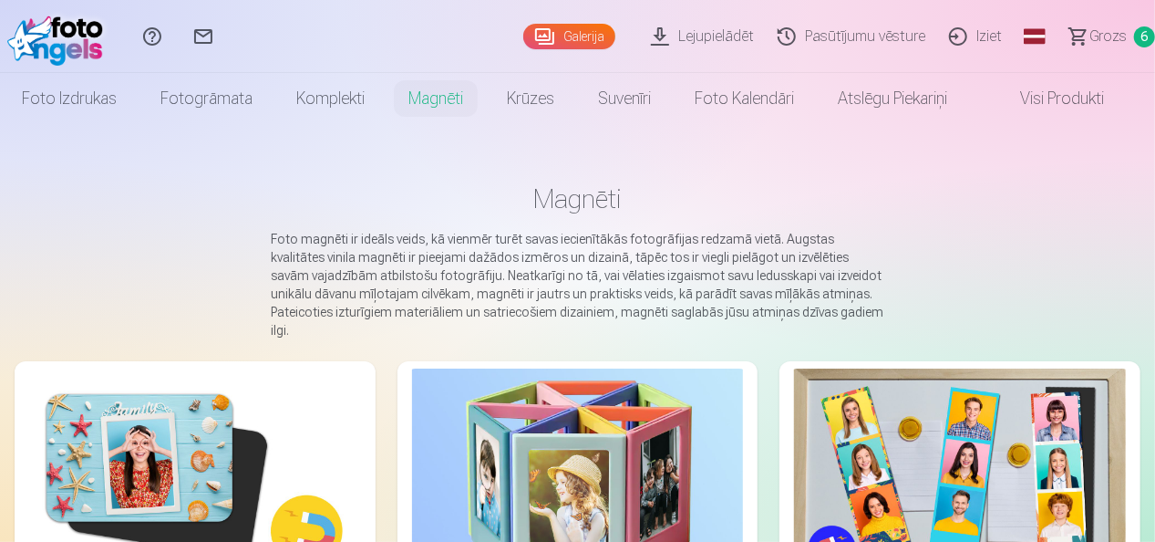
click at [154, 421] on img at bounding box center [195, 478] width 332 height 221
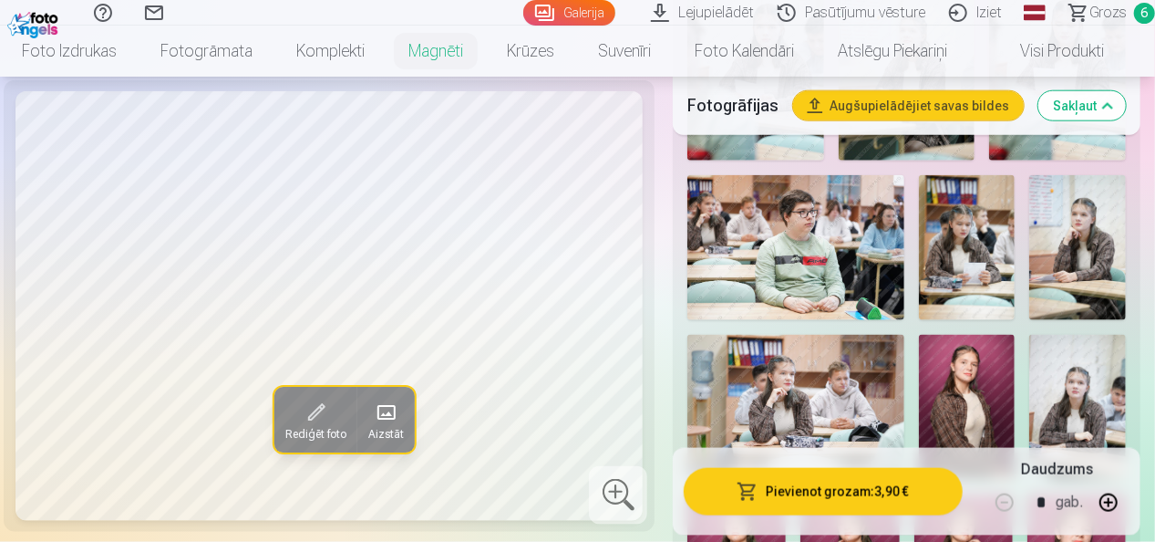
scroll to position [983, 0]
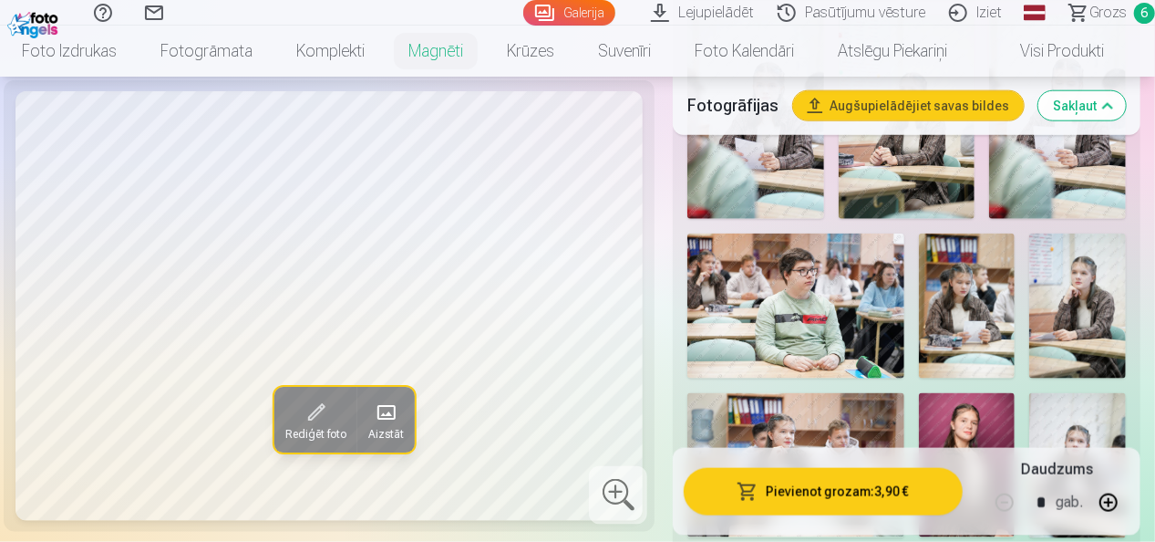
click at [1091, 254] on img at bounding box center [1077, 305] width 97 height 145
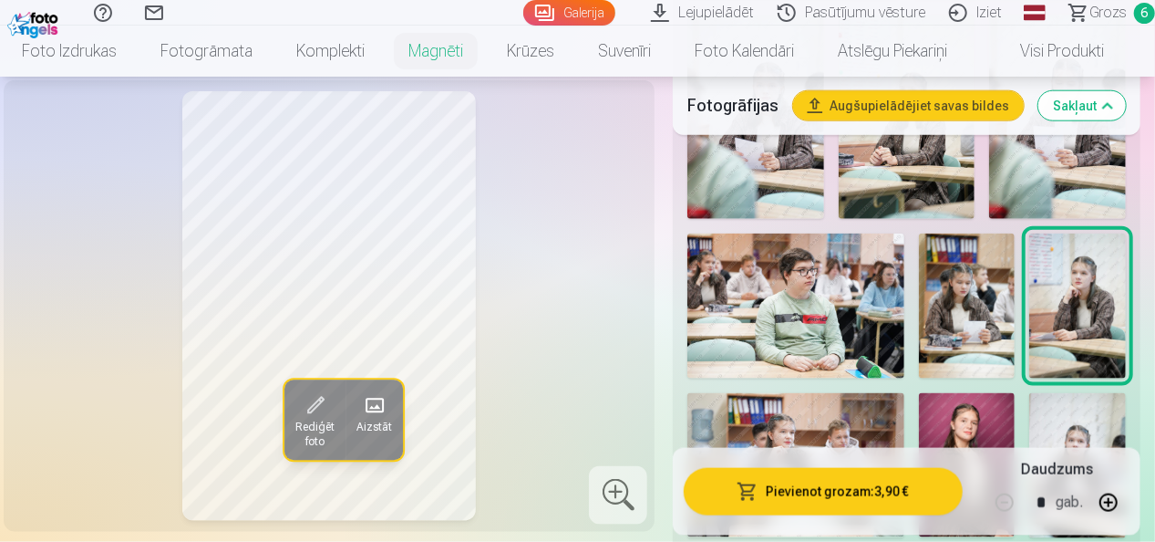
click at [985, 285] on img at bounding box center [967, 305] width 97 height 145
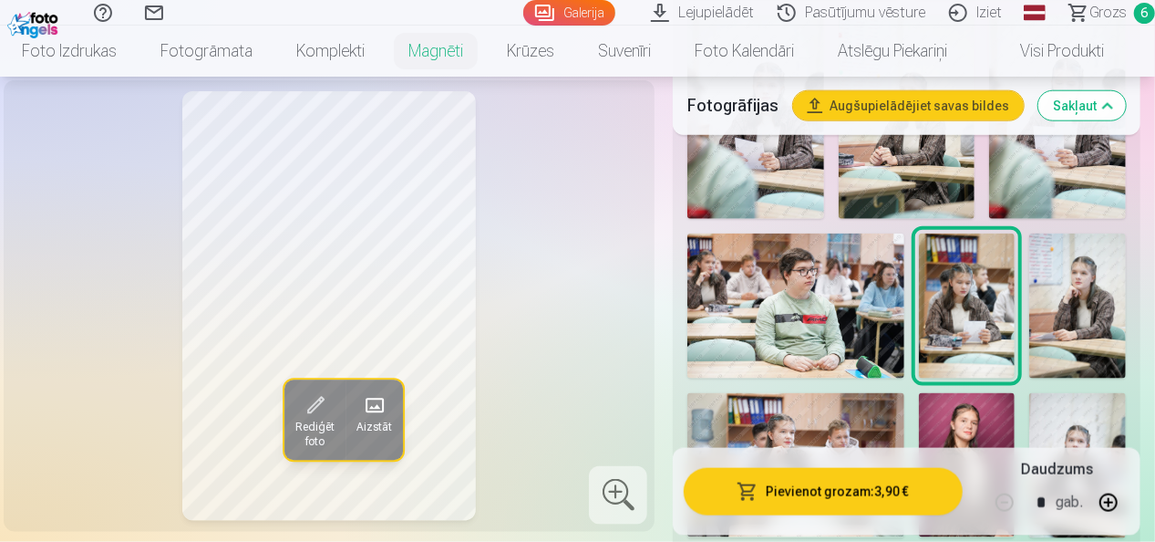
click at [1081, 164] on img at bounding box center [1057, 117] width 137 height 205
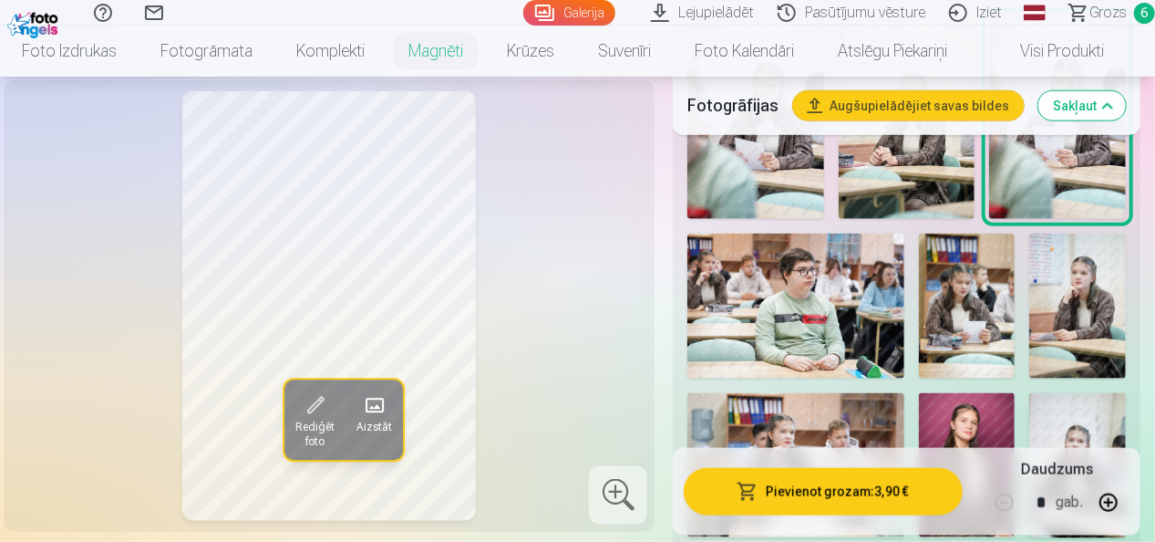
click at [1083, 270] on img at bounding box center [1077, 305] width 97 height 145
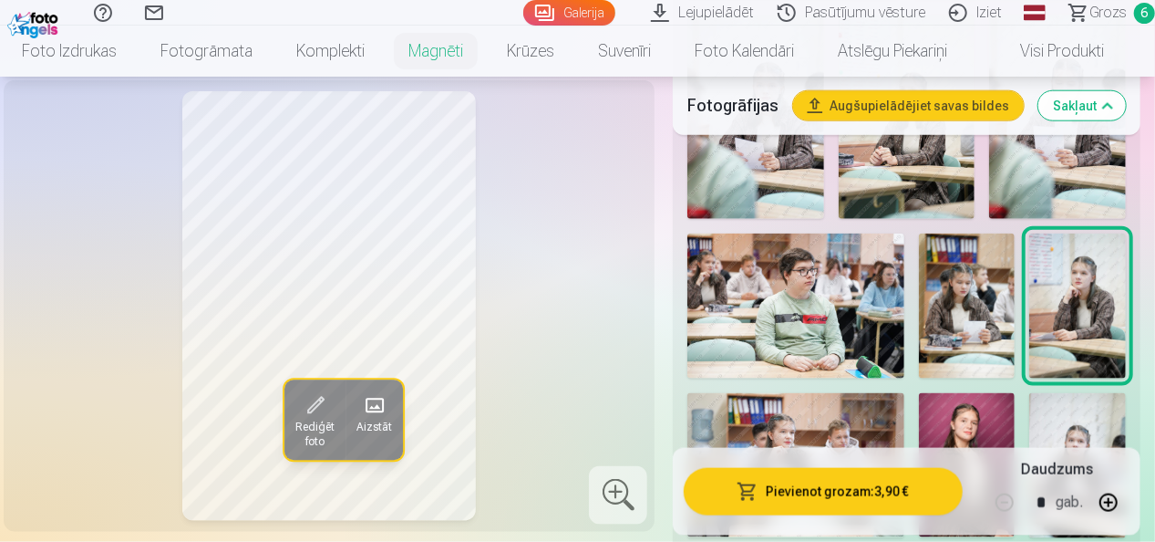
click at [1072, 423] on img at bounding box center [1077, 465] width 97 height 145
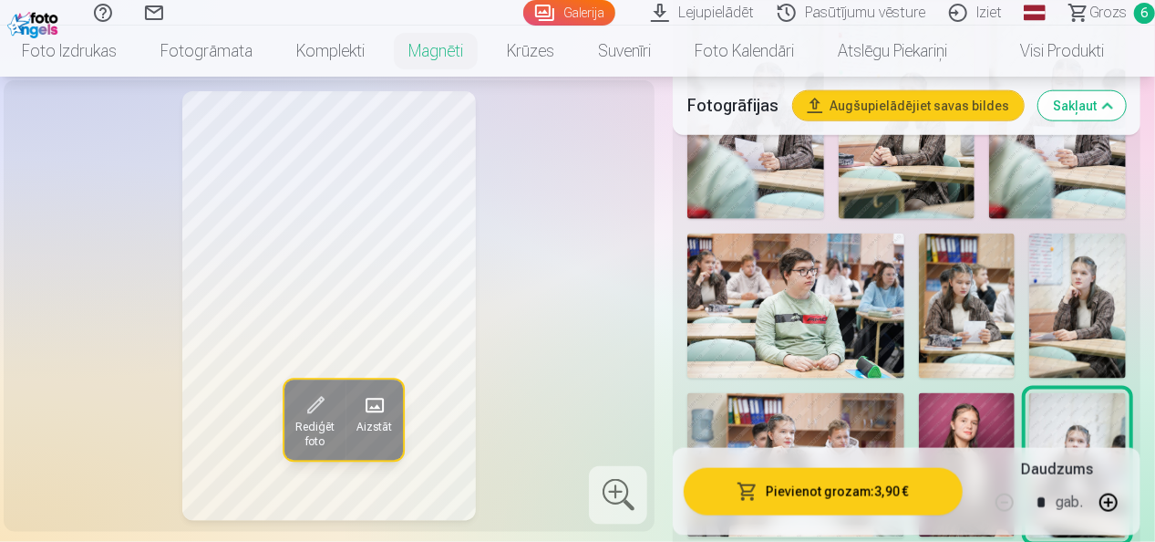
click at [1075, 297] on img at bounding box center [1077, 305] width 97 height 145
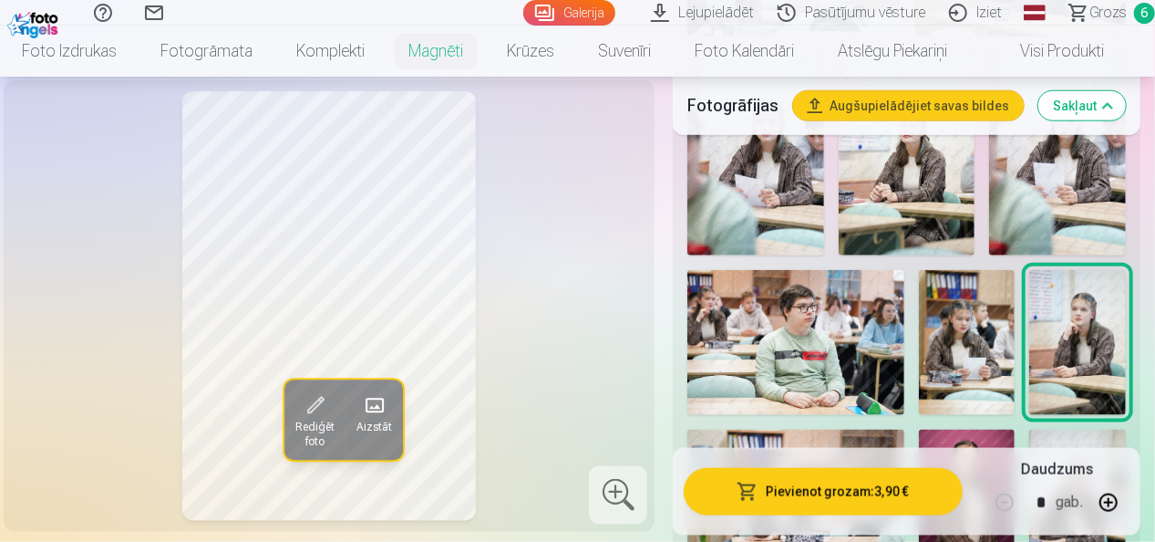
scroll to position [854, 0]
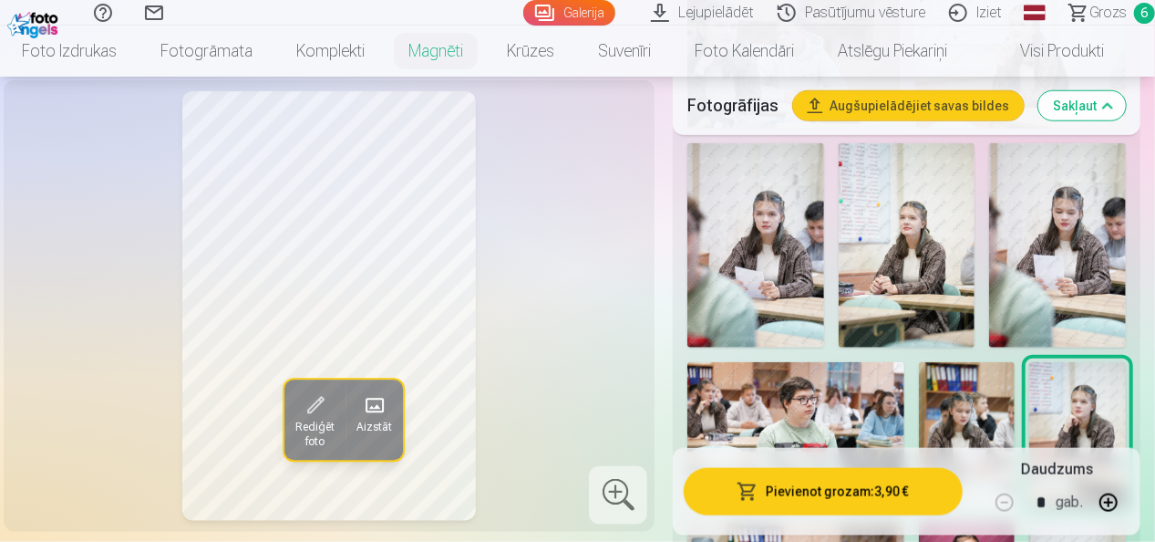
click at [931, 221] on img at bounding box center [907, 245] width 137 height 205
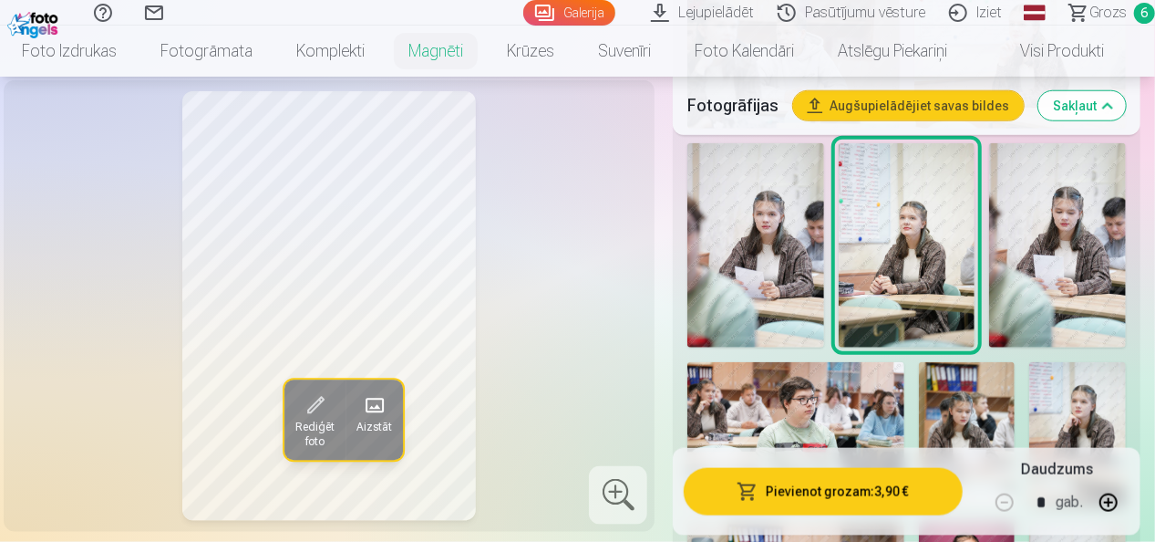
click at [1061, 390] on img at bounding box center [1077, 434] width 97 height 145
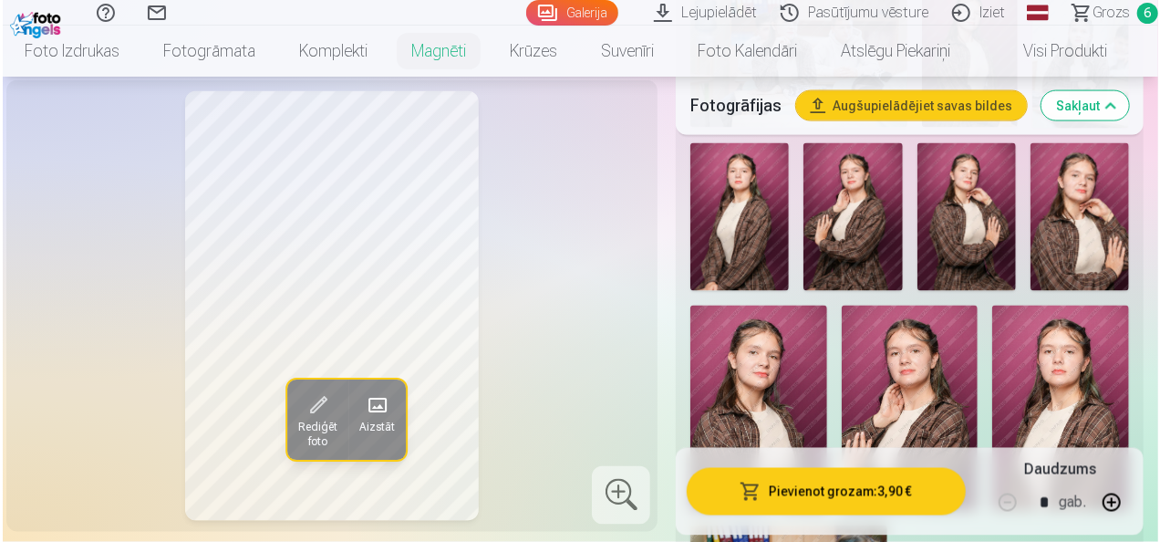
scroll to position [1498, 0]
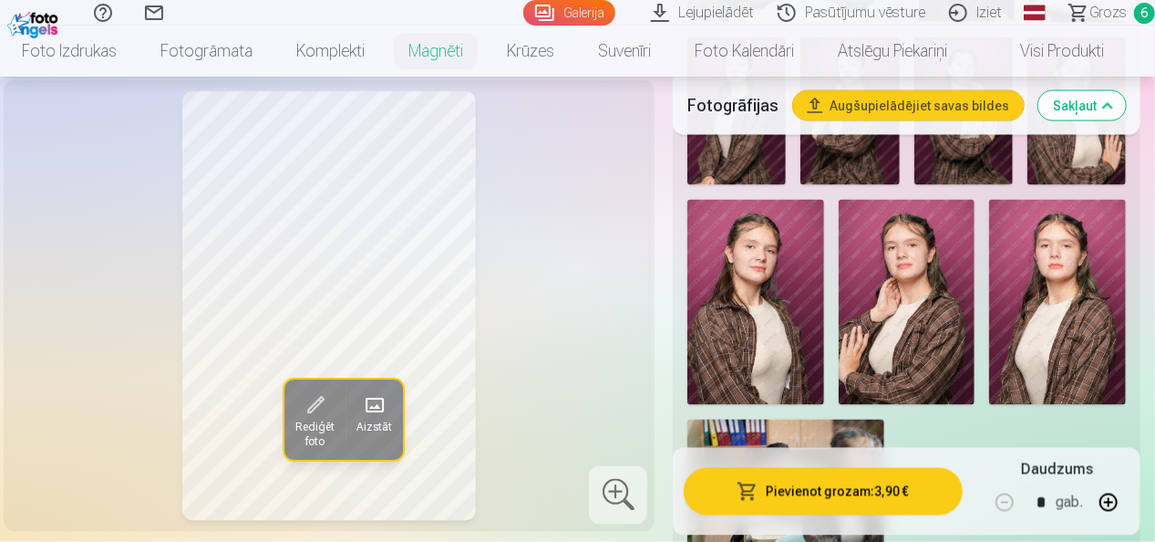
click at [802, 477] on button "Pievienot grozam : 3,90 €" at bounding box center [823, 490] width 279 height 47
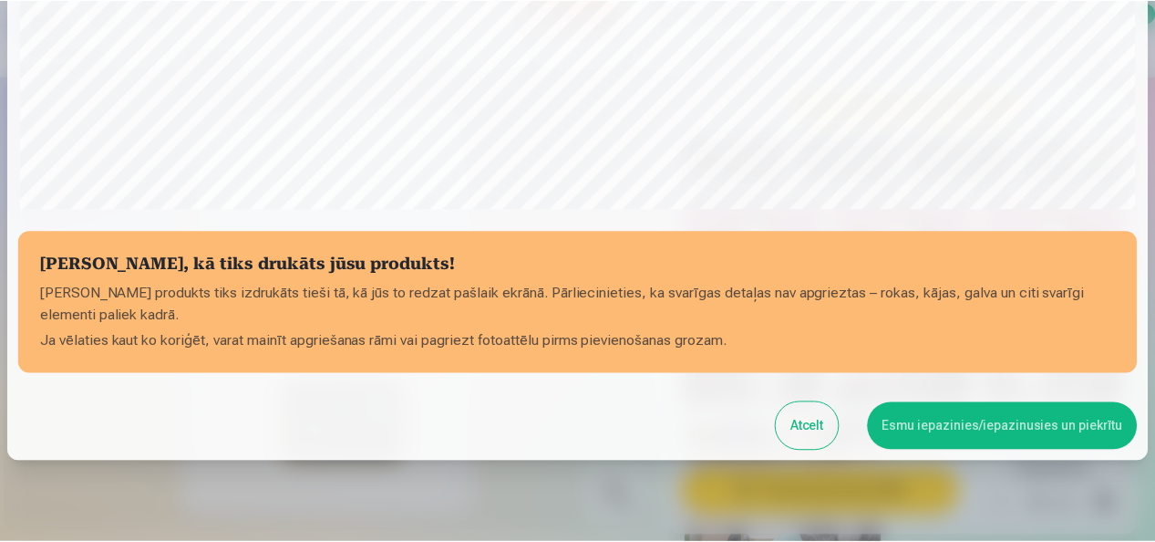
scroll to position [706, 0]
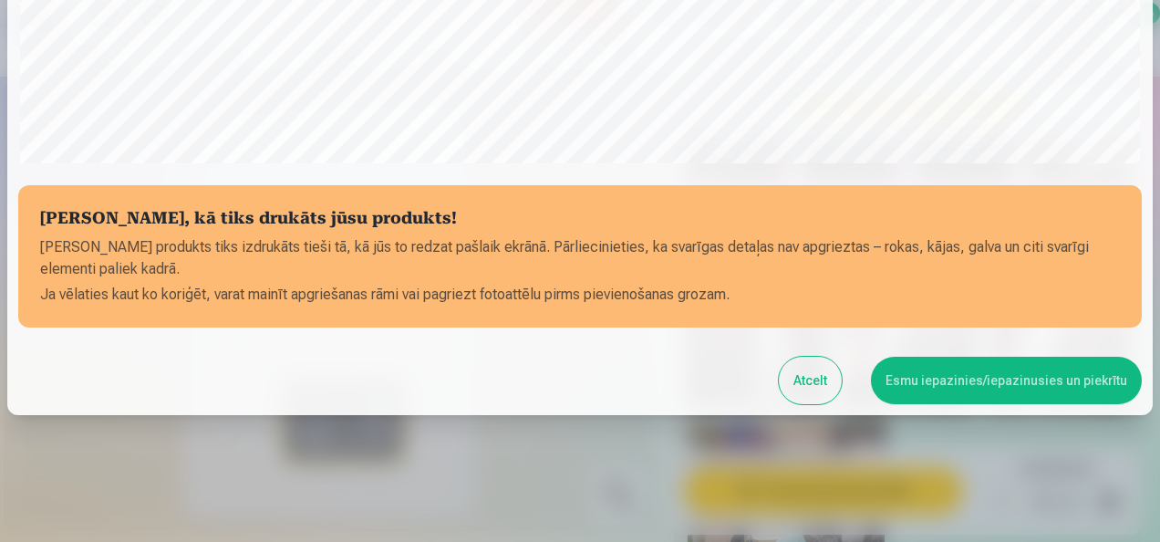
click at [1001, 388] on button "Esmu iepazinies/iepazinusies un piekrītu" at bounding box center [1006, 380] width 271 height 47
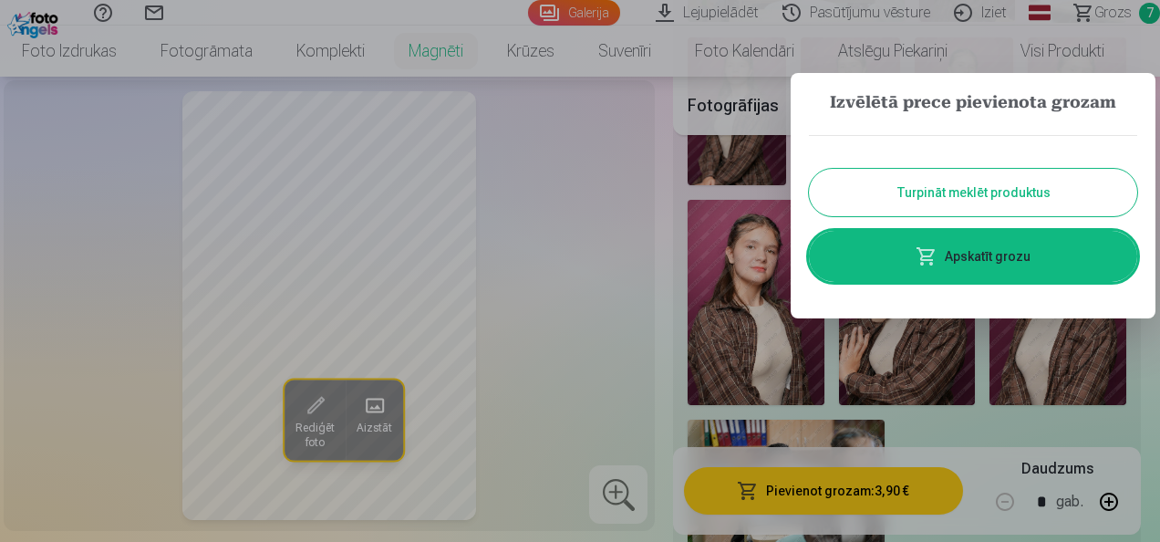
click at [1018, 194] on button "Turpināt meklēt produktus" at bounding box center [973, 192] width 328 height 47
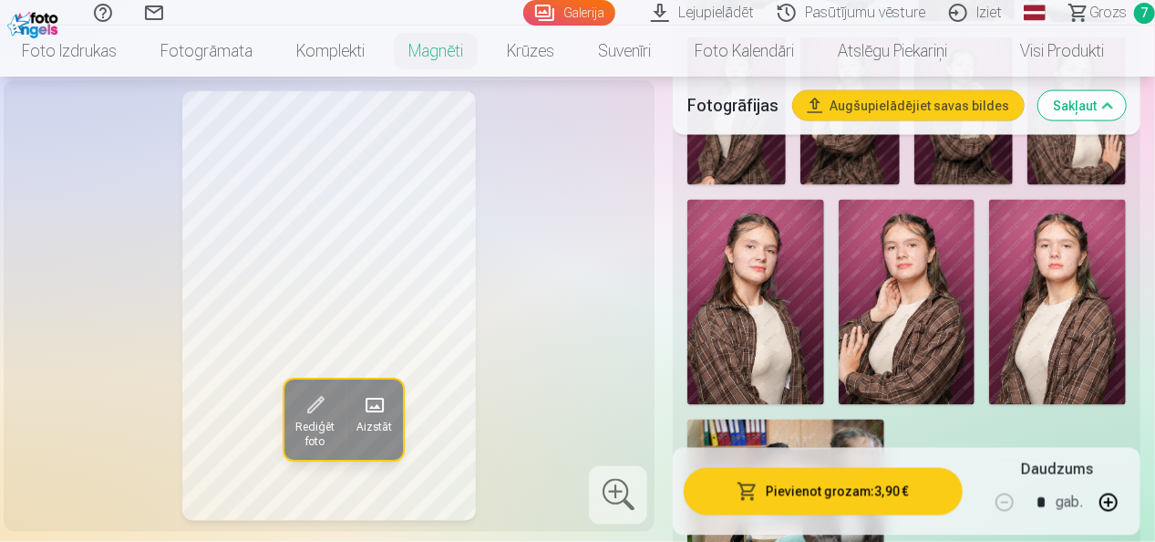
click at [321, 426] on span "Rediģēt foto" at bounding box center [314, 434] width 39 height 29
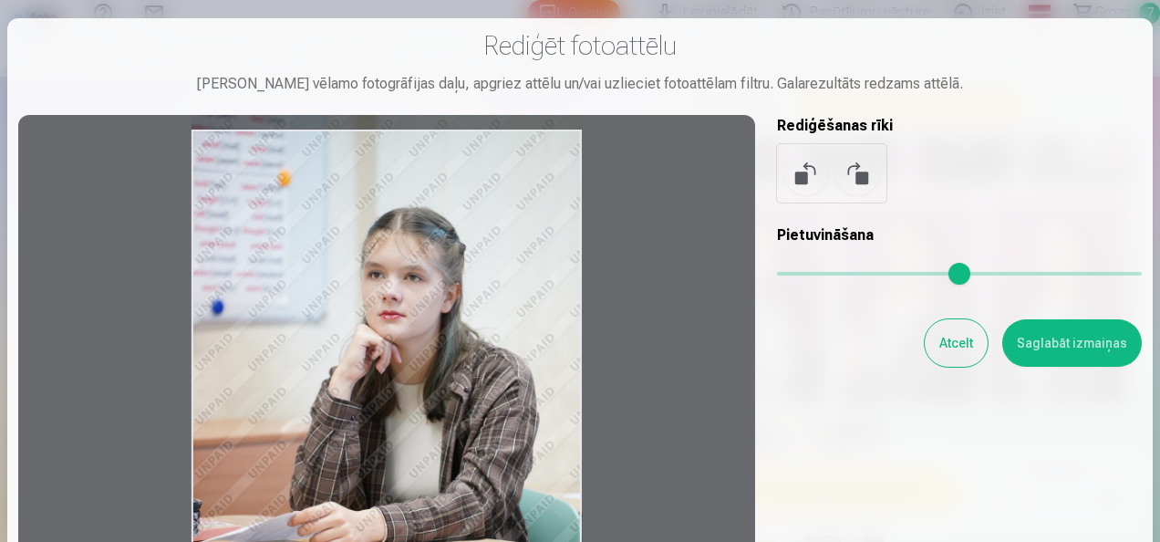
drag, startPoint x: 521, startPoint y: 382, endPoint x: 520, endPoint y: 285, distance: 96.7
click at [520, 285] on div at bounding box center [386, 415] width 737 height 600
drag, startPoint x: 520, startPoint y: 285, endPoint x: 574, endPoint y: 172, distance: 125.2
click at [574, 172] on div at bounding box center [386, 415] width 737 height 600
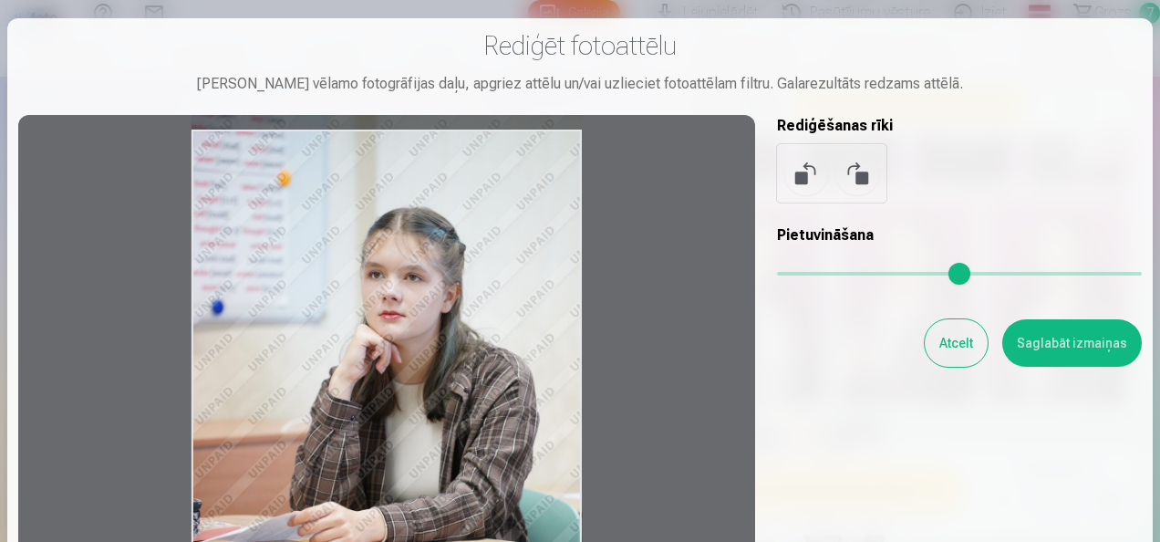
drag, startPoint x: 472, startPoint y: 372, endPoint x: 497, endPoint y: 212, distance: 161.5
click at [497, 212] on div at bounding box center [386, 415] width 737 height 600
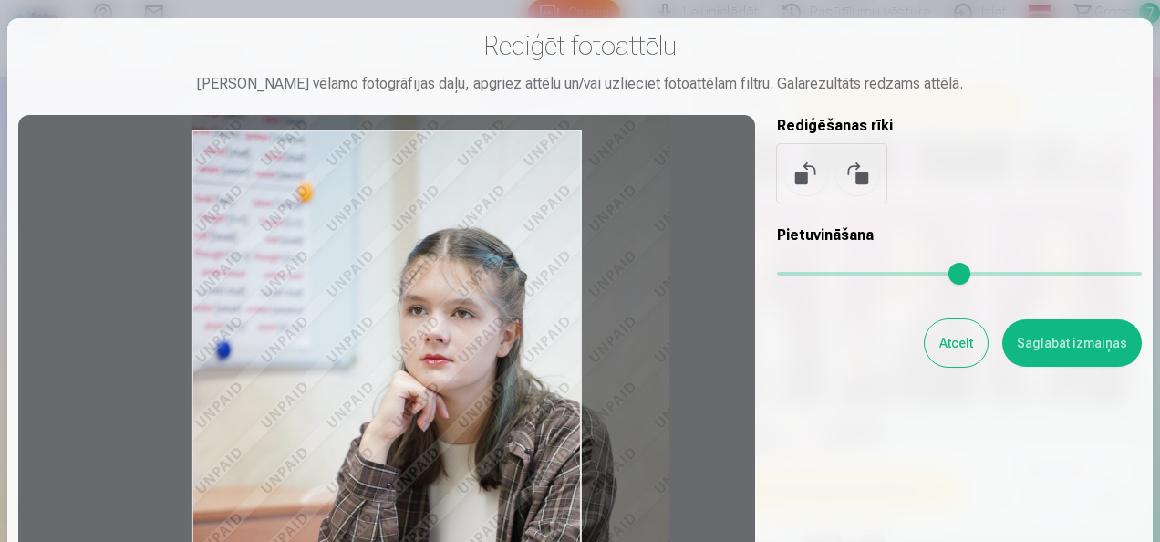
drag, startPoint x: 782, startPoint y: 268, endPoint x: 805, endPoint y: 269, distance: 22.8
click at [805, 272] on input "range" at bounding box center [959, 274] width 365 height 4
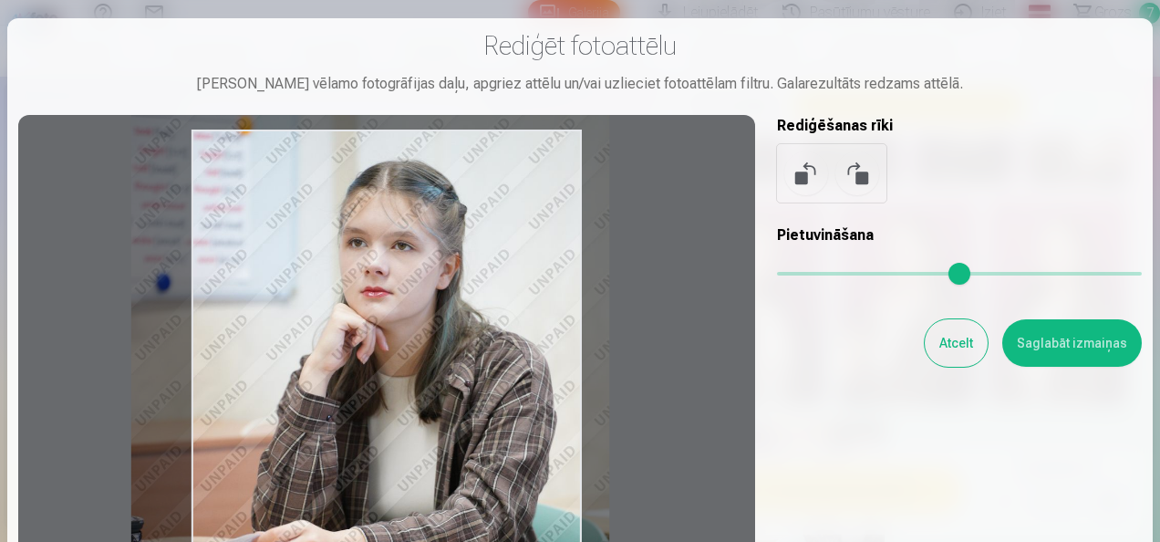
drag, startPoint x: 467, startPoint y: 298, endPoint x: 407, endPoint y: 230, distance: 91.1
click at [407, 230] on div at bounding box center [386, 415] width 737 height 600
type input "****"
click at [1060, 333] on button "Saglabāt izmaiņas" at bounding box center [1072, 342] width 140 height 47
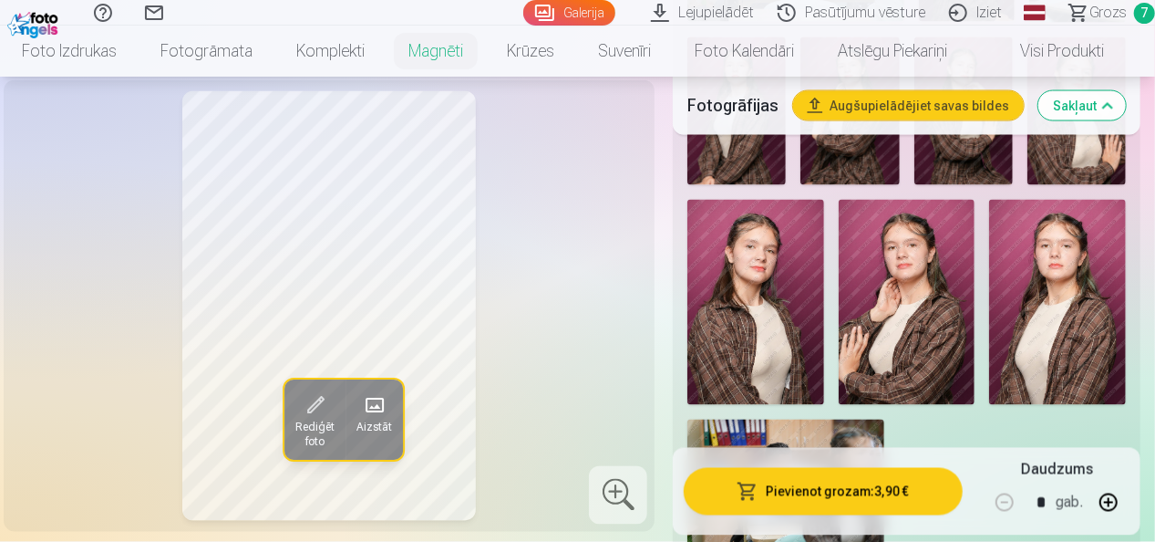
click at [322, 414] on span at bounding box center [314, 405] width 29 height 29
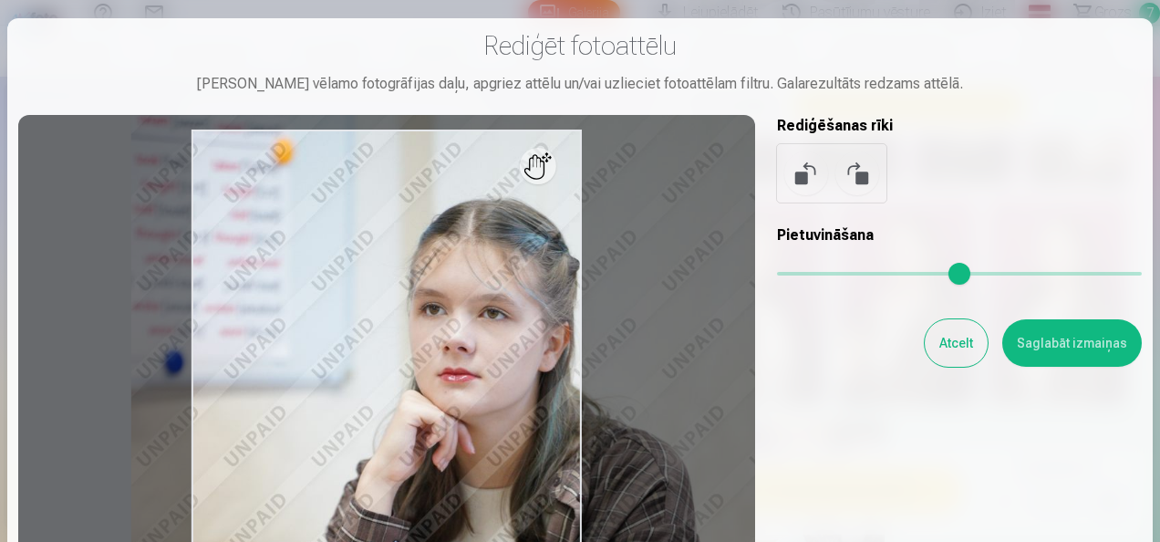
drag, startPoint x: 806, startPoint y: 274, endPoint x: 843, endPoint y: 274, distance: 36.5
type input "****"
click at [843, 274] on input "range" at bounding box center [959, 274] width 365 height 4
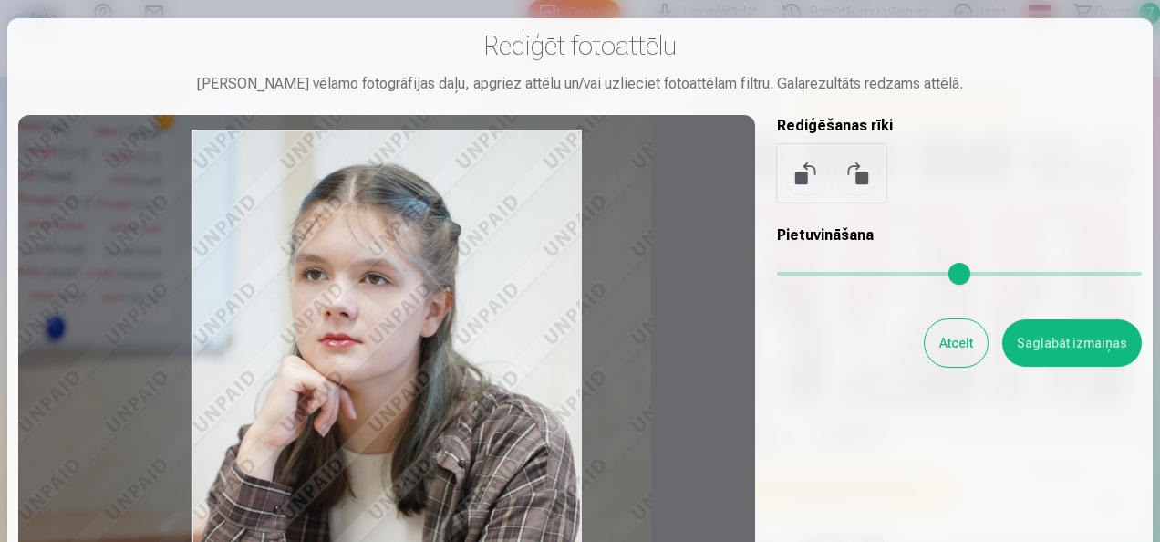
drag, startPoint x: 429, startPoint y: 319, endPoint x: 310, endPoint y: 284, distance: 123.5
click at [310, 284] on div at bounding box center [386, 415] width 737 height 600
click at [1065, 354] on button "Saglabāt izmaiņas" at bounding box center [1072, 342] width 140 height 47
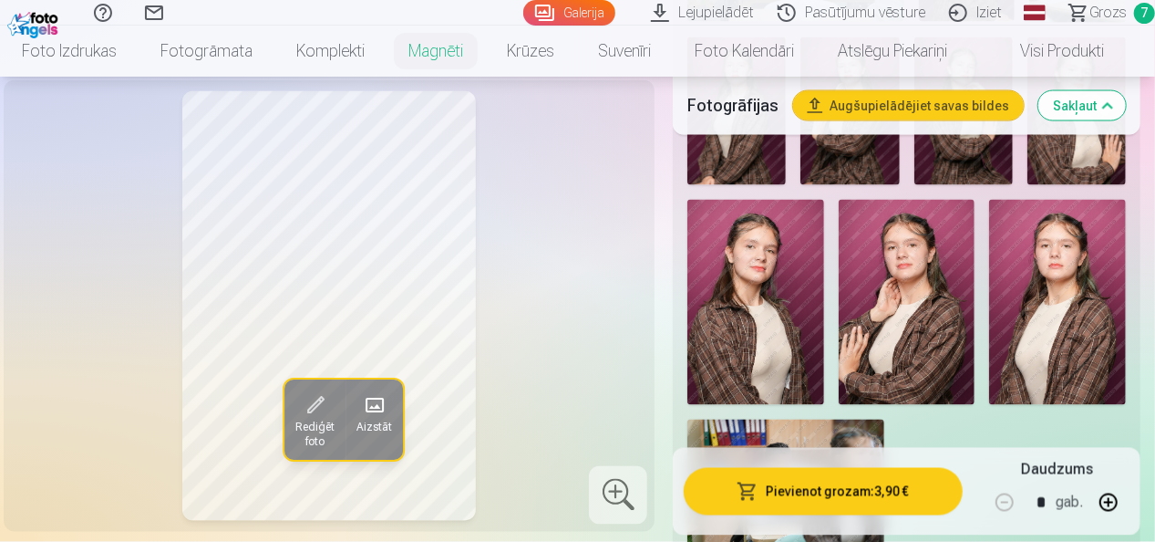
click at [577, 280] on div "Rediģēt foto Aizstāt" at bounding box center [329, 305] width 629 height 429
click at [33, 10] on img at bounding box center [35, 22] width 56 height 31
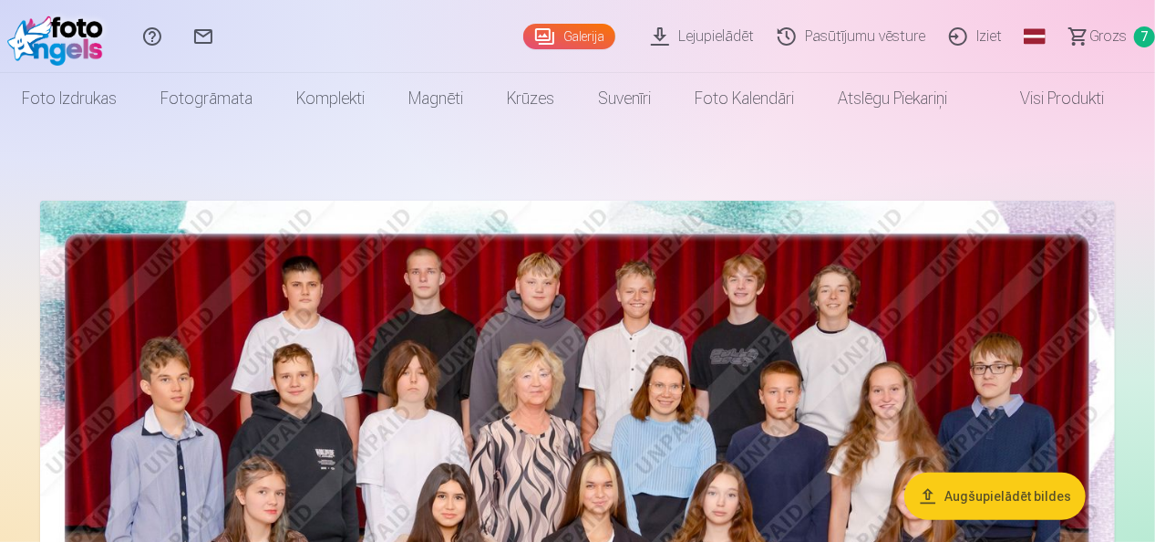
click at [1109, 33] on span "Grozs" at bounding box center [1108, 37] width 37 height 22
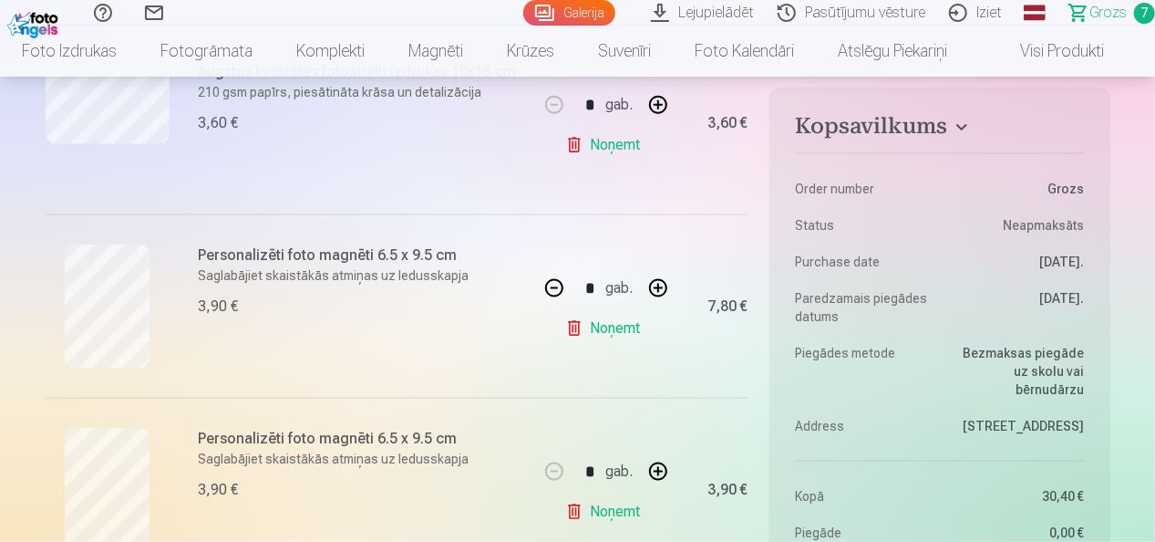
scroll to position [1396, 0]
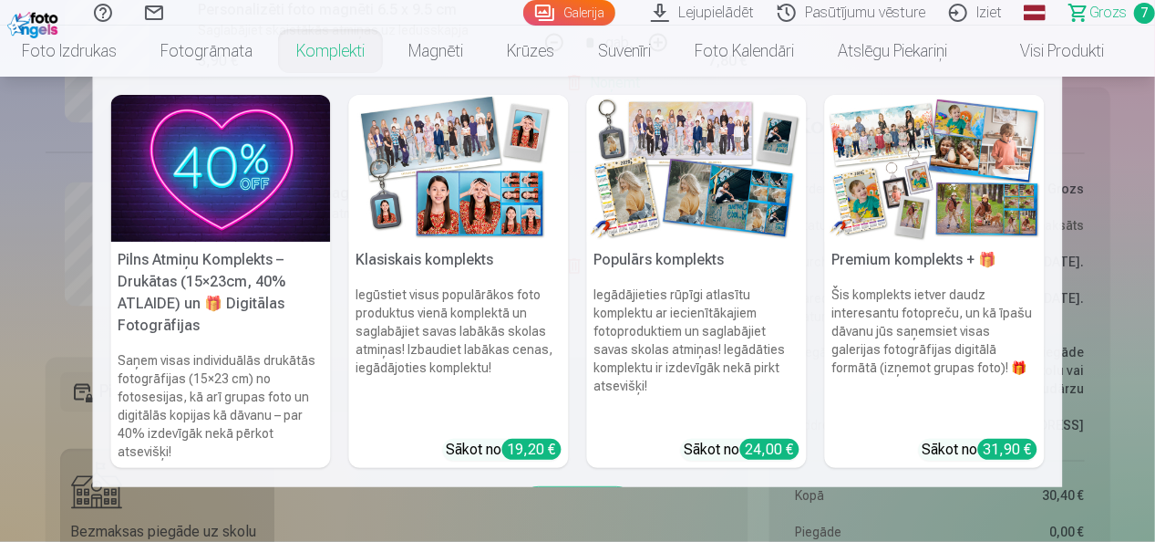
click at [317, 49] on link "Komplekti" at bounding box center [330, 51] width 112 height 51
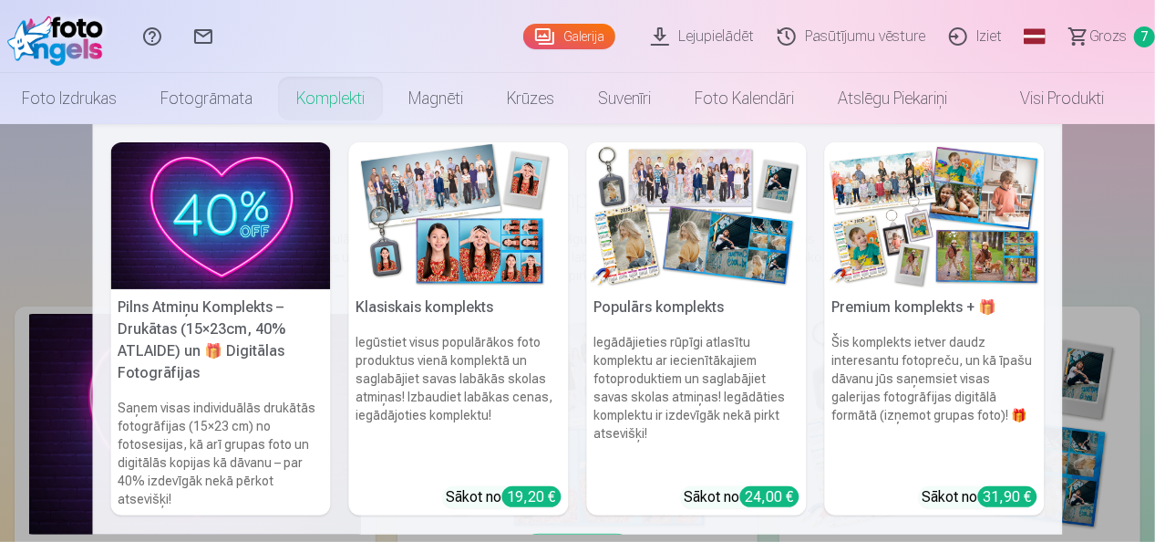
click at [456, 239] on img at bounding box center [459, 215] width 220 height 147
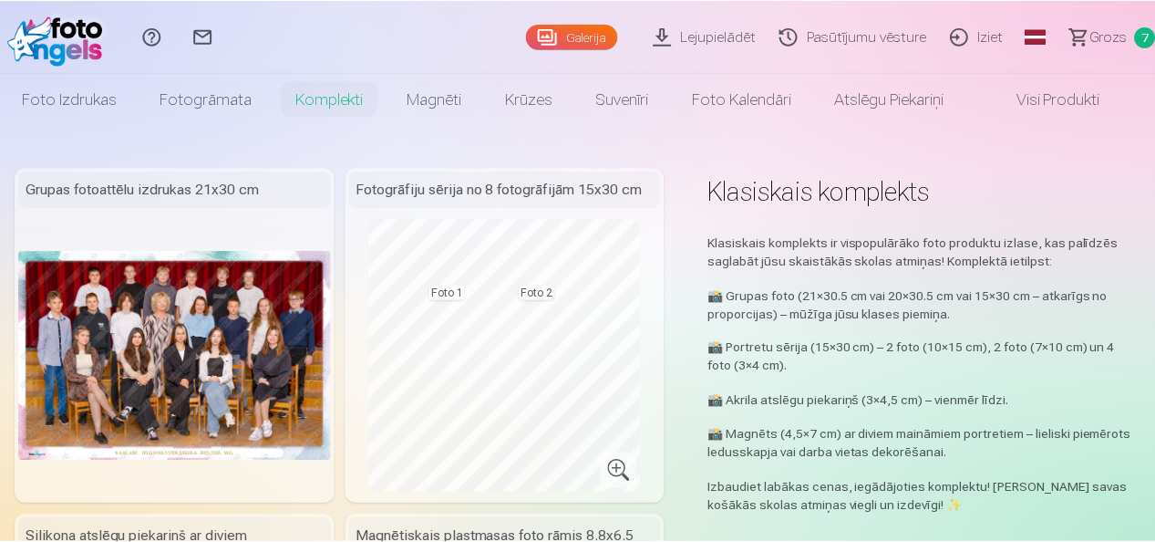
scroll to position [0, 36]
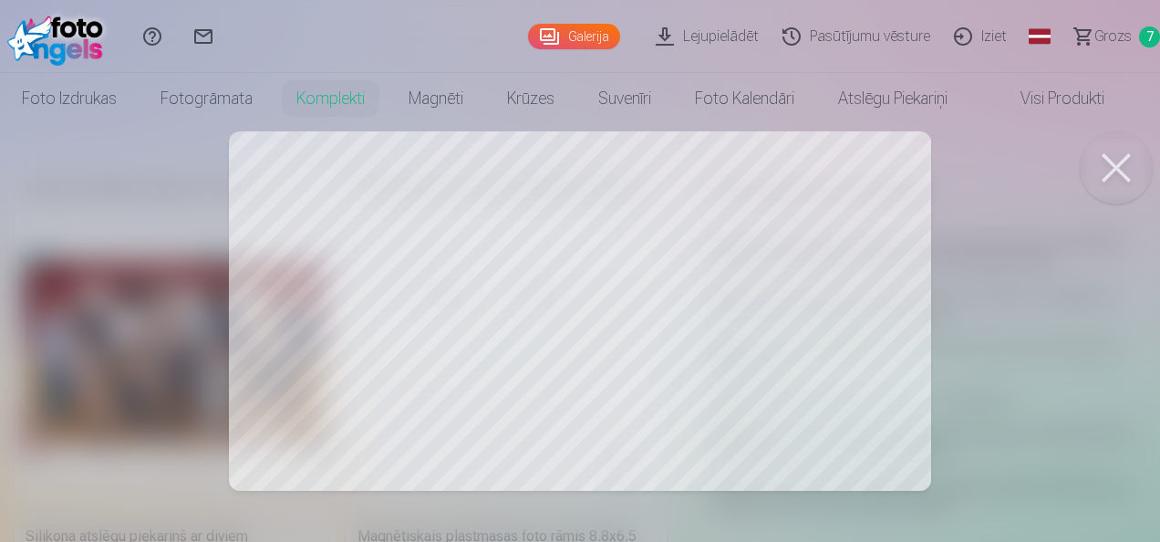
click at [1122, 160] on button at bounding box center [1116, 167] width 73 height 73
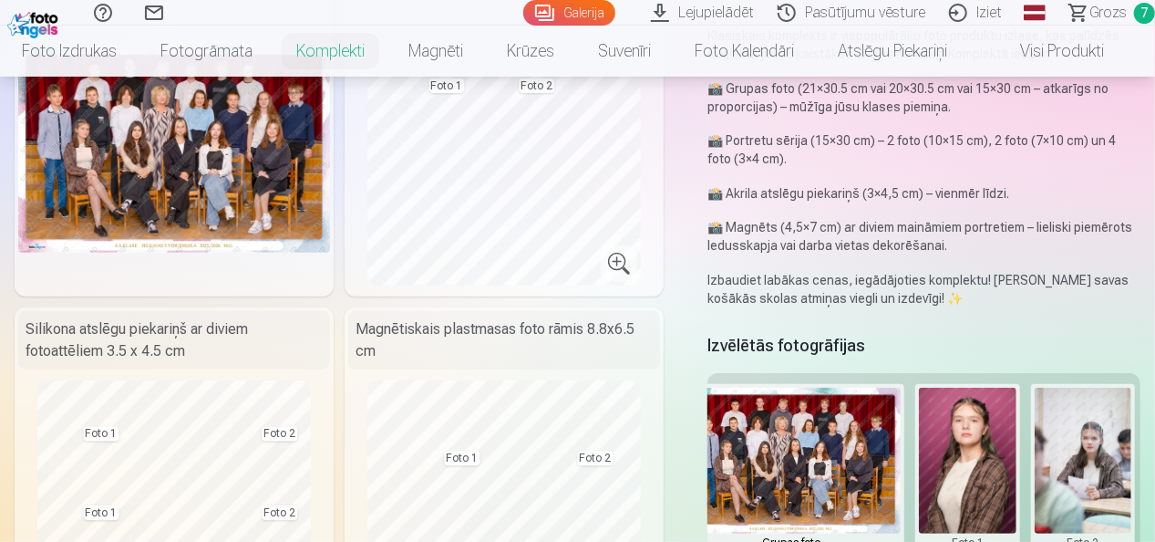
scroll to position [0, 0]
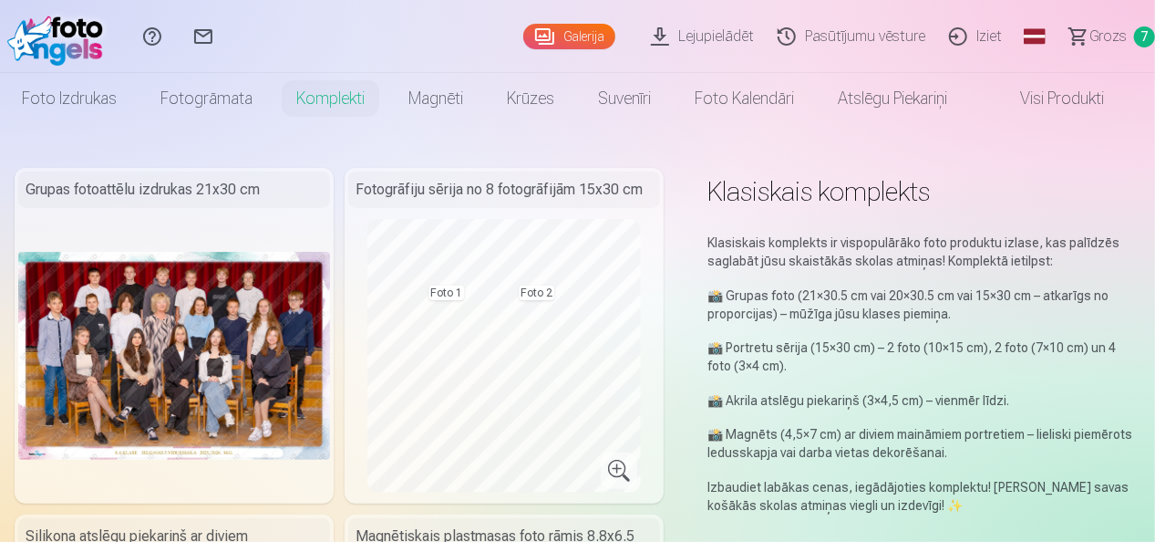
click at [1104, 35] on span "Grozs" at bounding box center [1108, 37] width 37 height 22
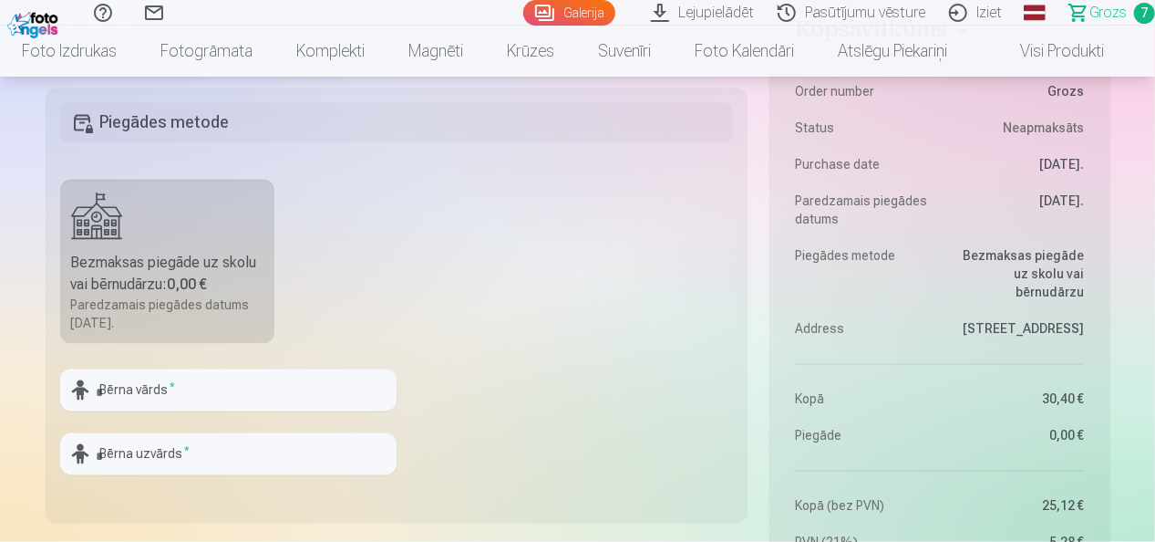
scroll to position [1910, 0]
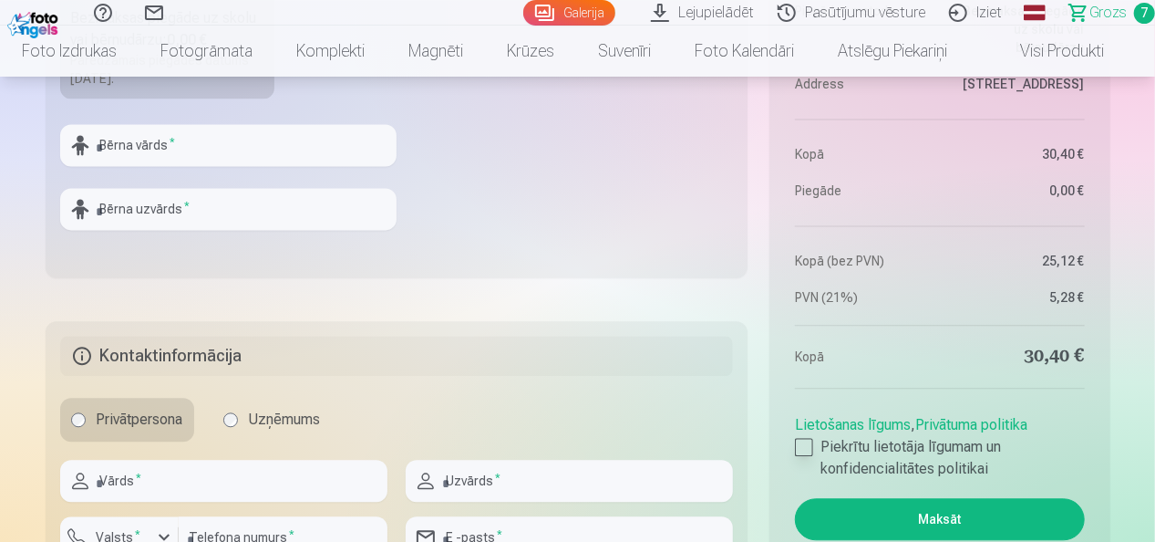
click at [810, 441] on div at bounding box center [804, 447] width 18 height 18
click at [285, 132] on input "text" at bounding box center [228, 145] width 336 height 42
type input "*"
type input "*******"
click at [182, 204] on input "text" at bounding box center [228, 209] width 336 height 42
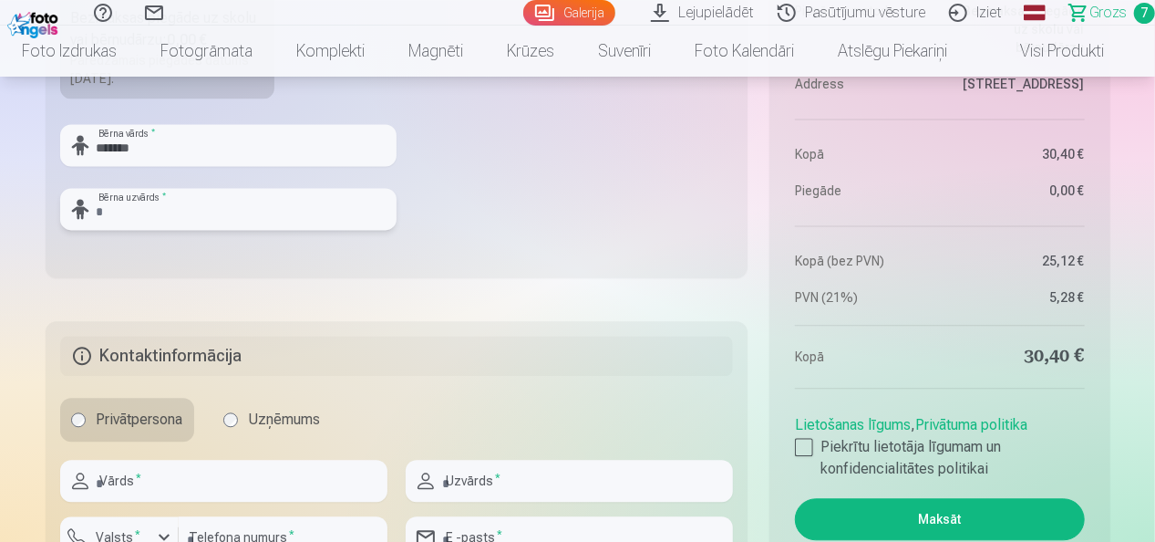
type input "*******"
click at [154, 480] on input "text" at bounding box center [223, 481] width 327 height 42
type input "********"
click at [527, 477] on input "text" at bounding box center [569, 481] width 327 height 42
type input "*******"
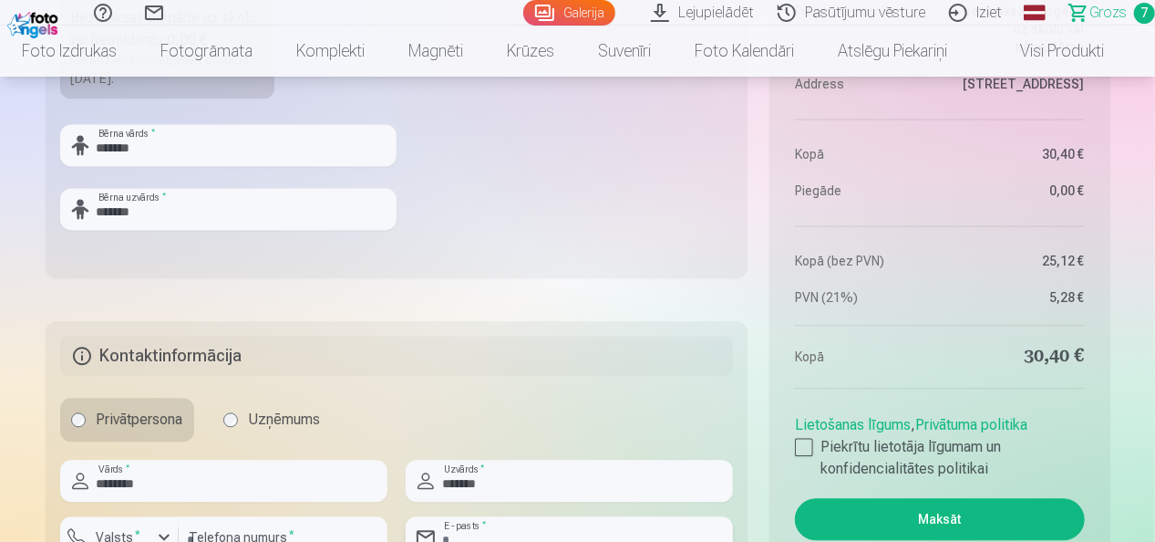
type input "**********"
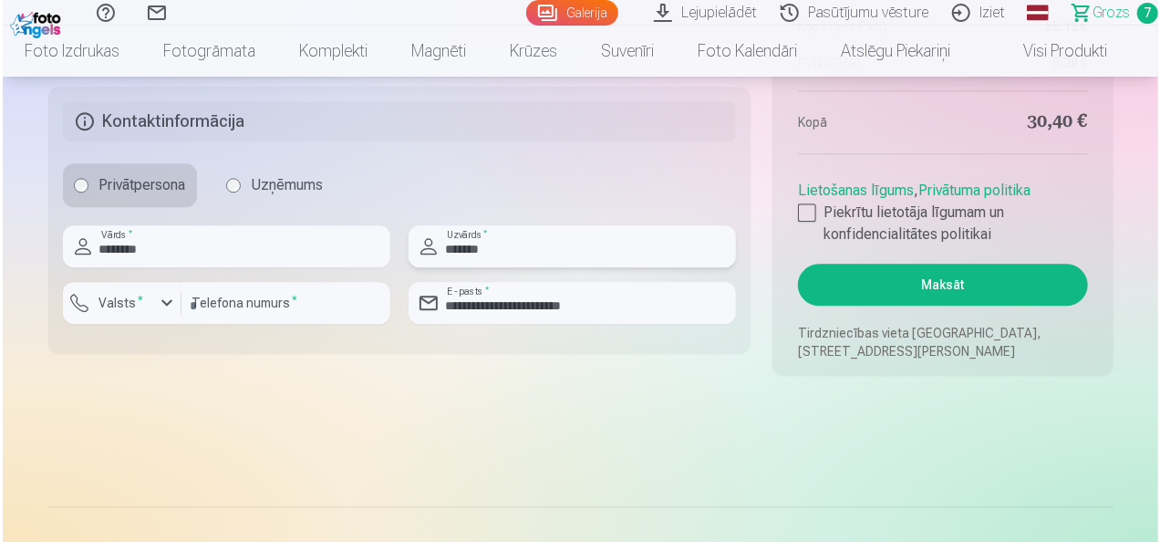
scroll to position [2178, 0]
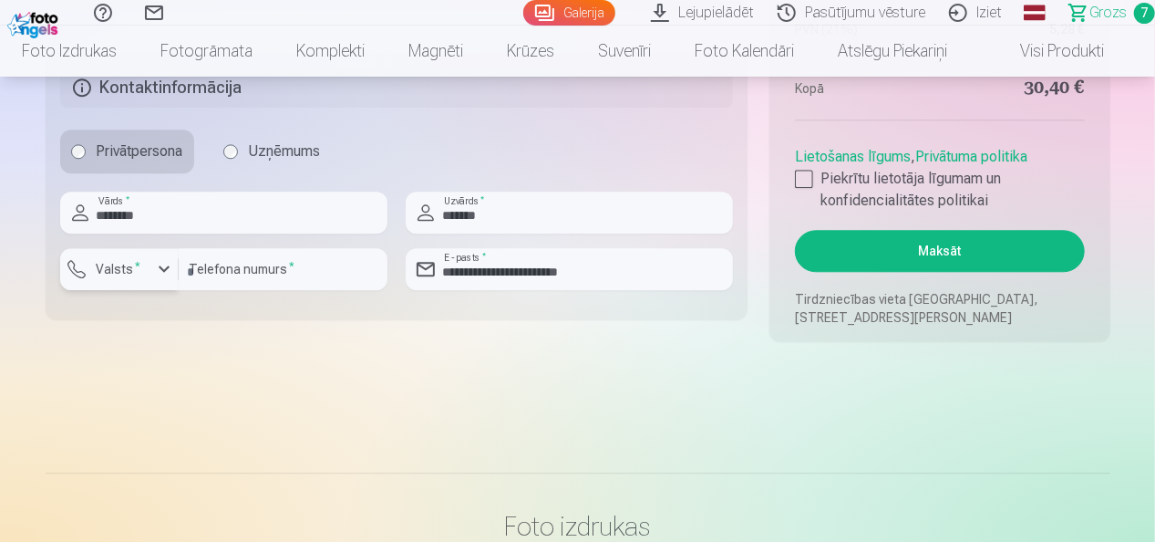
click at [160, 268] on div "button" at bounding box center [164, 269] width 22 height 22
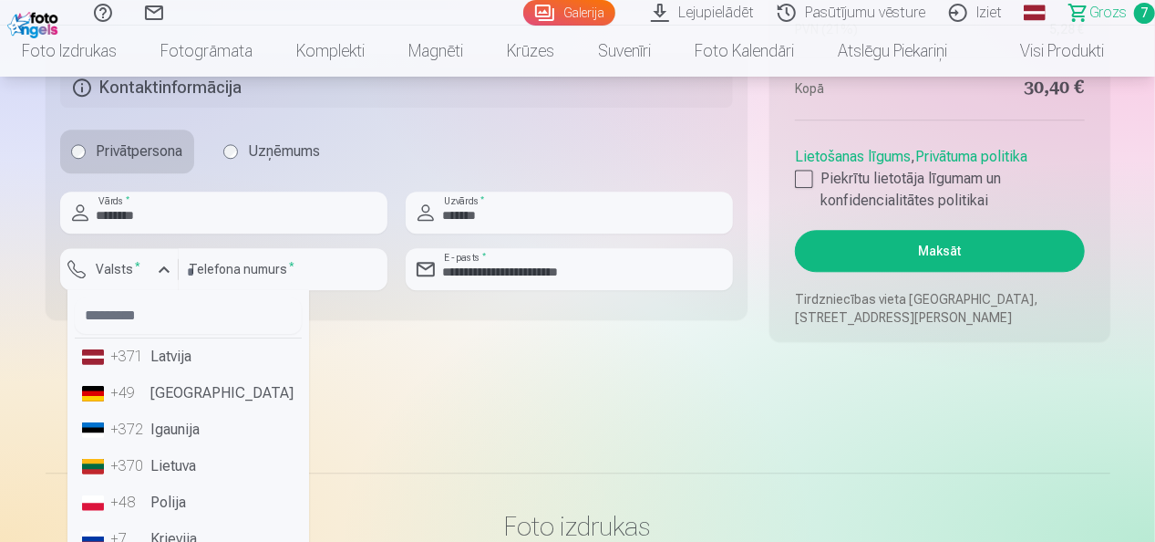
click at [178, 355] on li "+371 Latvija" at bounding box center [188, 356] width 227 height 36
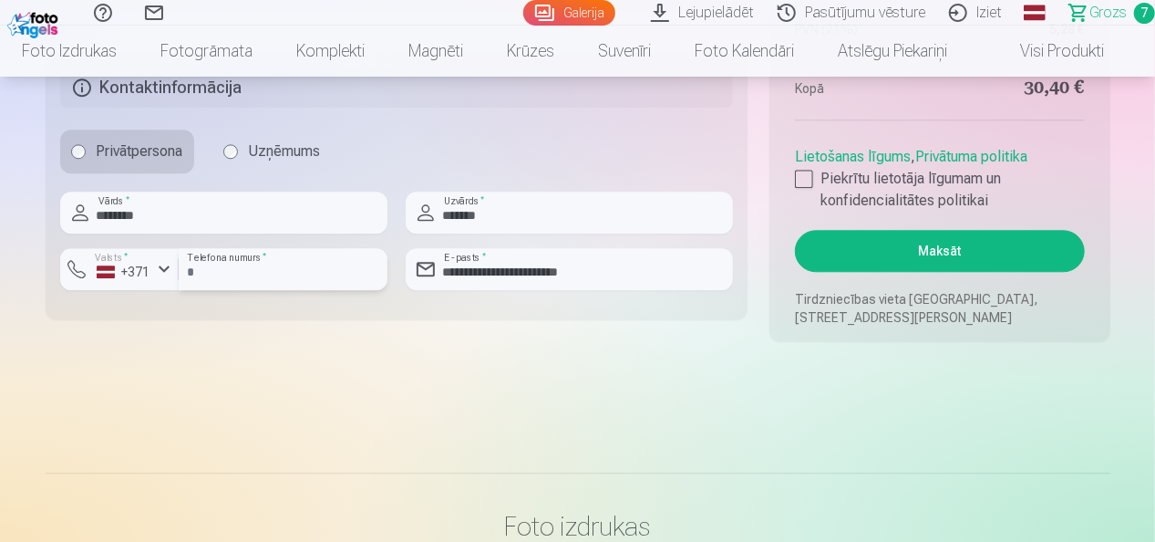
click at [230, 266] on input "number" at bounding box center [283, 269] width 209 height 42
type input "********"
click at [971, 240] on button "Maksāt" at bounding box center [939, 251] width 289 height 42
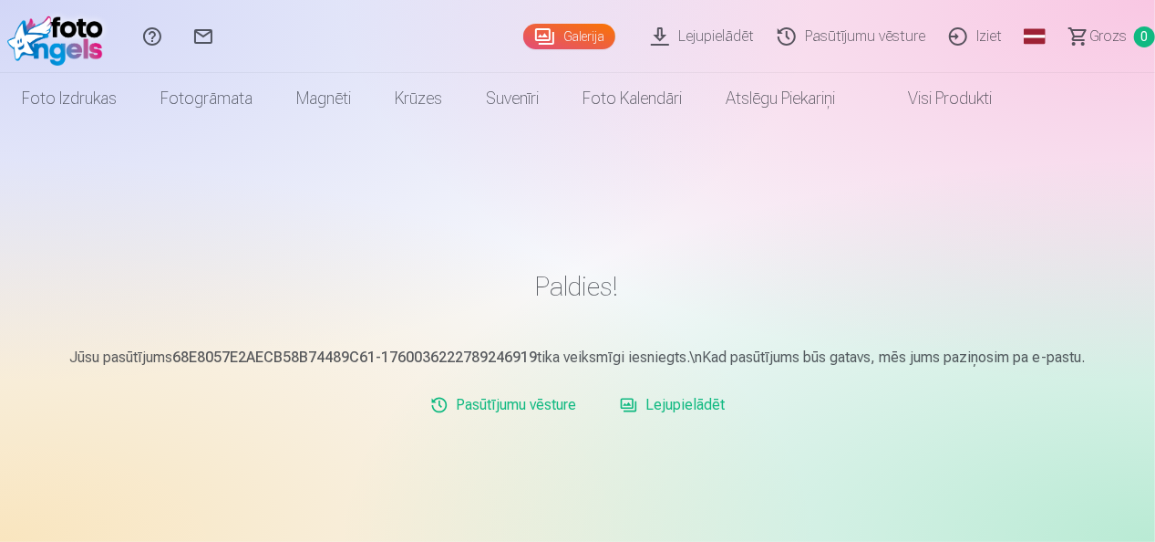
click at [707, 405] on link "Lejupielādēt" at bounding box center [672, 405] width 119 height 36
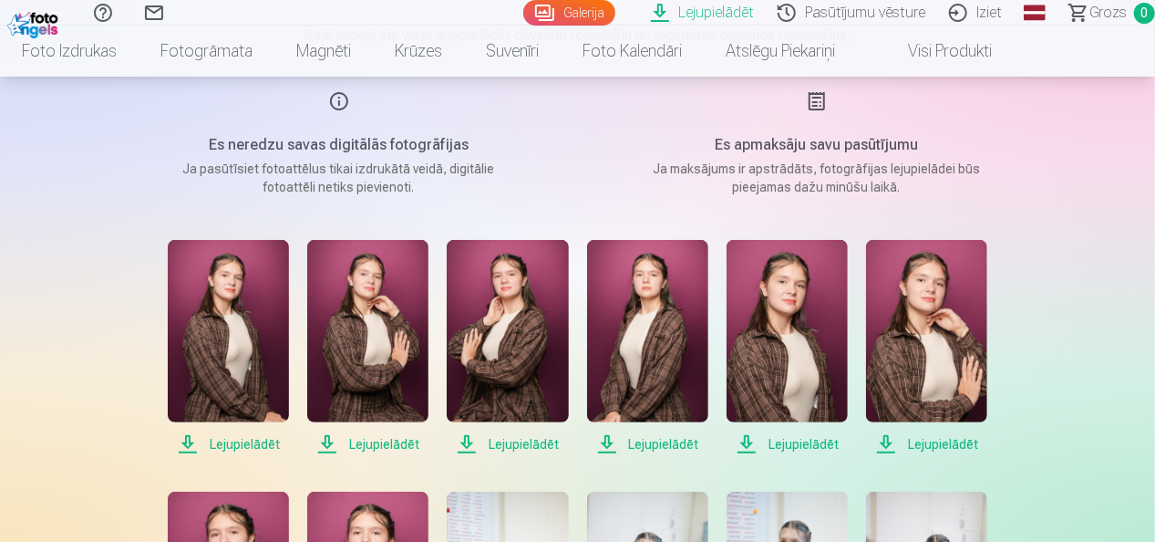
scroll to position [178, 0]
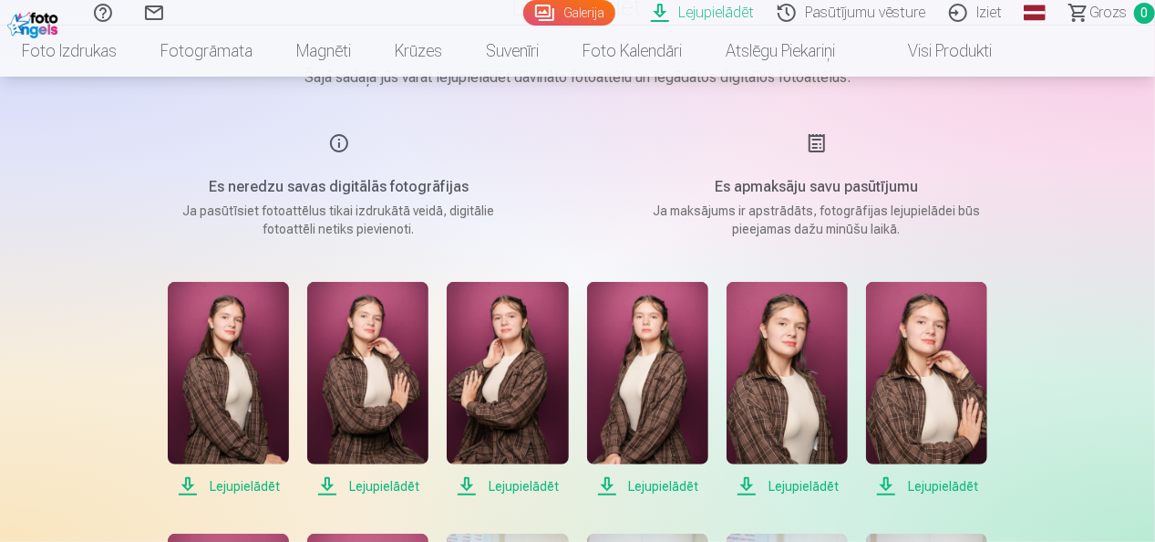
click at [246, 482] on span "Lejupielādēt" at bounding box center [228, 486] width 121 height 22
click at [396, 489] on span "Lejupielādēt" at bounding box center [367, 486] width 121 height 22
click at [526, 483] on span "Lejupielādēt" at bounding box center [507, 486] width 121 height 22
click at [675, 481] on span "Lejupielādēt" at bounding box center [647, 486] width 121 height 22
click at [795, 485] on span "Lejupielādēt" at bounding box center [787, 486] width 121 height 22
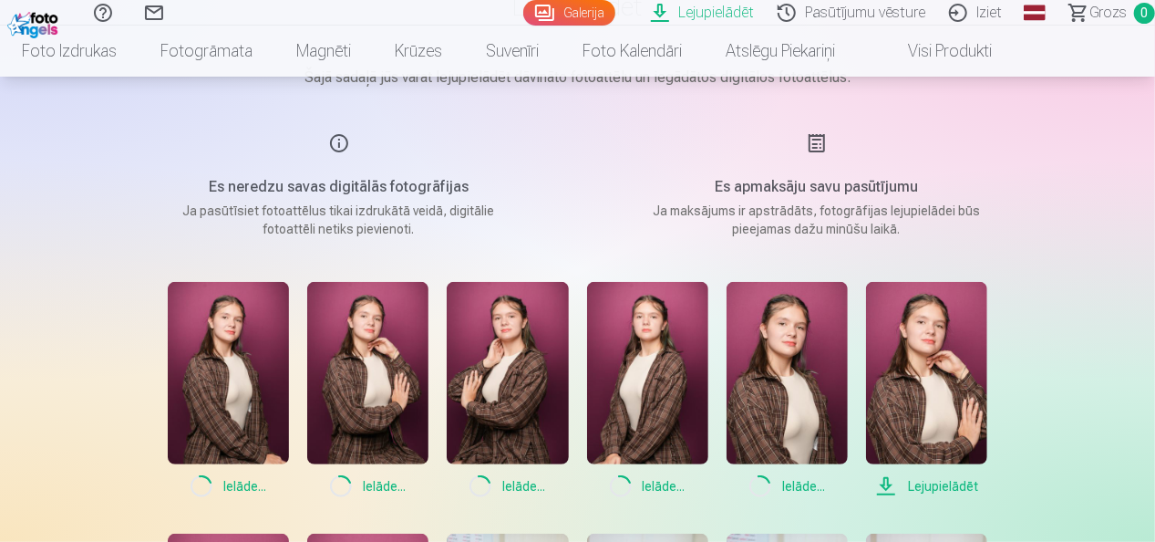
click at [956, 487] on span "Lejupielādēt" at bounding box center [926, 486] width 121 height 22
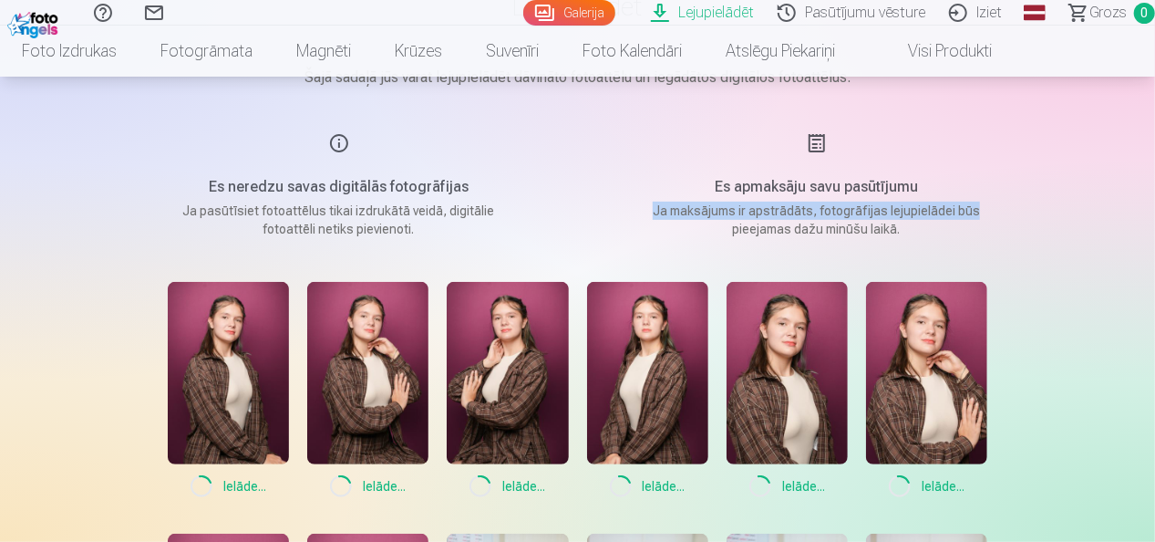
drag, startPoint x: 1153, startPoint y: 155, endPoint x: 1163, endPoint y: 212, distance: 57.4
click at [1154, 212] on html "Palīdzības centrs Sazinies ar mums Galerija Lejupielādēt Pasūtījumu vēsture Izi…" at bounding box center [577, 93] width 1155 height 542
drag, startPoint x: 1163, startPoint y: 212, endPoint x: 1070, endPoint y: 199, distance: 93.0
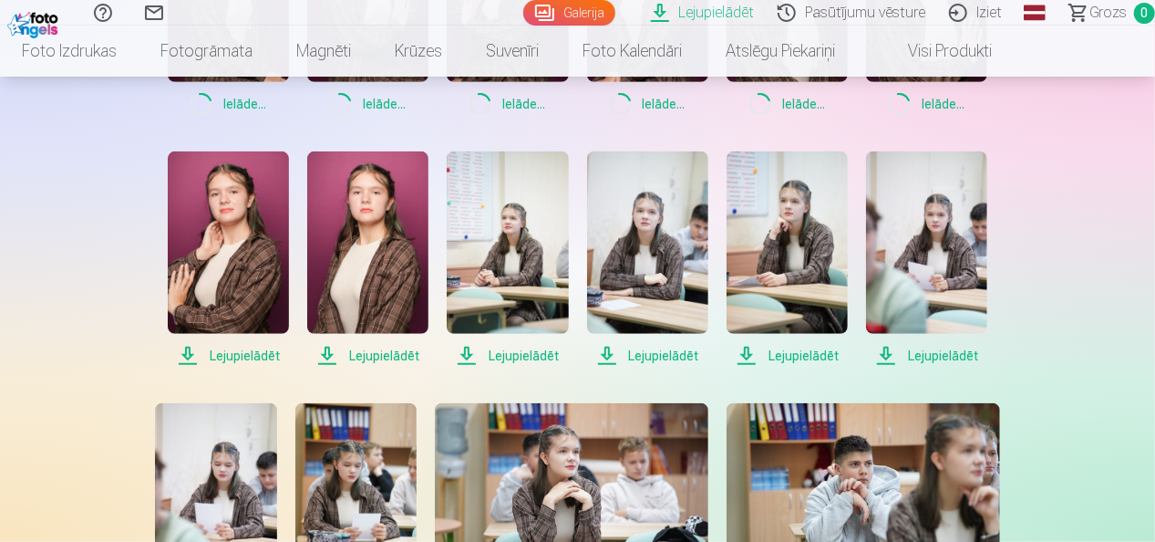
scroll to position [595, 0]
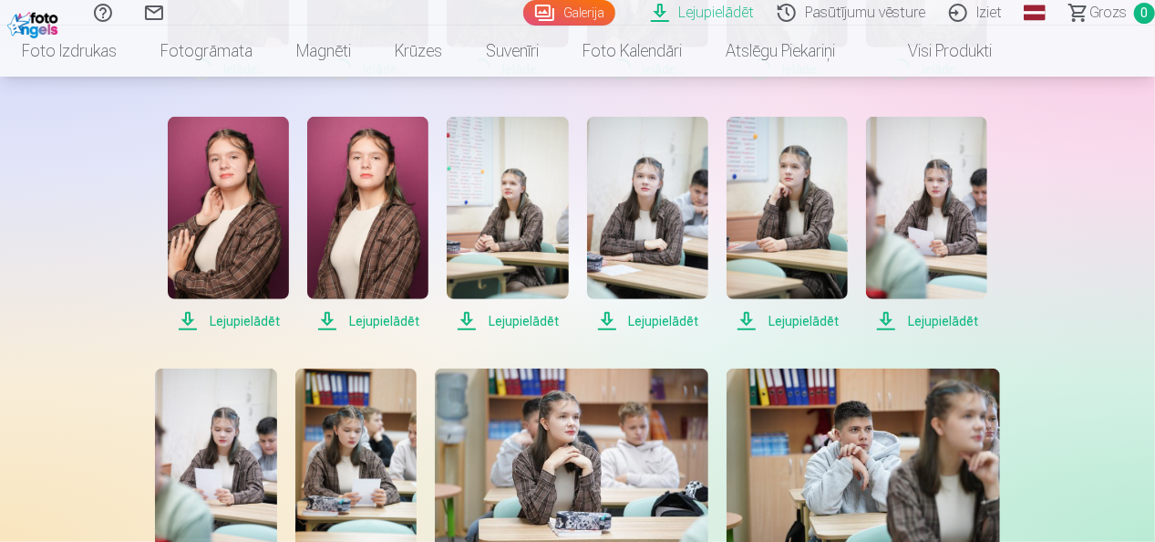
click at [235, 321] on span "Lejupielādēt" at bounding box center [228, 321] width 121 height 22
click at [393, 319] on span "Lejupielādēt" at bounding box center [367, 321] width 121 height 22
click at [531, 316] on span "Lejupielādēt" at bounding box center [507, 321] width 121 height 22
click at [667, 324] on span "Lejupielādēt" at bounding box center [647, 321] width 121 height 22
click at [815, 317] on span "Lejupielādēt" at bounding box center [787, 321] width 121 height 22
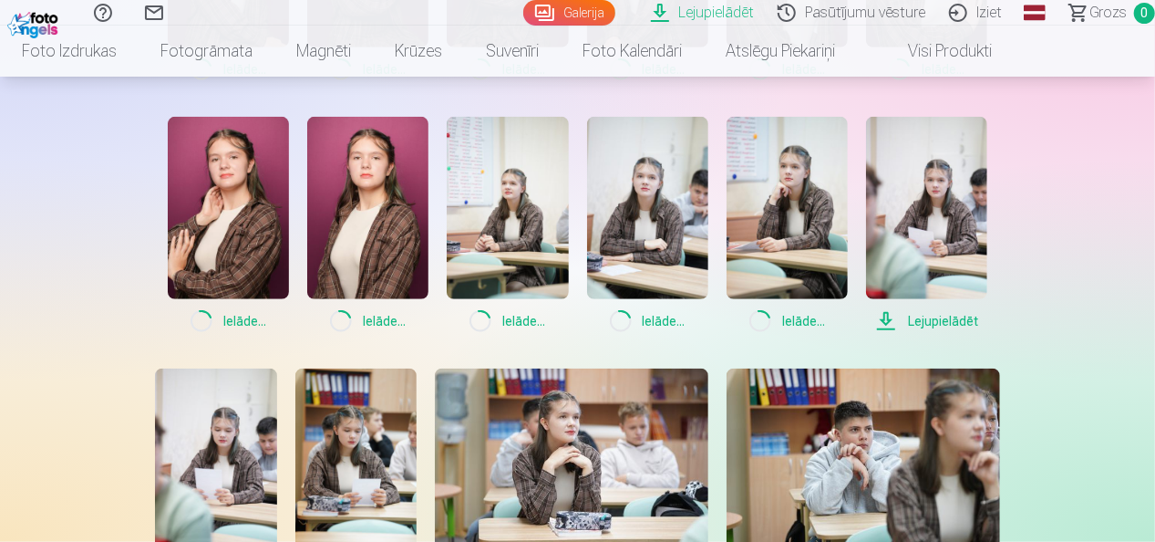
click at [937, 321] on span "Lejupielādēt" at bounding box center [926, 321] width 121 height 22
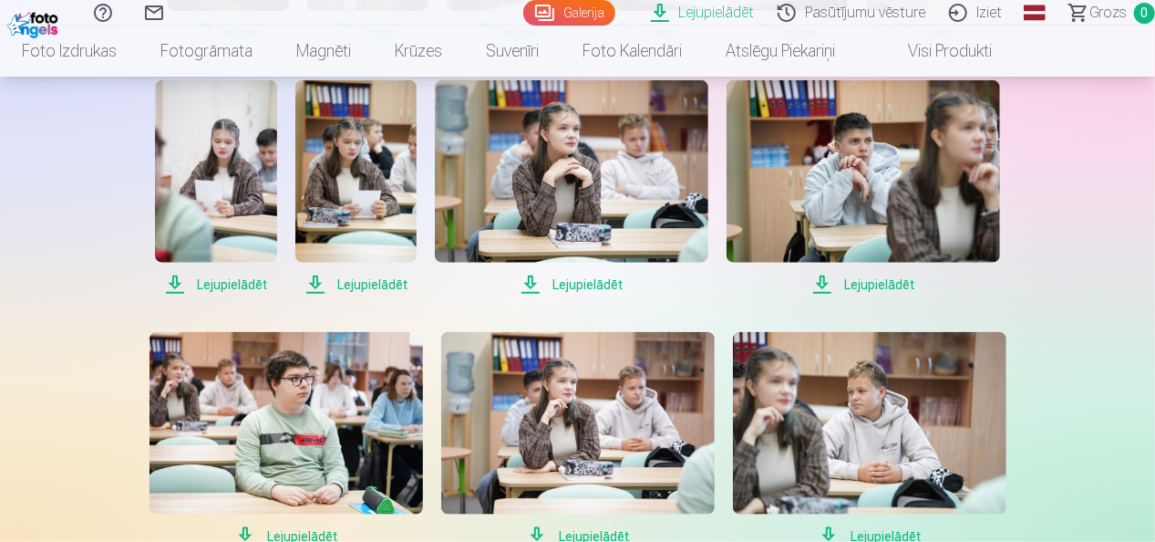
scroll to position [908, 0]
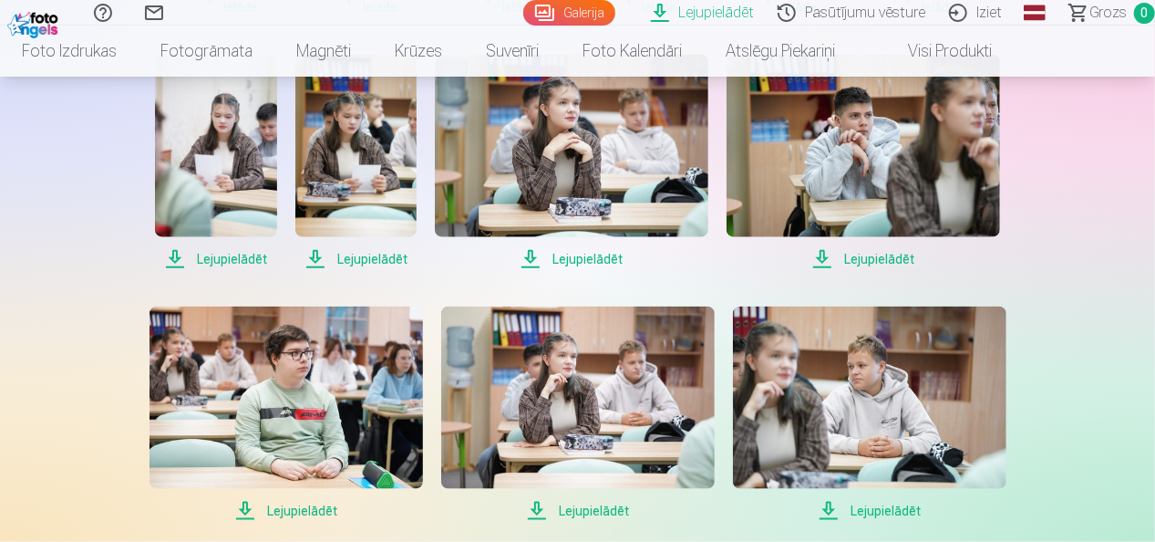
click at [231, 250] on span "Lejupielādēt" at bounding box center [215, 259] width 121 height 22
click at [368, 253] on span "Lejupielādēt" at bounding box center [355, 259] width 121 height 22
click at [591, 254] on span "Lejupielādēt" at bounding box center [572, 259] width 274 height 22
click at [890, 255] on span "Lejupielādēt" at bounding box center [864, 259] width 274 height 22
click at [310, 504] on span "Lejupielādēt" at bounding box center [287, 511] width 274 height 22
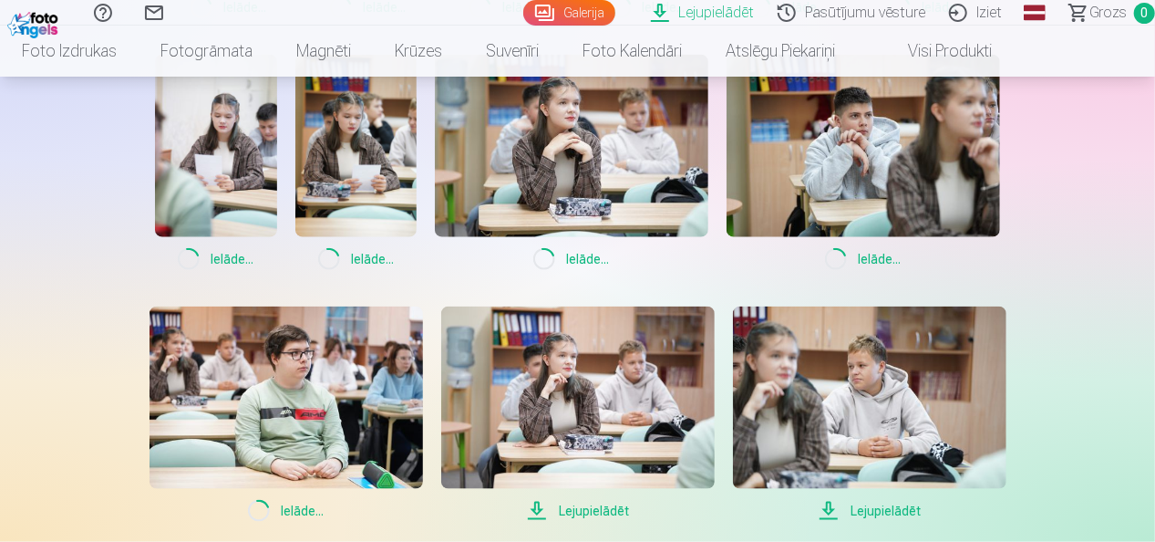
click at [577, 511] on span "Lejupielādēt" at bounding box center [578, 511] width 274 height 22
click at [886, 505] on span "Lejupielādēt" at bounding box center [870, 511] width 274 height 22
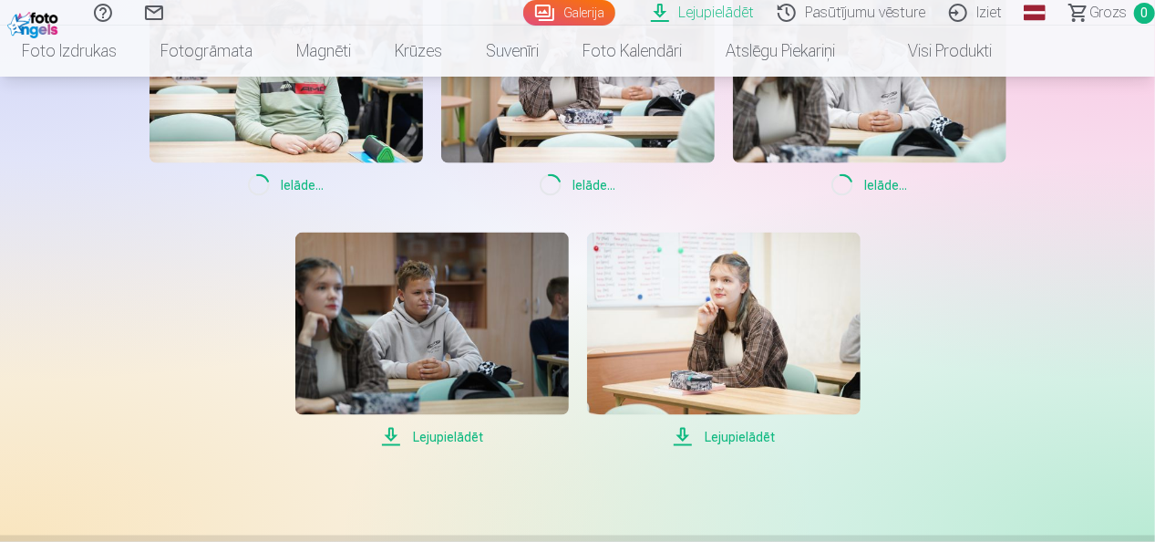
scroll to position [1270, 0]
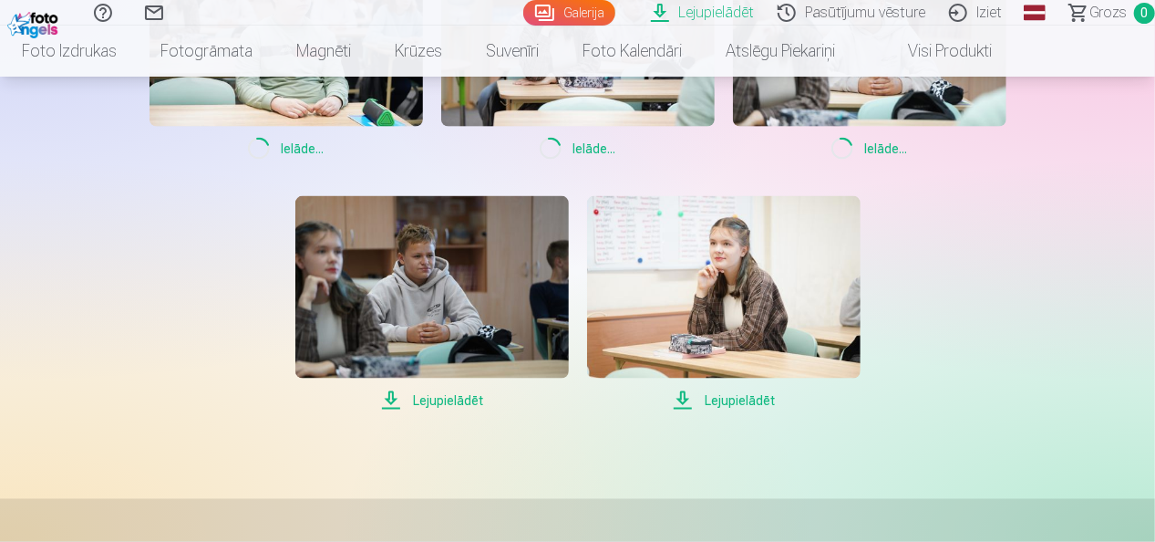
click at [443, 398] on span "Lejupielādēt" at bounding box center [432, 400] width 274 height 22
click at [737, 400] on span "Lejupielādēt" at bounding box center [724, 400] width 274 height 22
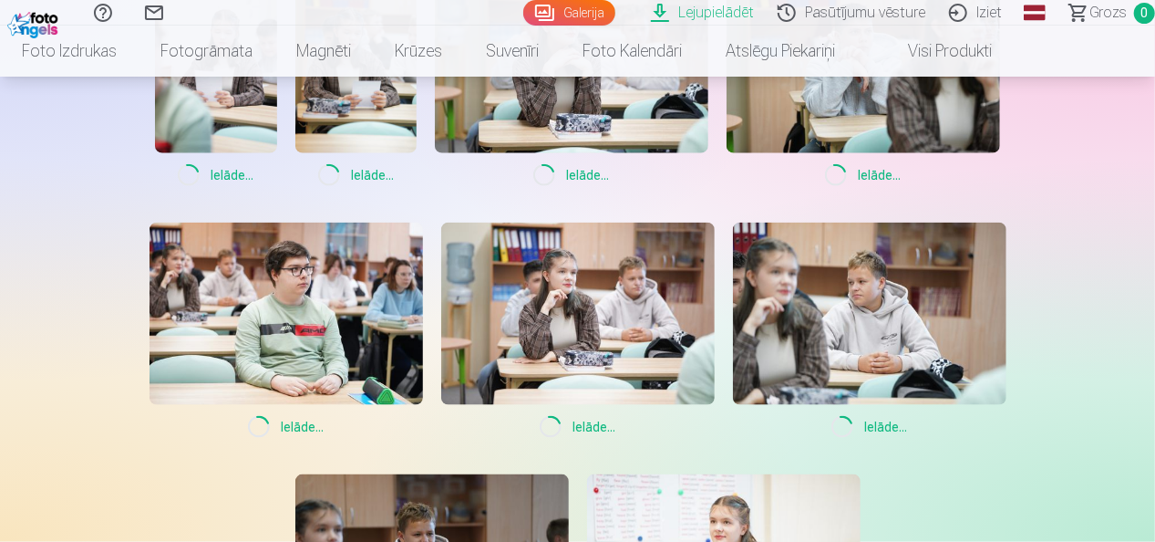
scroll to position [1000, 0]
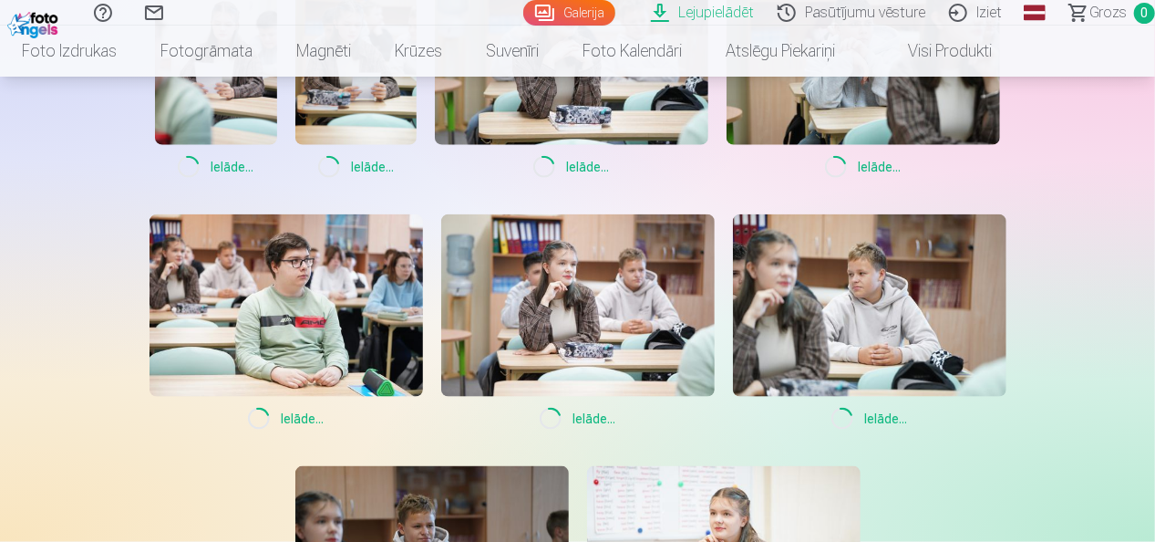
click at [1096, 264] on div "Lejupielādēt Šajā sadaļā jūs varat lejupielādēt dāvināto fotoattēlu un iegādāto…" at bounding box center [578, 135] width 1094 height 2270
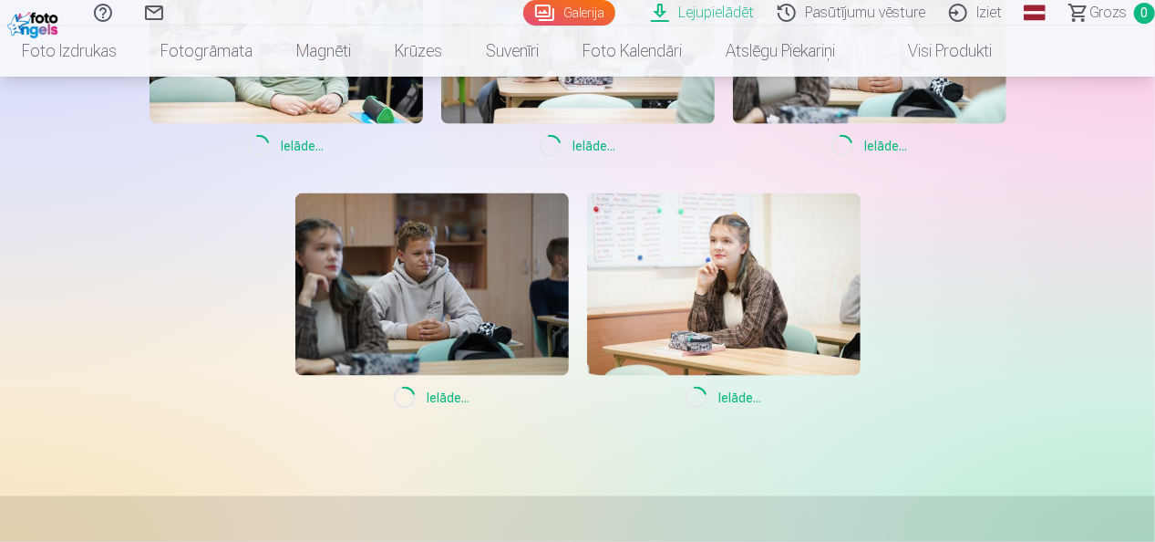
scroll to position [1312, 0]
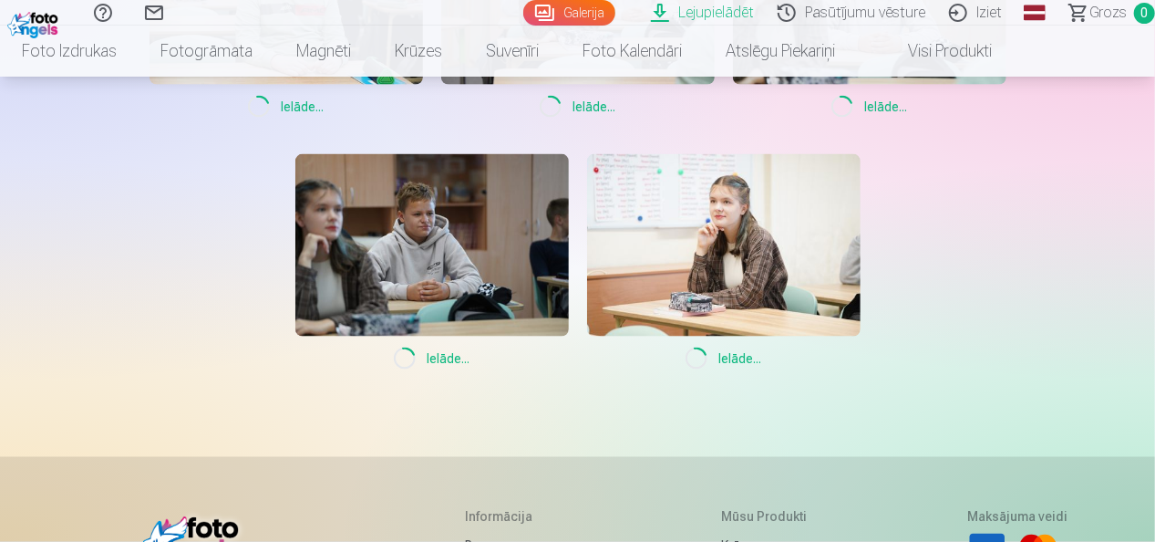
drag, startPoint x: 1154, startPoint y: 330, endPoint x: 1163, endPoint y: 124, distance: 206.2
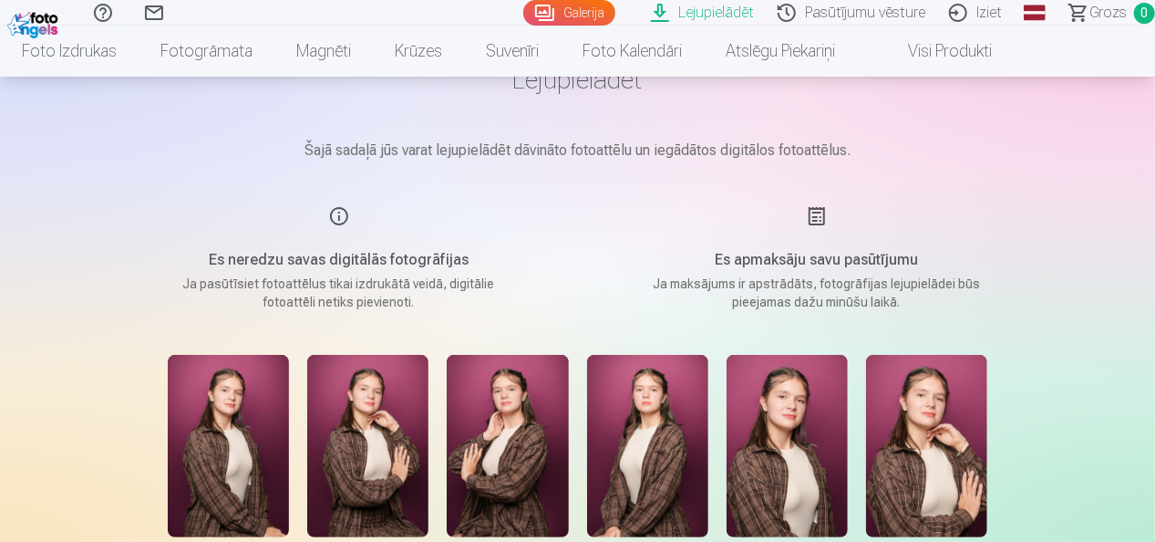
scroll to position [0, 0]
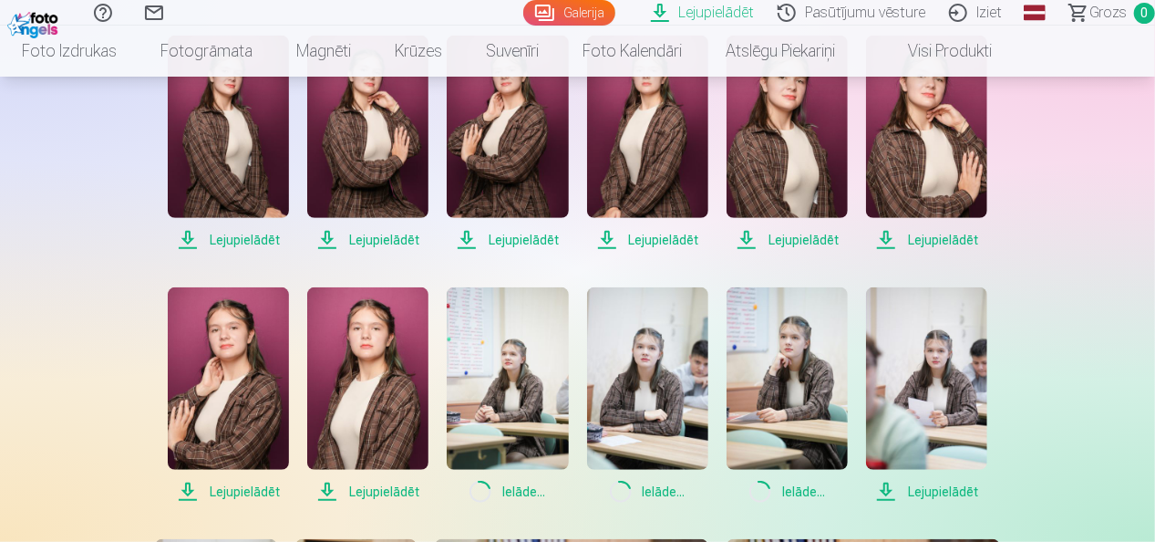
scroll to position [400, 0]
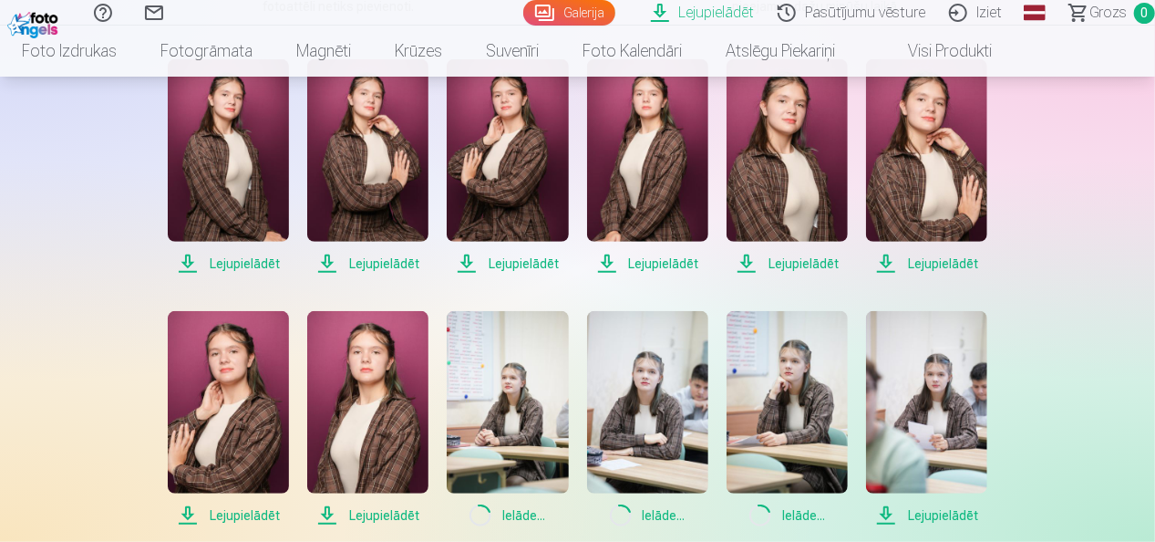
drag, startPoint x: 1152, startPoint y: 201, endPoint x: 1147, endPoint y: 239, distance: 38.6
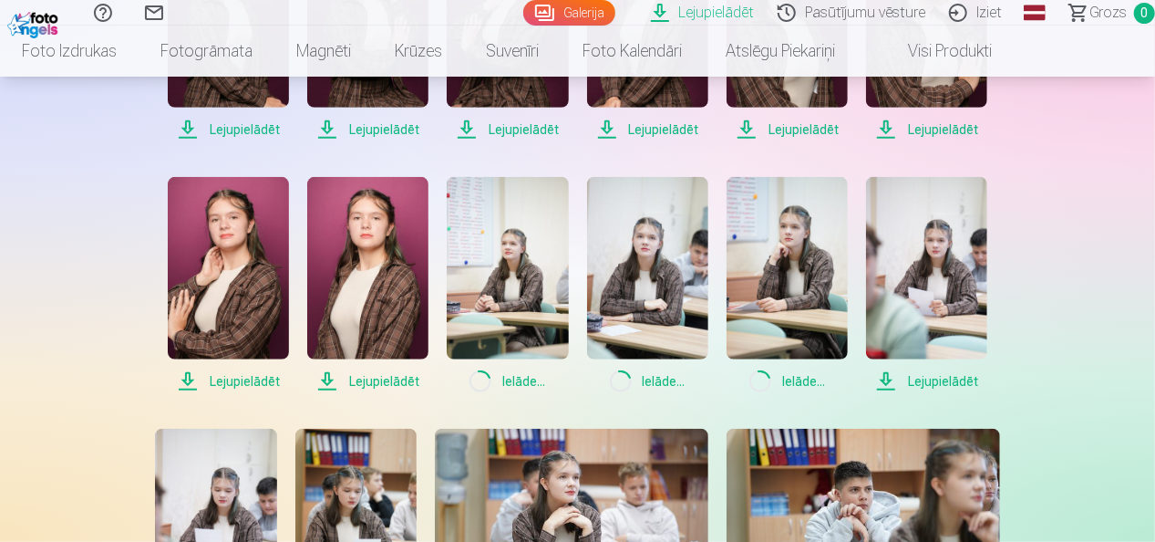
scroll to position [591, 0]
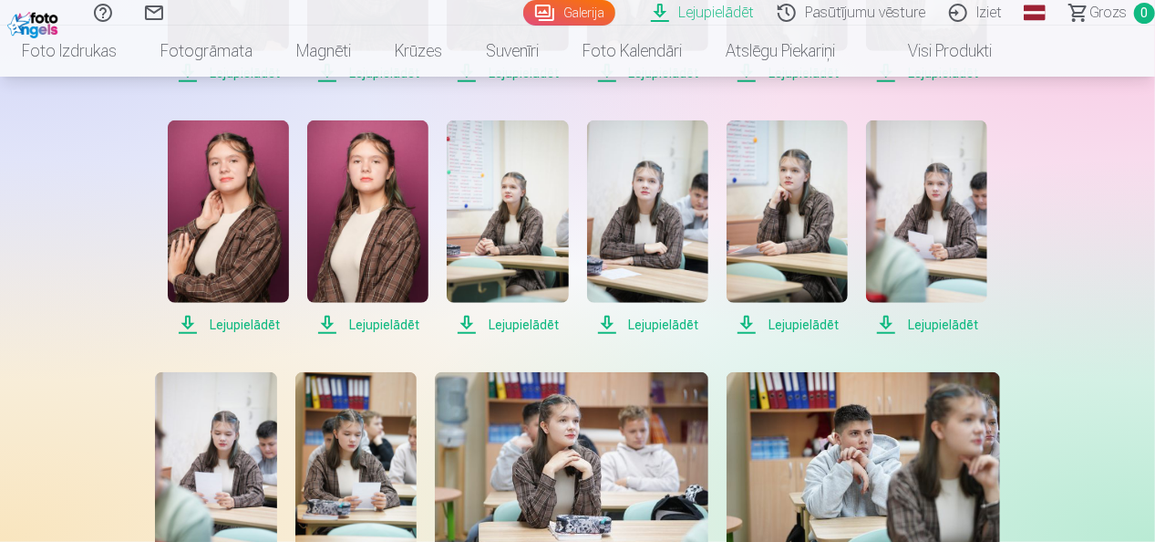
drag, startPoint x: 1152, startPoint y: 222, endPoint x: 1147, endPoint y: 273, distance: 50.4
click at [1147, 273] on div "Palīdzības centrs Sazinies ar mums Galerija Lejupielādēt Pasūtījumu vēsture Izi…" at bounding box center [577, 544] width 1155 height 2270
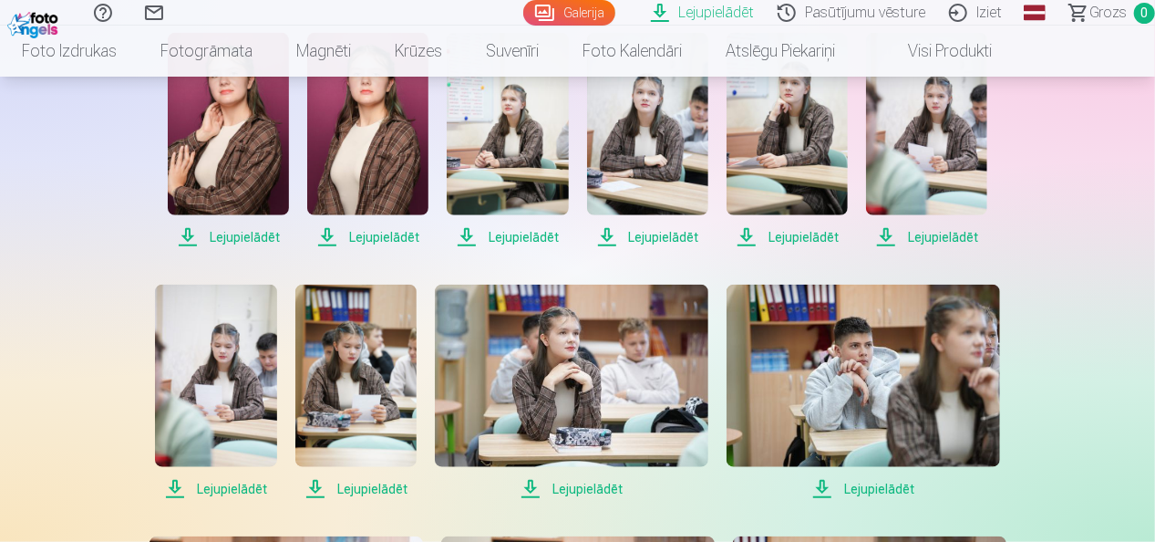
scroll to position [584, 0]
